Goal: Information Seeking & Learning: Learn about a topic

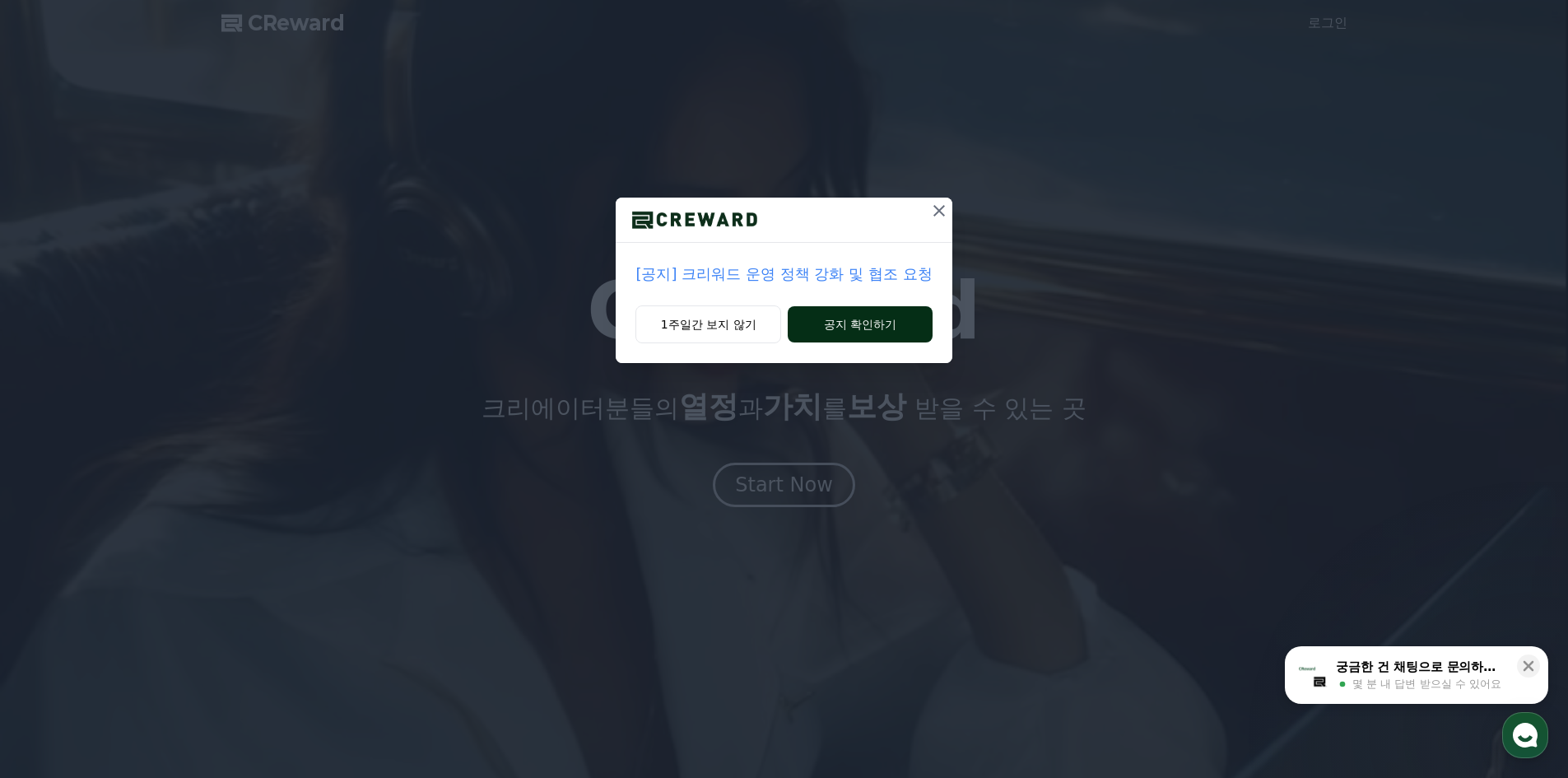
click at [833, 322] on button "공지 확인하기" at bounding box center [860, 324] width 144 height 37
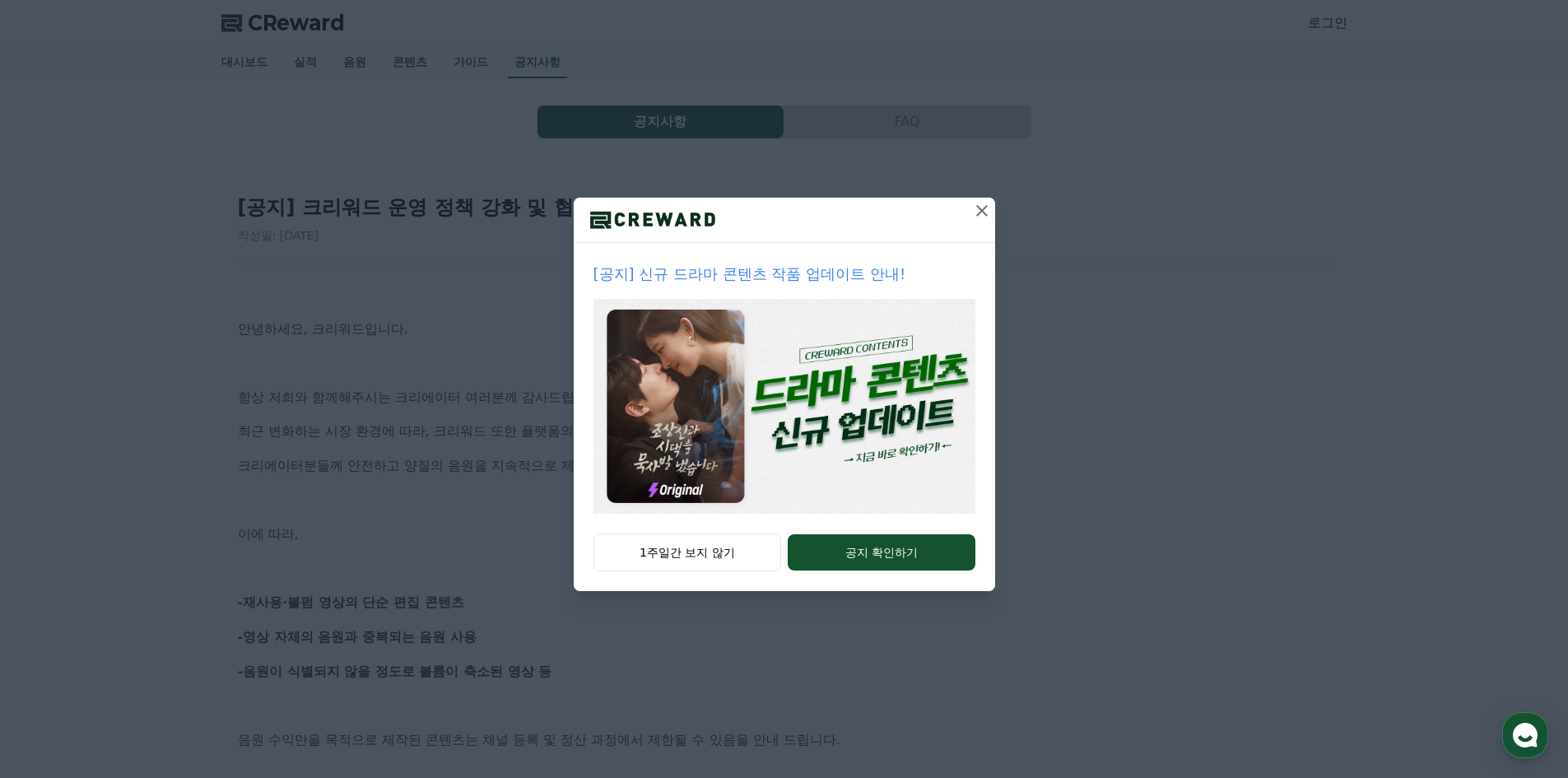
click at [982, 211] on icon at bounding box center [982, 211] width 12 height 12
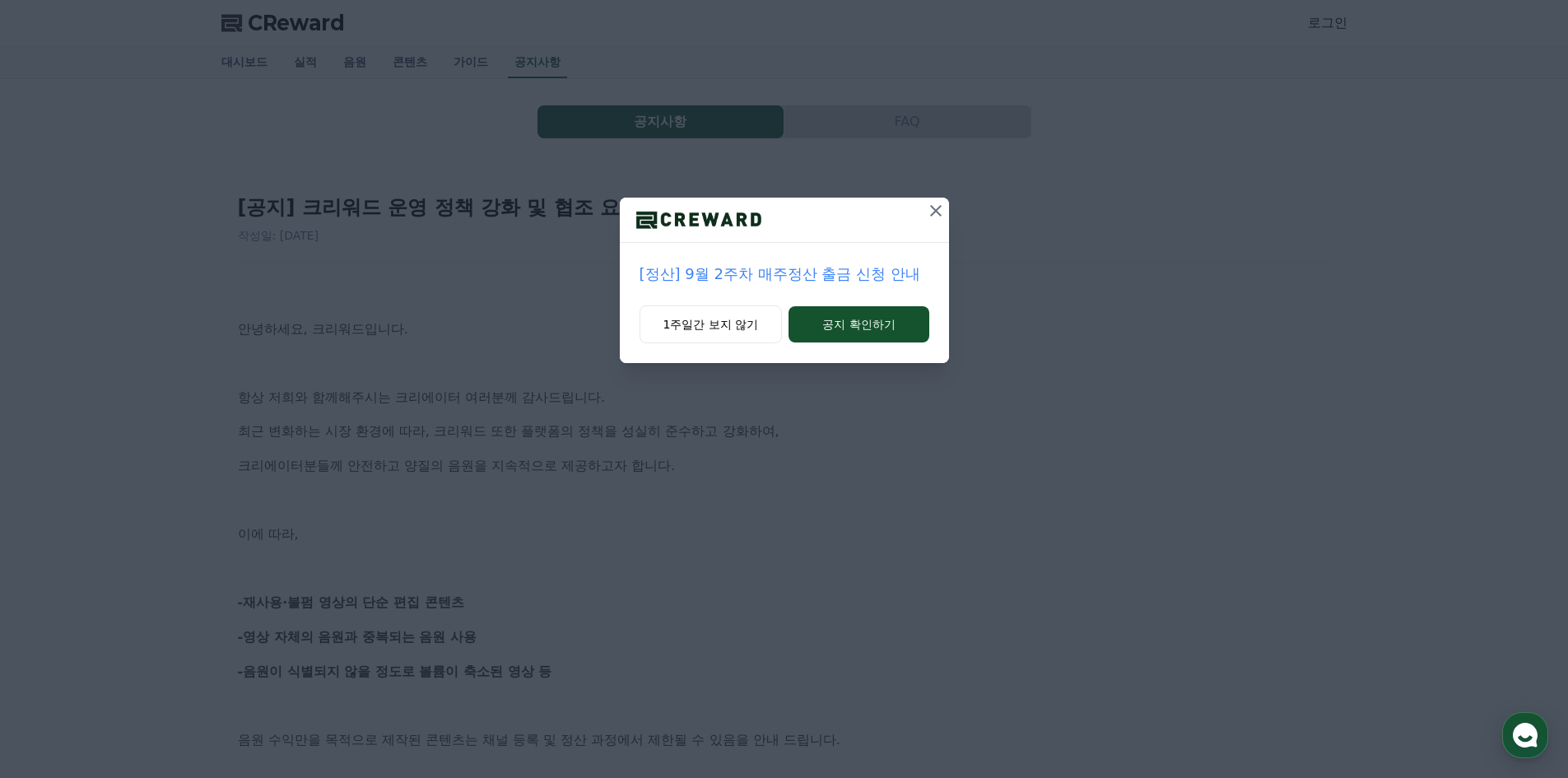
click at [937, 214] on icon at bounding box center [936, 211] width 20 height 20
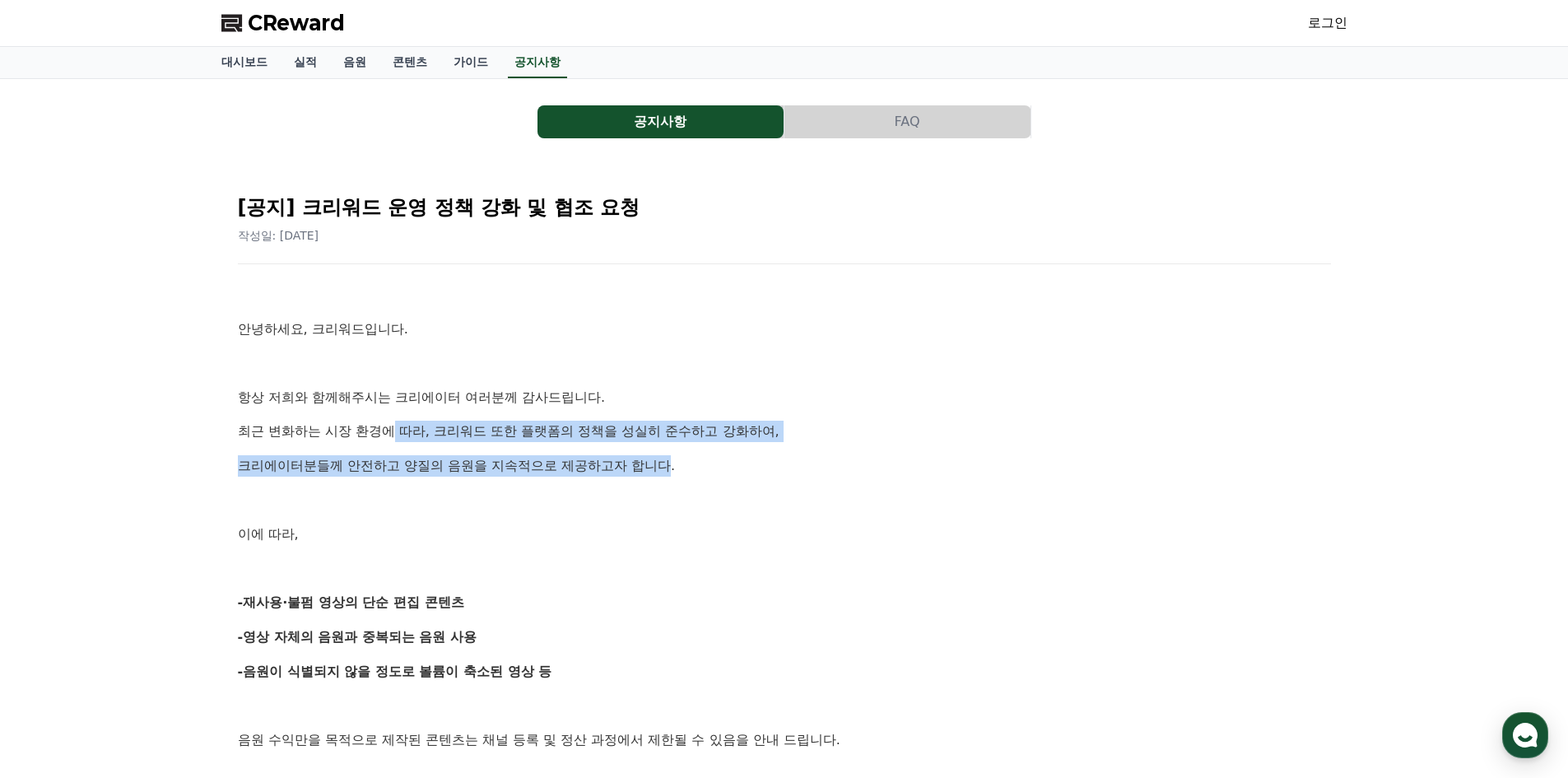
drag, startPoint x: 399, startPoint y: 436, endPoint x: 671, endPoint y: 452, distance: 272.5
click at [671, 456] on p "크리에이터분들께 안전하고 양질의 음원을 지속적으로 제공하고자 합니다." at bounding box center [785, 466] width 1093 height 22
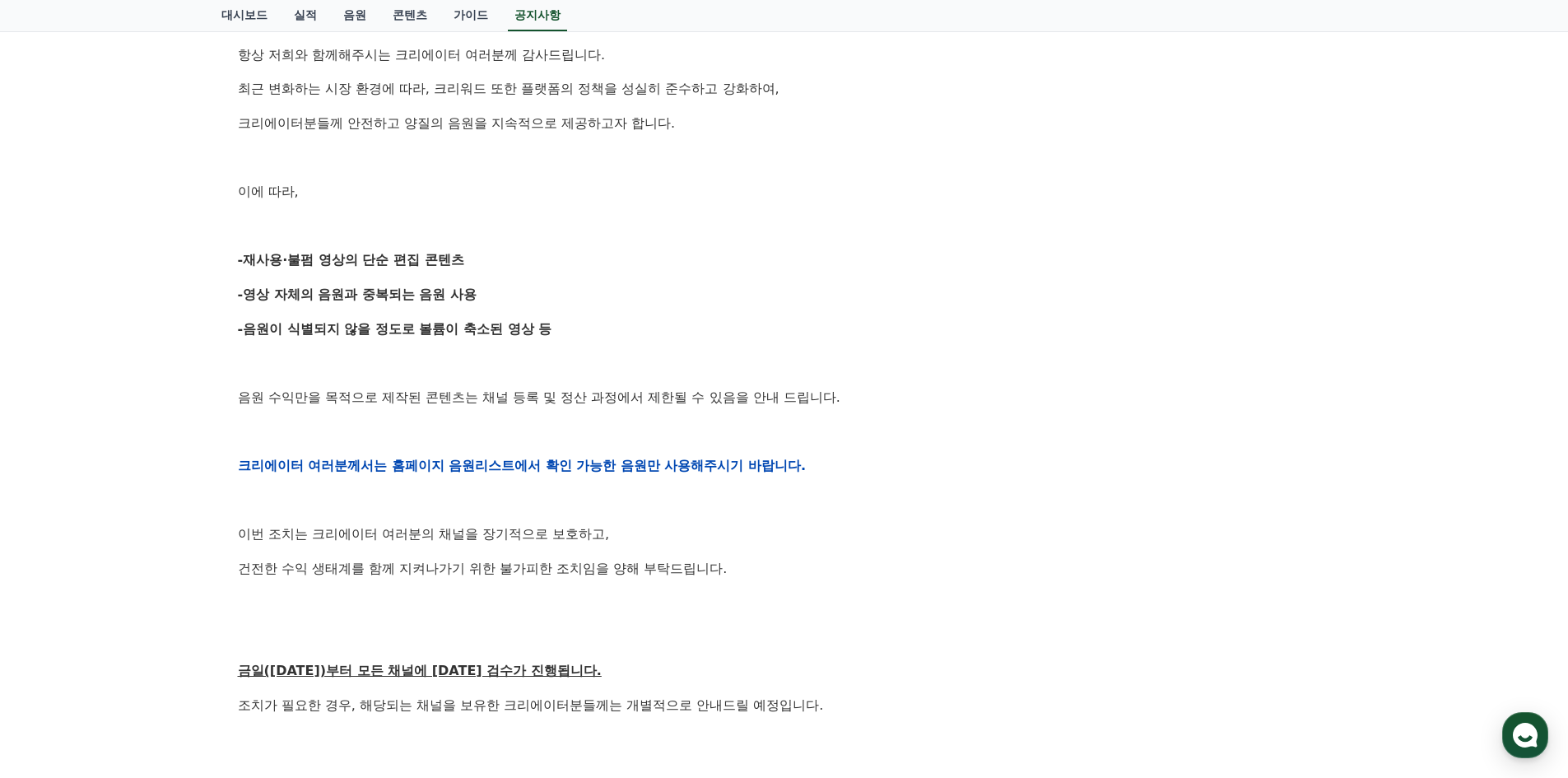
scroll to position [411, 0]
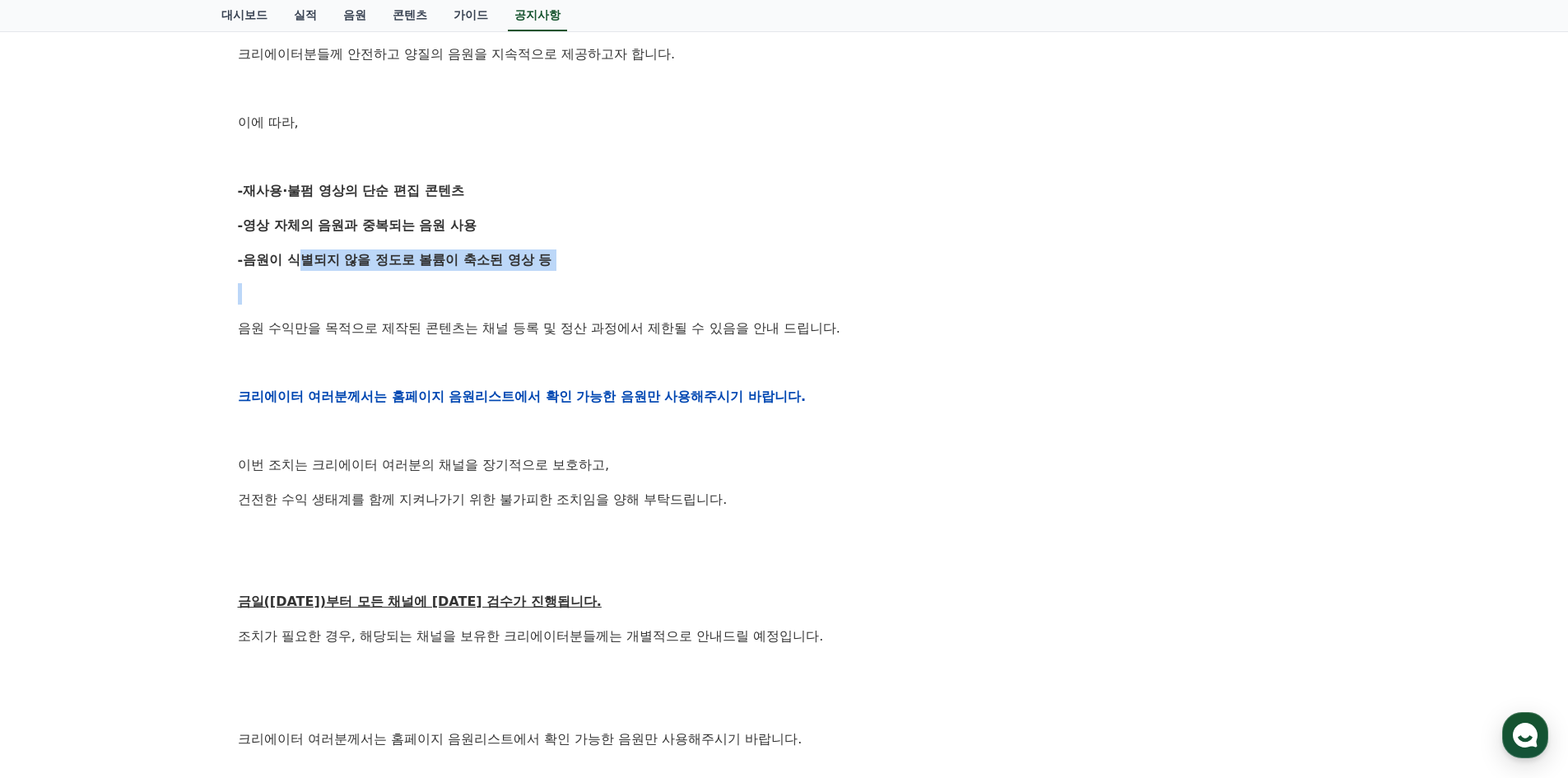
drag, startPoint x: 293, startPoint y: 254, endPoint x: 490, endPoint y: 285, distance: 199.4
click at [490, 285] on div "안녕하세요, 크리워드입니다. 항상 저희와 함께해주시는 크리에이터 여러분께 감사드립니다. 최근 변화하는 시장 환경에 따라, 크리워드 또한 플랫폼…" at bounding box center [785, 396] width 1093 height 1048
drag, startPoint x: 273, startPoint y: 218, endPoint x: 419, endPoint y: 207, distance: 146.4
click at [419, 207] on div "안녕하세요, 크리워드입니다. 항상 저희와 함께해주시는 크리에이터 여러분께 감사드립니다. 최근 변화하는 시장 환경에 따라, 크리워드 또한 플랫폼…" at bounding box center [785, 396] width 1093 height 1048
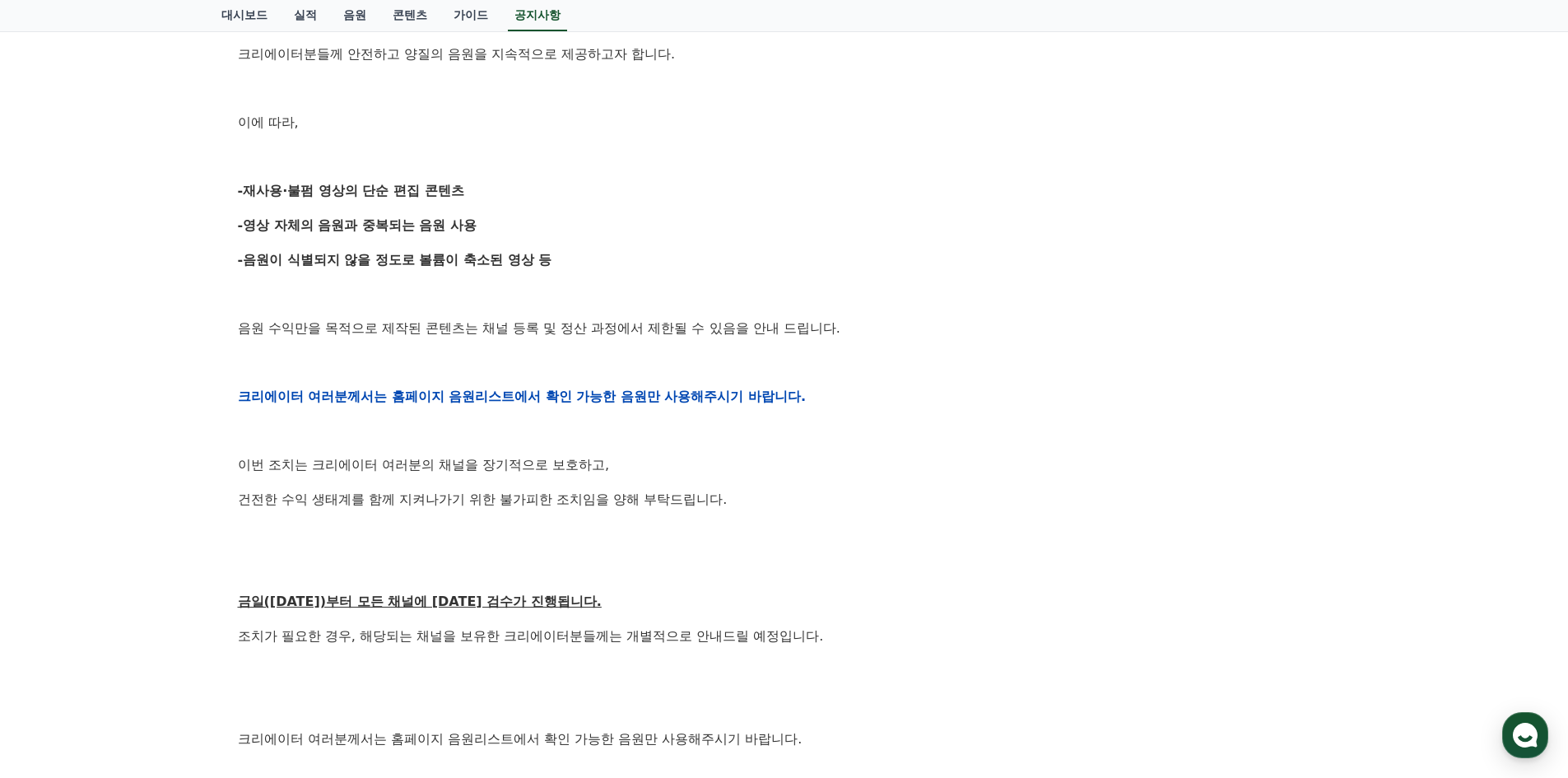
drag, startPoint x: 333, startPoint y: 194, endPoint x: 472, endPoint y: 194, distance: 139.0
click at [472, 194] on p "-재사용·불펌 영상의 단순 편집 콘텐츠" at bounding box center [785, 191] width 1093 height 22
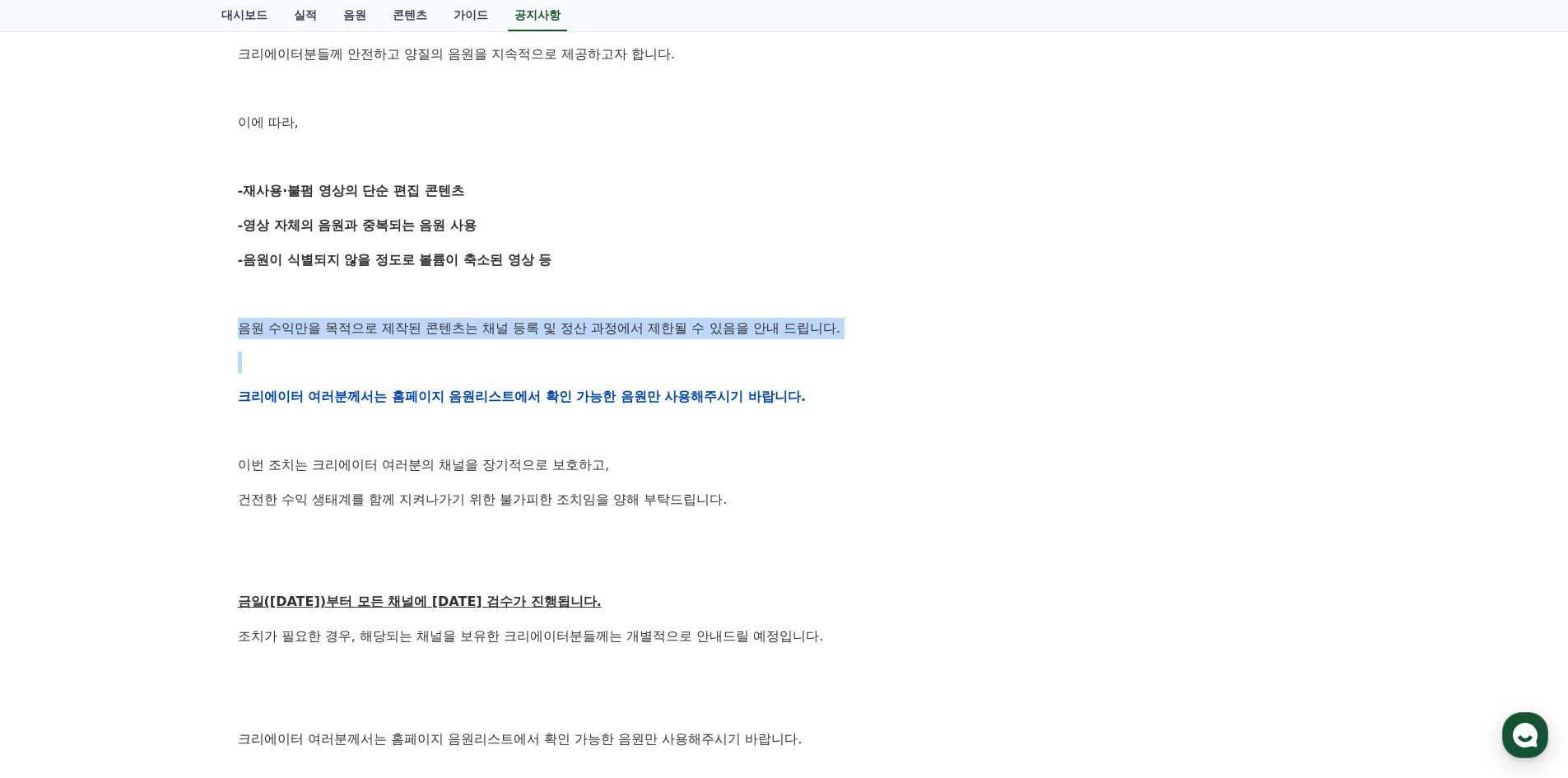
drag, startPoint x: 240, startPoint y: 337, endPoint x: 355, endPoint y: 344, distance: 115.2
click at [354, 345] on div "안녕하세요, 크리워드입니다. 항상 저희와 함께해주시는 크리에이터 여러분께 감사드립니다. 최근 변화하는 시장 환경에 따라, 크리워드 또한 플랫폼…" at bounding box center [785, 396] width 1093 height 1048
click at [376, 333] on p "음원 수익만을 목적으로 제작된 콘텐츠는 채널 등록 및 정산 과정에서 제한될 수 있음을 안내 드립니다." at bounding box center [785, 328] width 1093 height 22
drag, startPoint x: 413, startPoint y: 332, endPoint x: 428, endPoint y: 391, distance: 60.9
click at [428, 390] on div "안녕하세요, 크리워드입니다. 항상 저희와 함께해주시는 크리에이터 여러분께 감사드립니다. 최근 변화하는 시장 환경에 따라, 크리워드 또한 플랫폼…" at bounding box center [785, 396] width 1093 height 1048
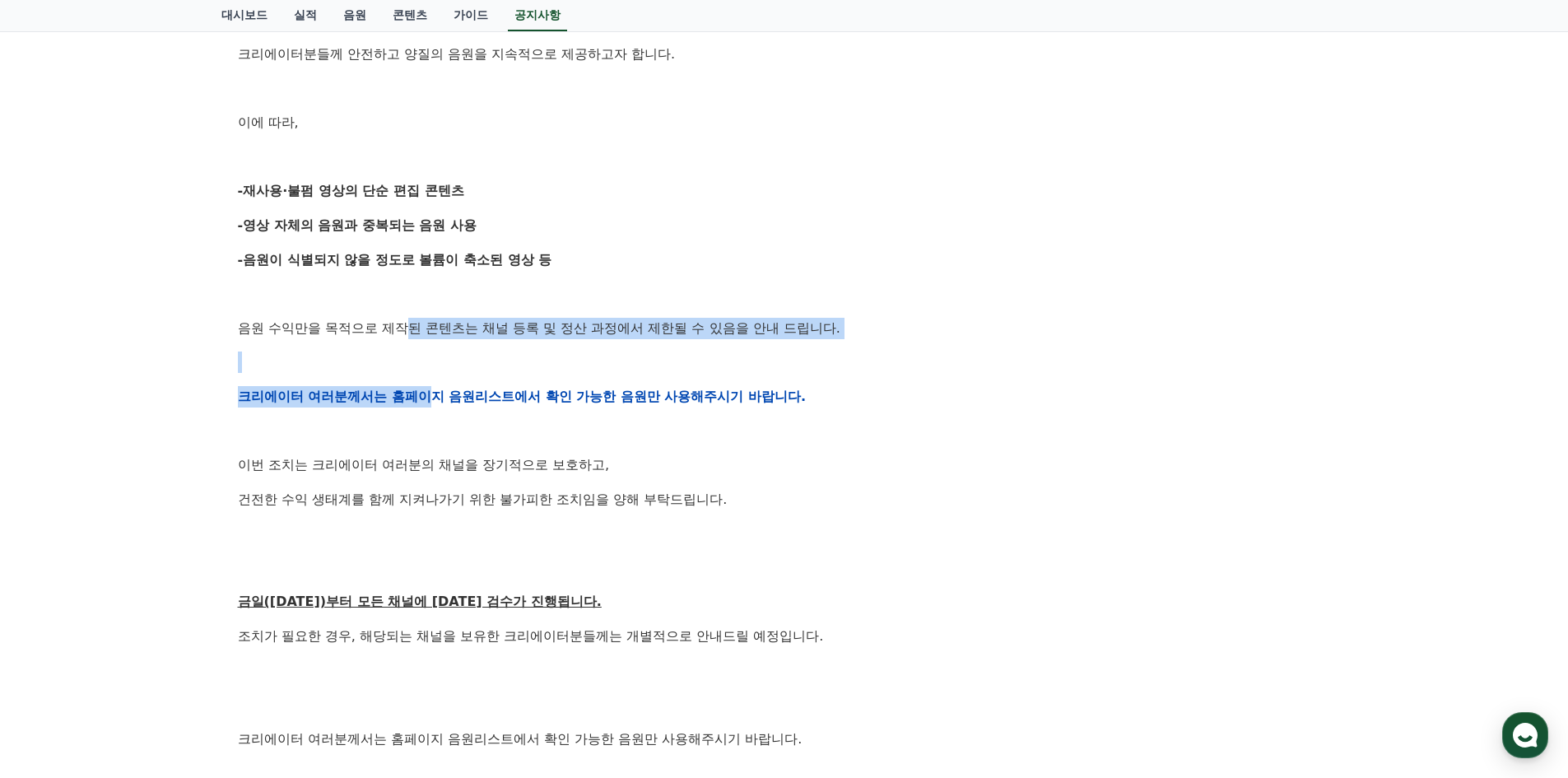
click at [428, 391] on strong "크리에이터 여러분께서는 홈페이지 음원리스트에서 확인 가능한 음원만 사용해주시기 바랍니다." at bounding box center [522, 396] width 568 height 16
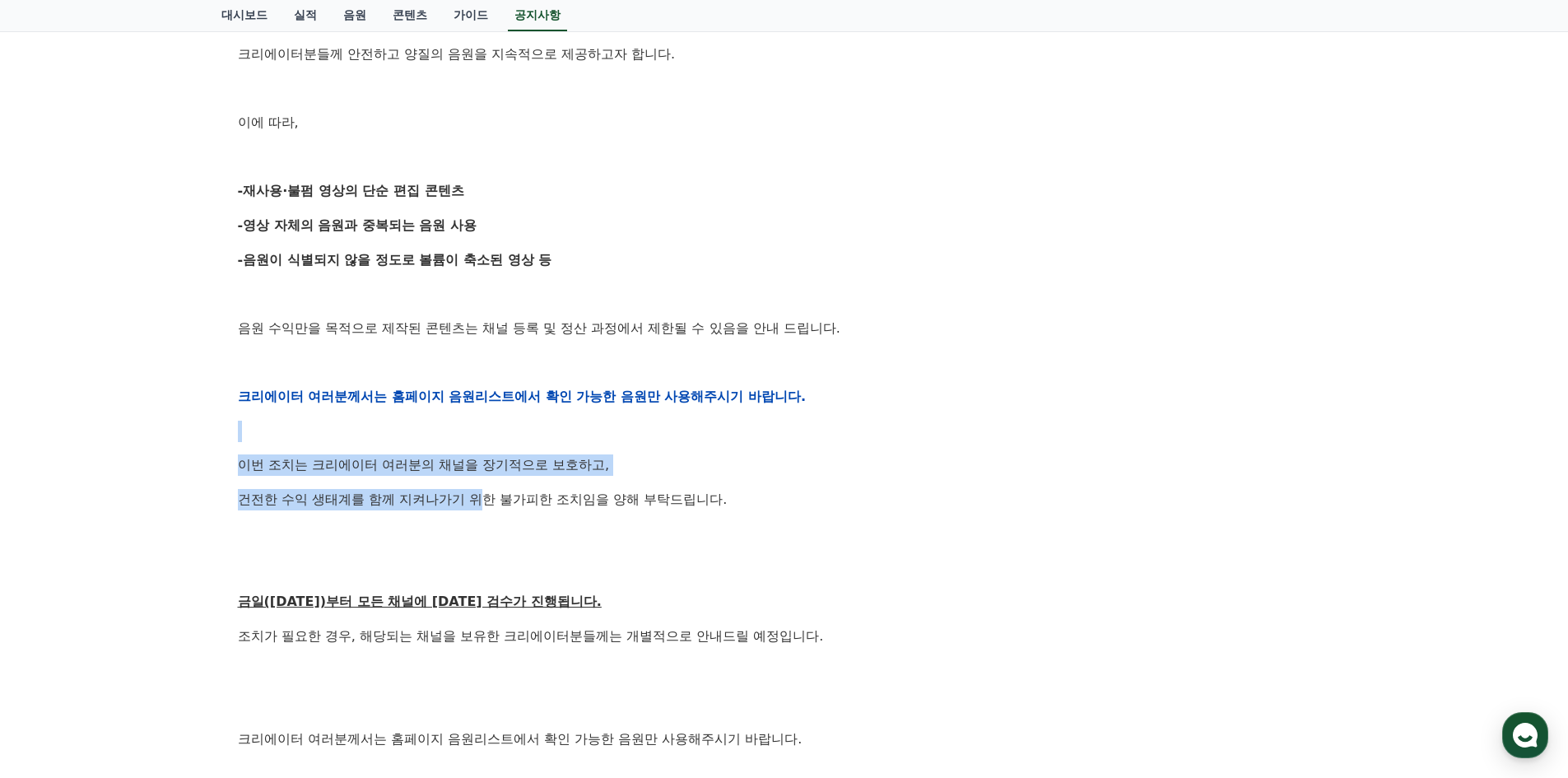
drag, startPoint x: 451, startPoint y: 436, endPoint x: 480, endPoint y: 514, distance: 83.2
click at [479, 511] on div "안녕하세요, 크리워드입니다. 항상 저희와 함께해주시는 크리에이터 여러분께 감사드립니다. 최근 변화하는 시장 환경에 따라, 크리워드 또한 플랫폼…" at bounding box center [785, 396] width 1093 height 1048
click at [480, 514] on div "안녕하세요, 크리워드입니다. 항상 저희와 함께해주시는 크리에이터 여러분께 감사드립니다. 최근 변화하는 시장 환경에 따라, 크리워드 또한 플랫폼…" at bounding box center [785, 396] width 1093 height 1048
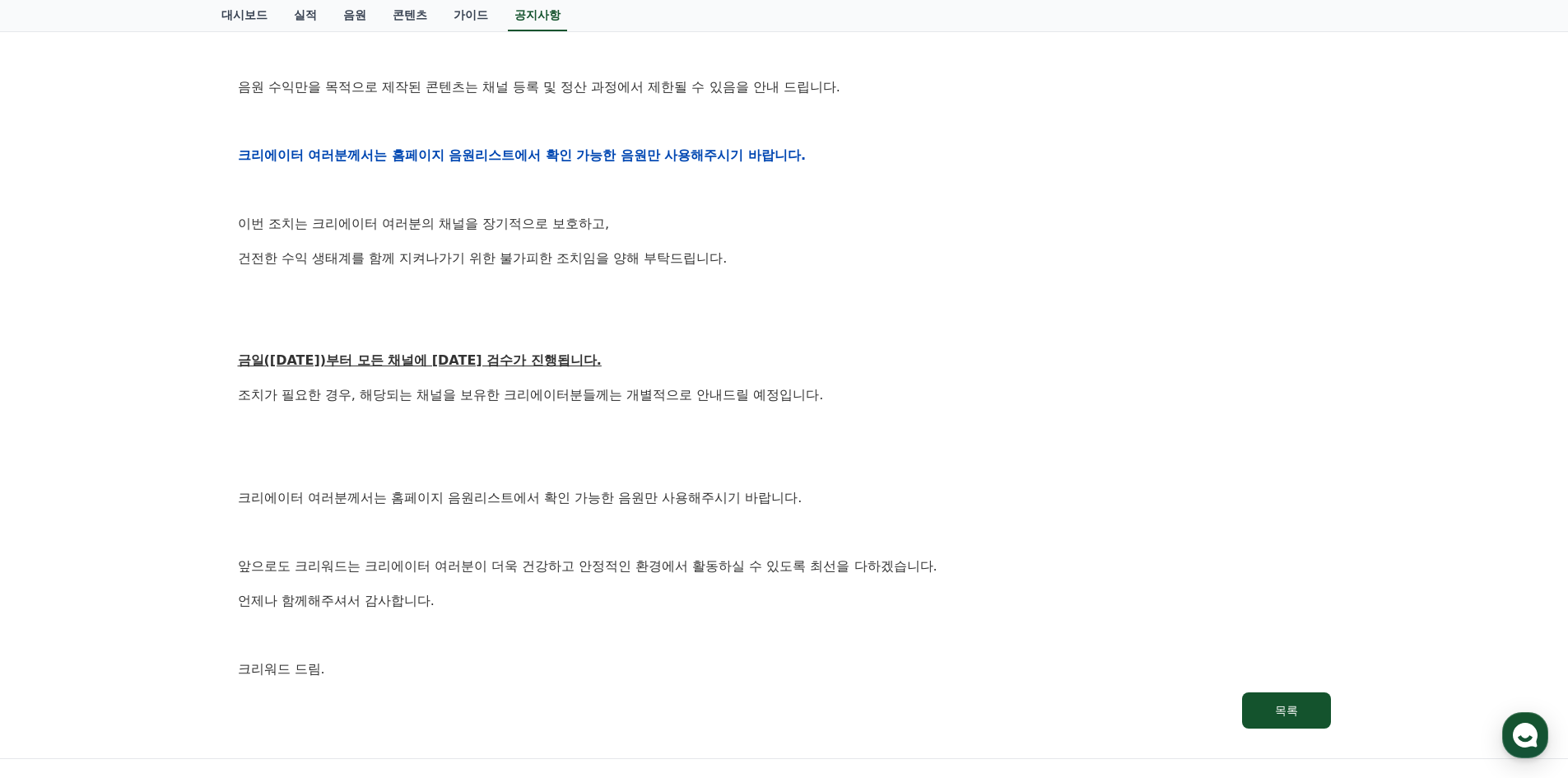
scroll to position [658, 0]
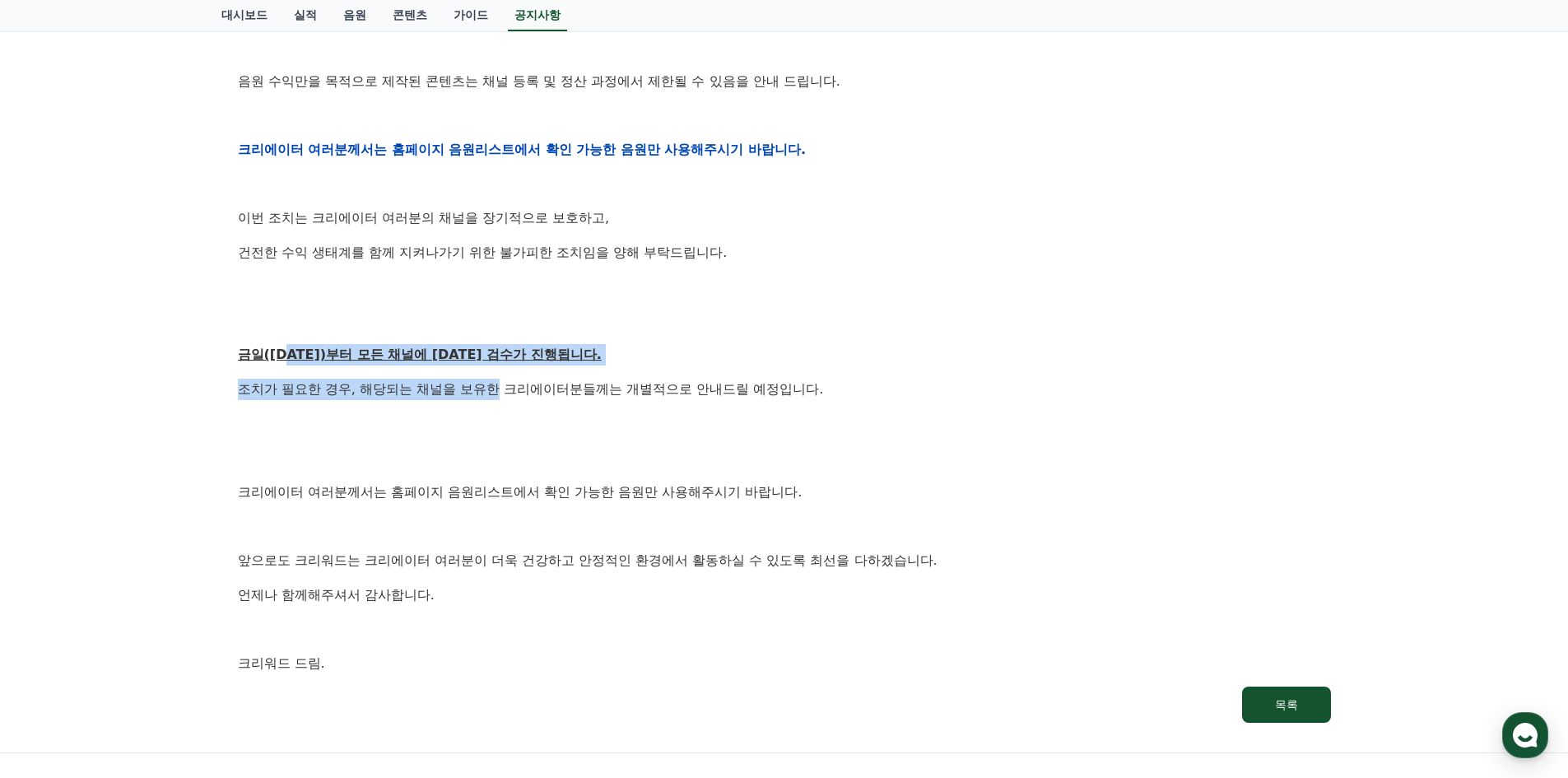
drag, startPoint x: 293, startPoint y: 361, endPoint x: 499, endPoint y: 377, distance: 206.6
click at [499, 377] on div "안녕하세요, 크리워드입니다. 항상 저희와 함께해주시는 크리에이터 여러분께 감사드립니다. 최근 변화하는 시장 환경에 따라, 크리워드 또한 플랫폼…" at bounding box center [785, 149] width 1093 height 1048
click at [494, 377] on div "안녕하세요, 크리워드입니다. 항상 저희와 함께해주시는 크리에이터 여러분께 감사드립니다. 최근 변화하는 시장 환경에 따라, 크리워드 또한 플랫폼…" at bounding box center [785, 149] width 1093 height 1048
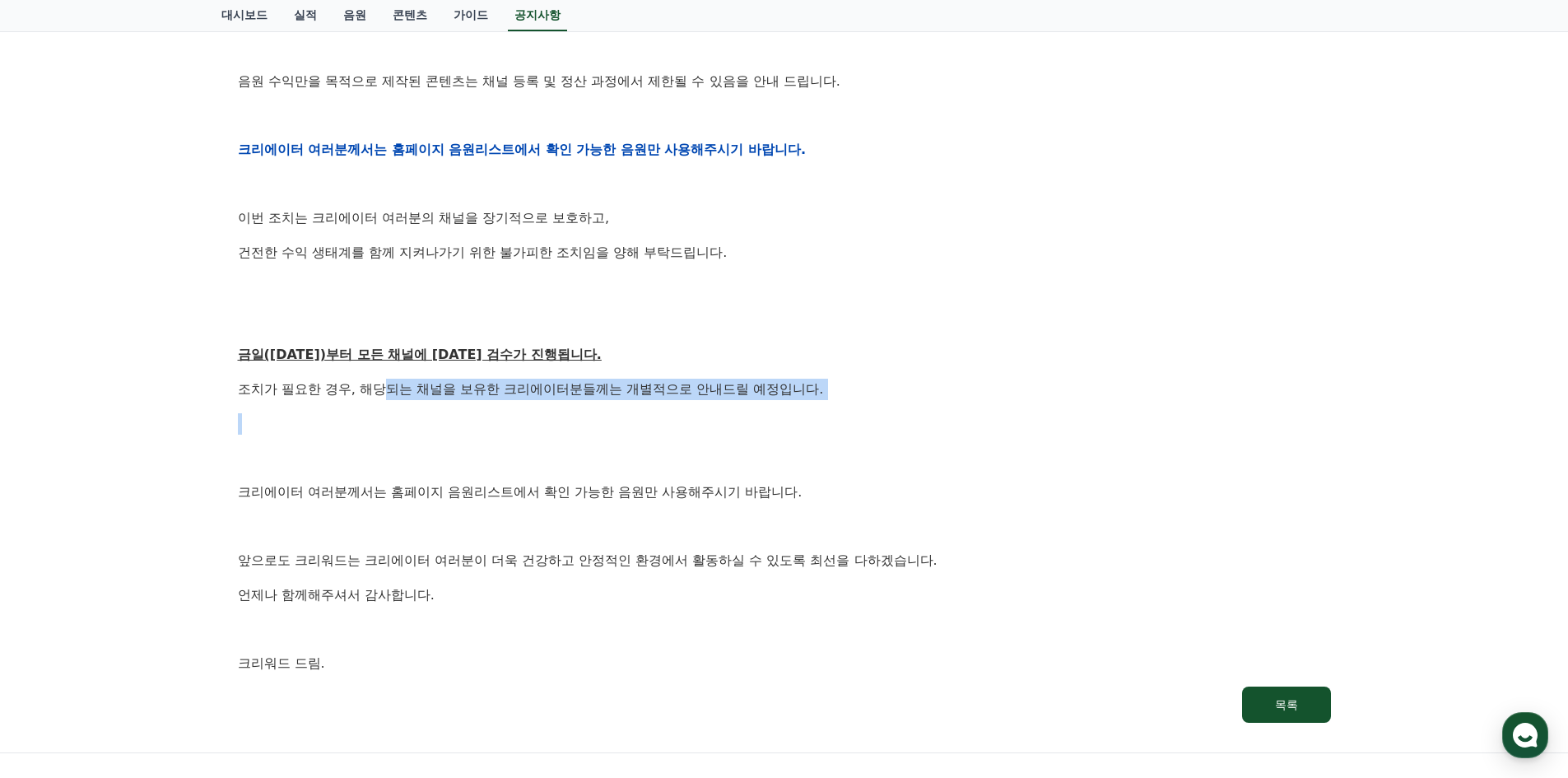
drag, startPoint x: 384, startPoint y: 391, endPoint x: 734, endPoint y: 401, distance: 350.1
click at [734, 401] on div "안녕하세요, 크리워드입니다. 항상 저희와 함께해주시는 크리에이터 여러분께 감사드립니다. 최근 변화하는 시장 환경에 따라, 크리워드 또한 플랫폼…" at bounding box center [785, 149] width 1093 height 1048
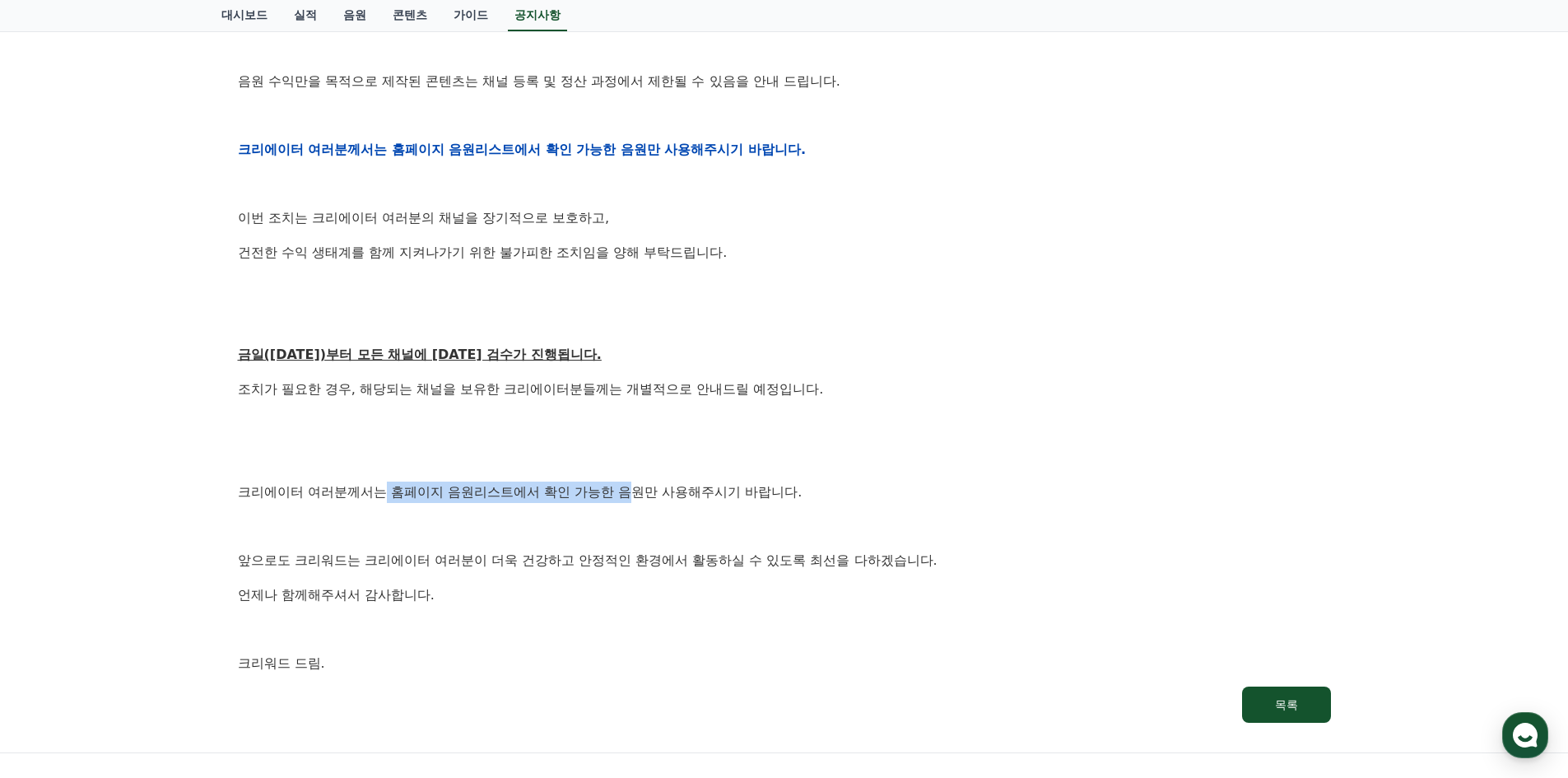
drag, startPoint x: 384, startPoint y: 493, endPoint x: 635, endPoint y: 480, distance: 251.3
click at [635, 481] on p "크리에이터 여러분께서는 홈페이지 음원리스트에서 확인 가능한 음원만 사용해주시기 바랍니다." at bounding box center [785, 492] width 1093 height 22
drag, startPoint x: 635, startPoint y: 480, endPoint x: 724, endPoint y: 542, distance: 108.5
click at [636, 481] on p "크리에이터 여러분께서는 홈페이지 음원리스트에서 확인 가능한 음원만 사용해주시기 바랍니다." at bounding box center [785, 492] width 1093 height 22
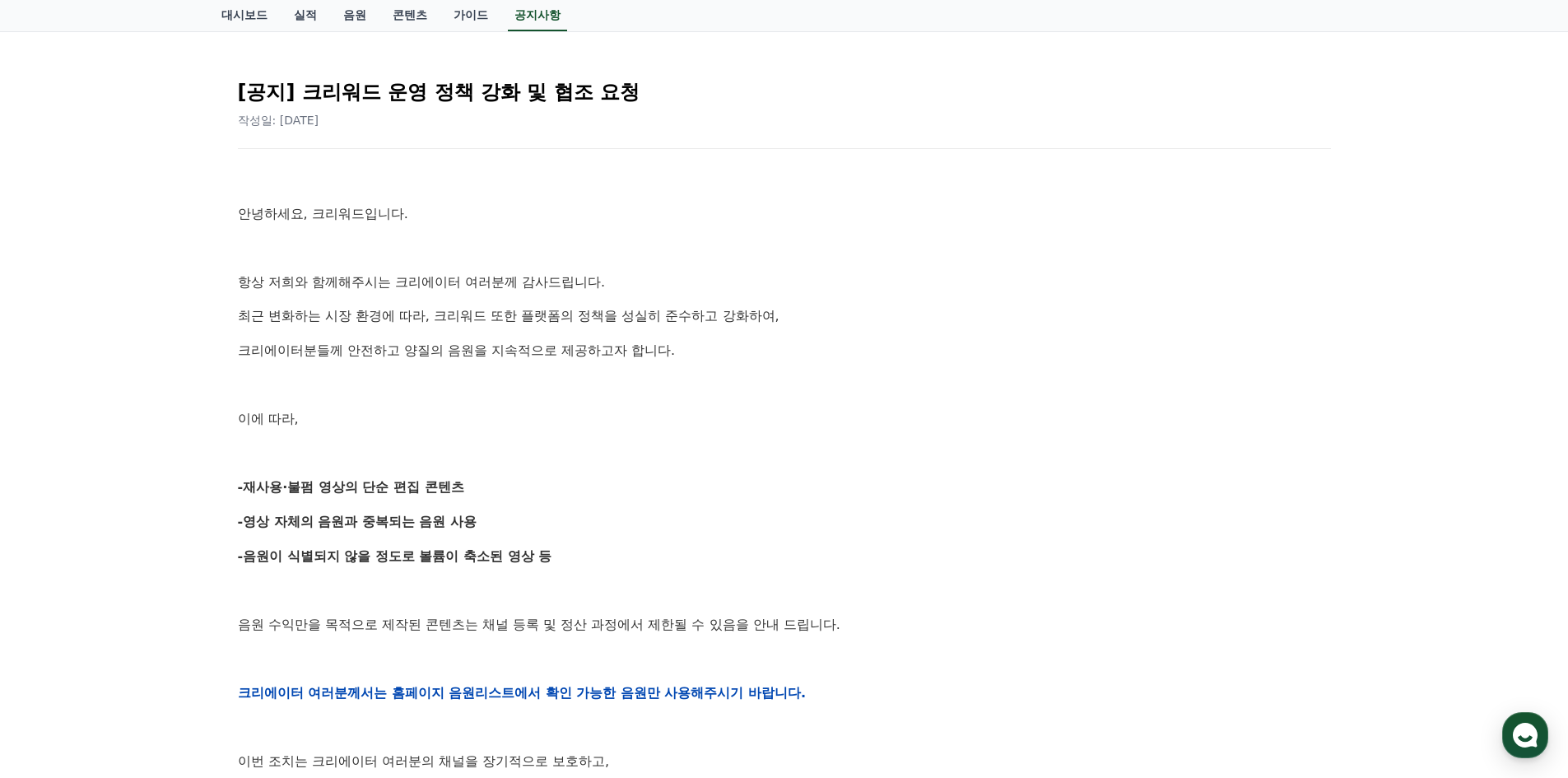
scroll to position [0, 0]
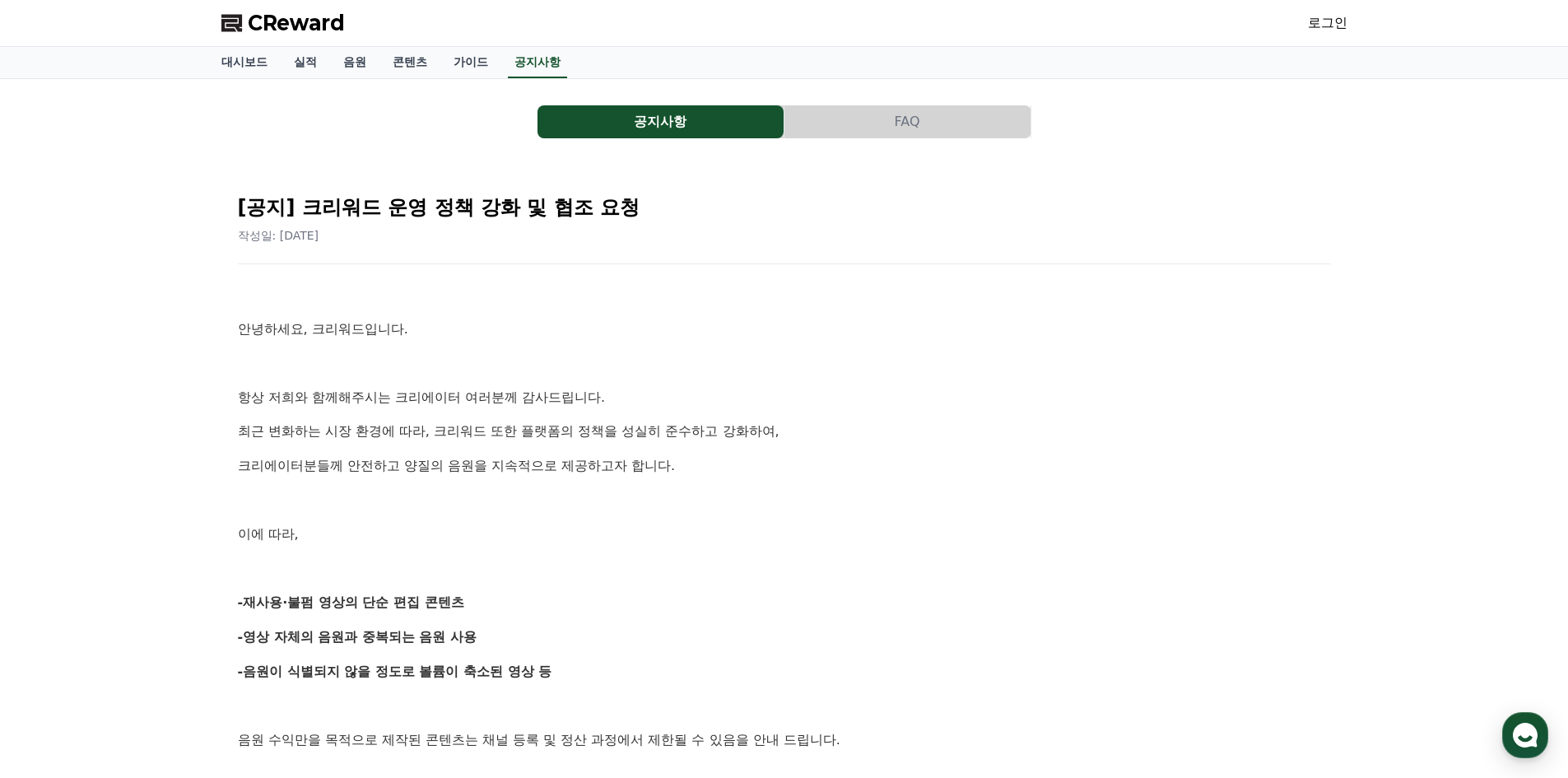
click at [939, 110] on button "FAQ" at bounding box center [907, 122] width 246 height 33
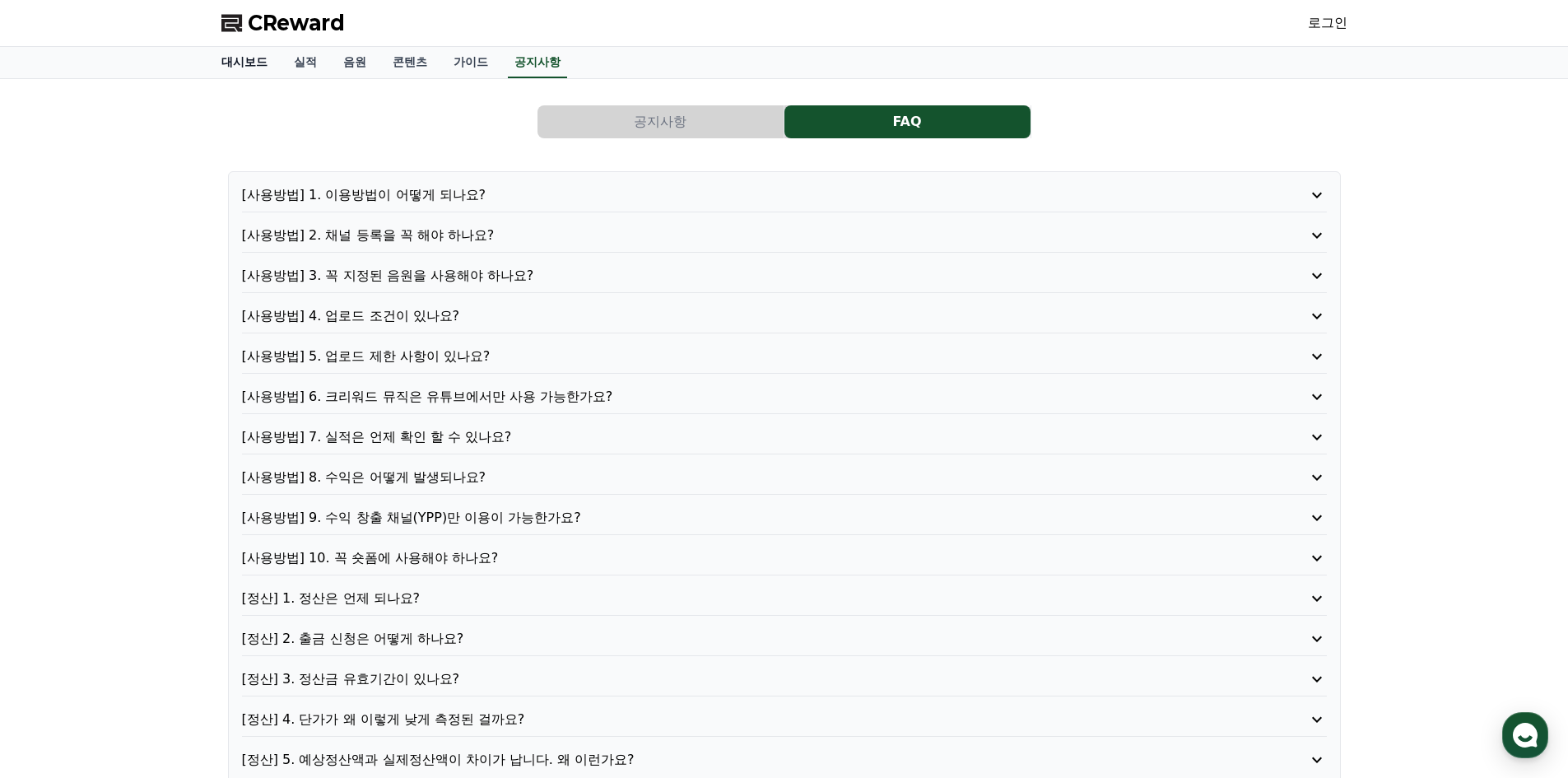
click at [236, 52] on link "대시보드" at bounding box center [244, 62] width 72 height 32
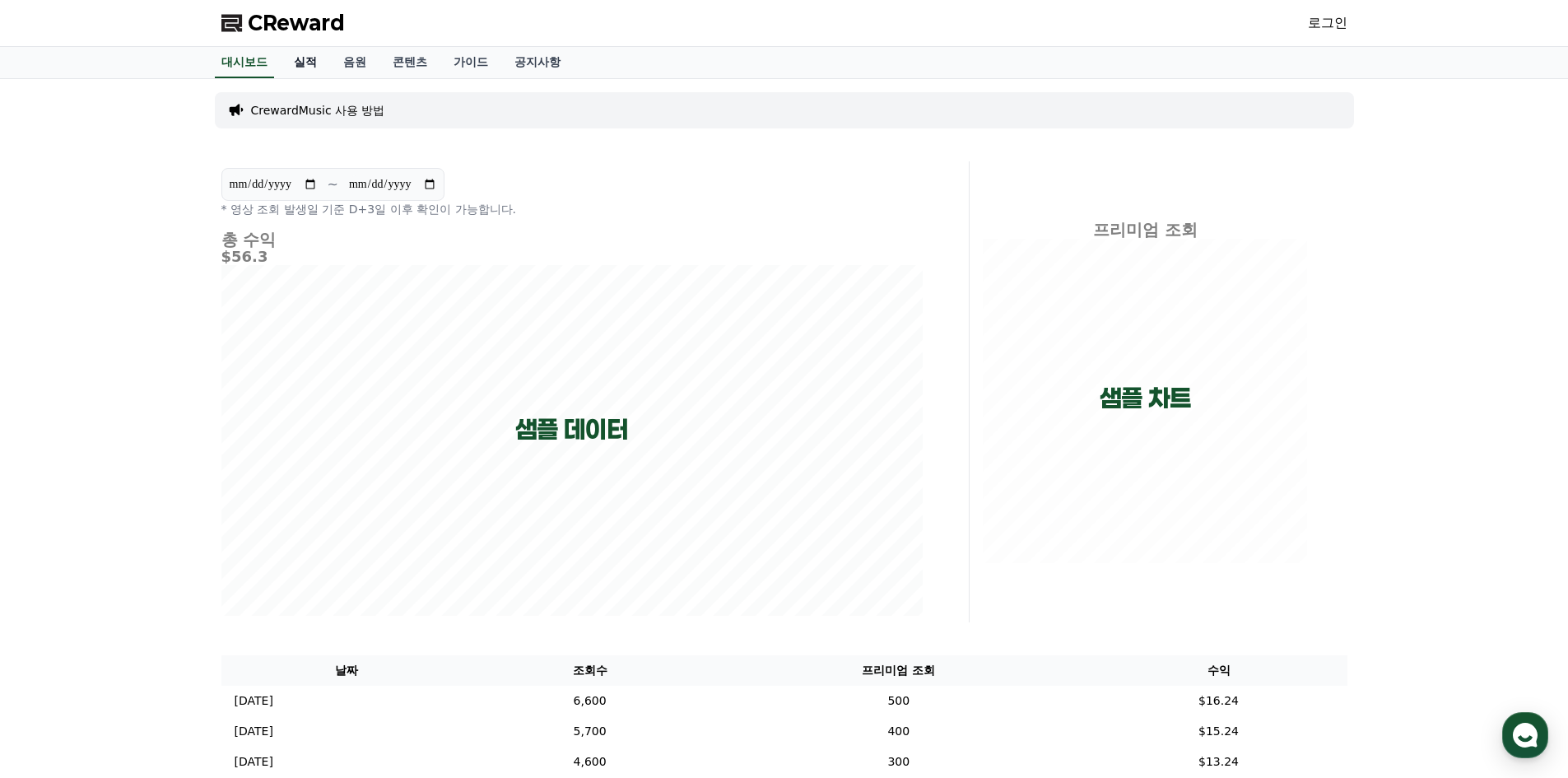
click at [288, 65] on link "실적" at bounding box center [305, 62] width 49 height 32
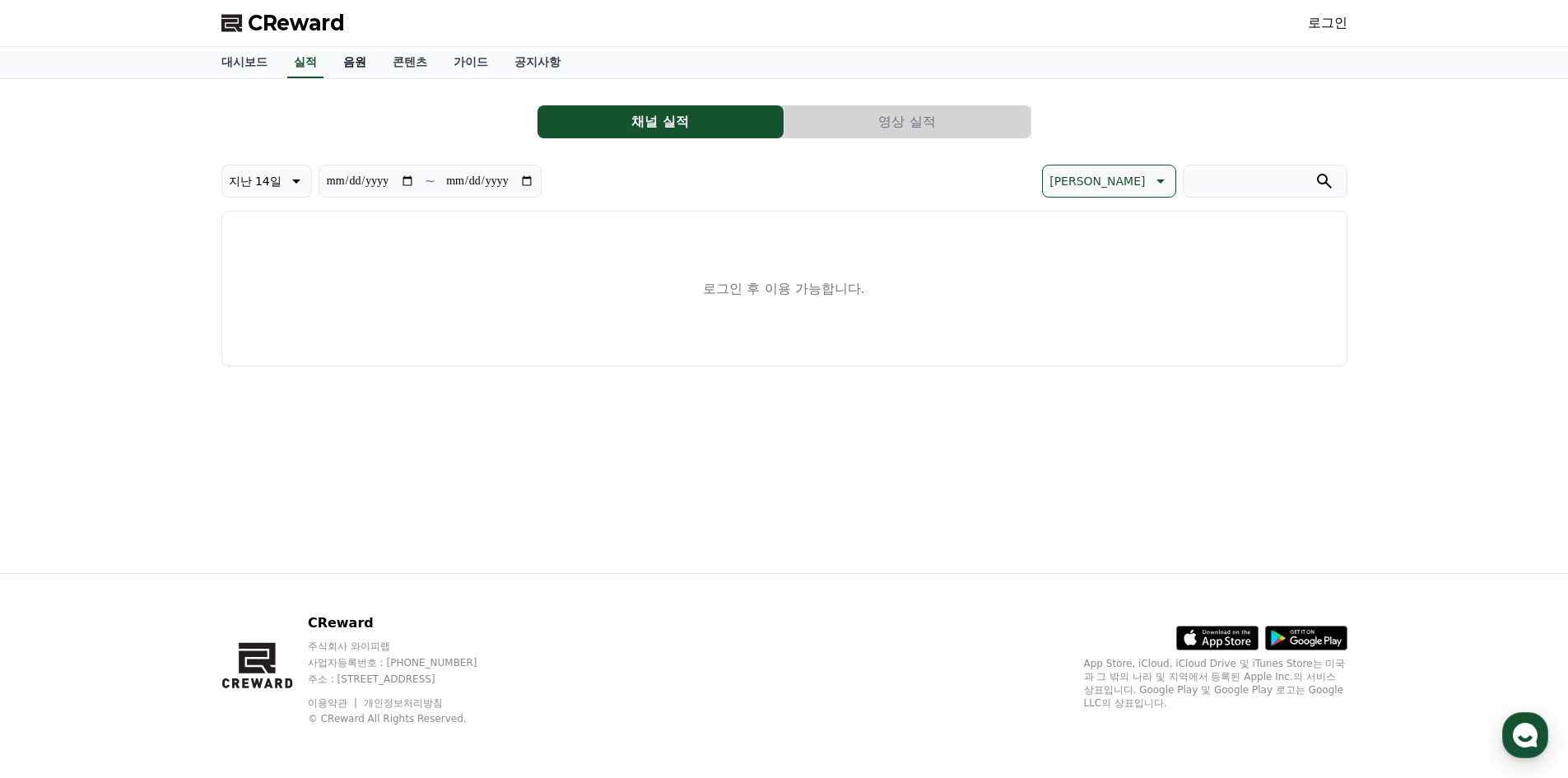
click at [367, 73] on link "음원" at bounding box center [355, 62] width 49 height 32
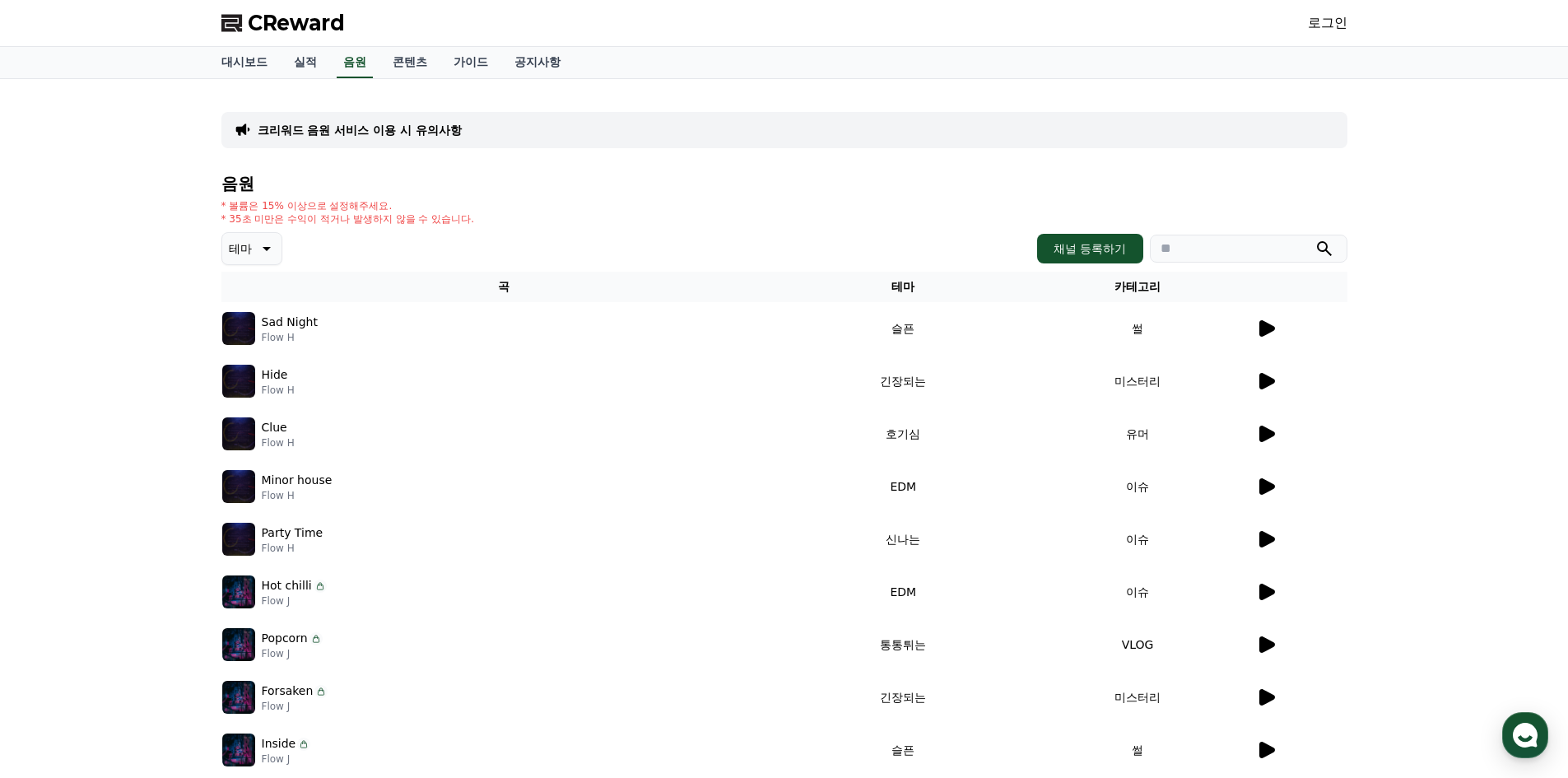
click at [1265, 326] on icon at bounding box center [1267, 328] width 16 height 17
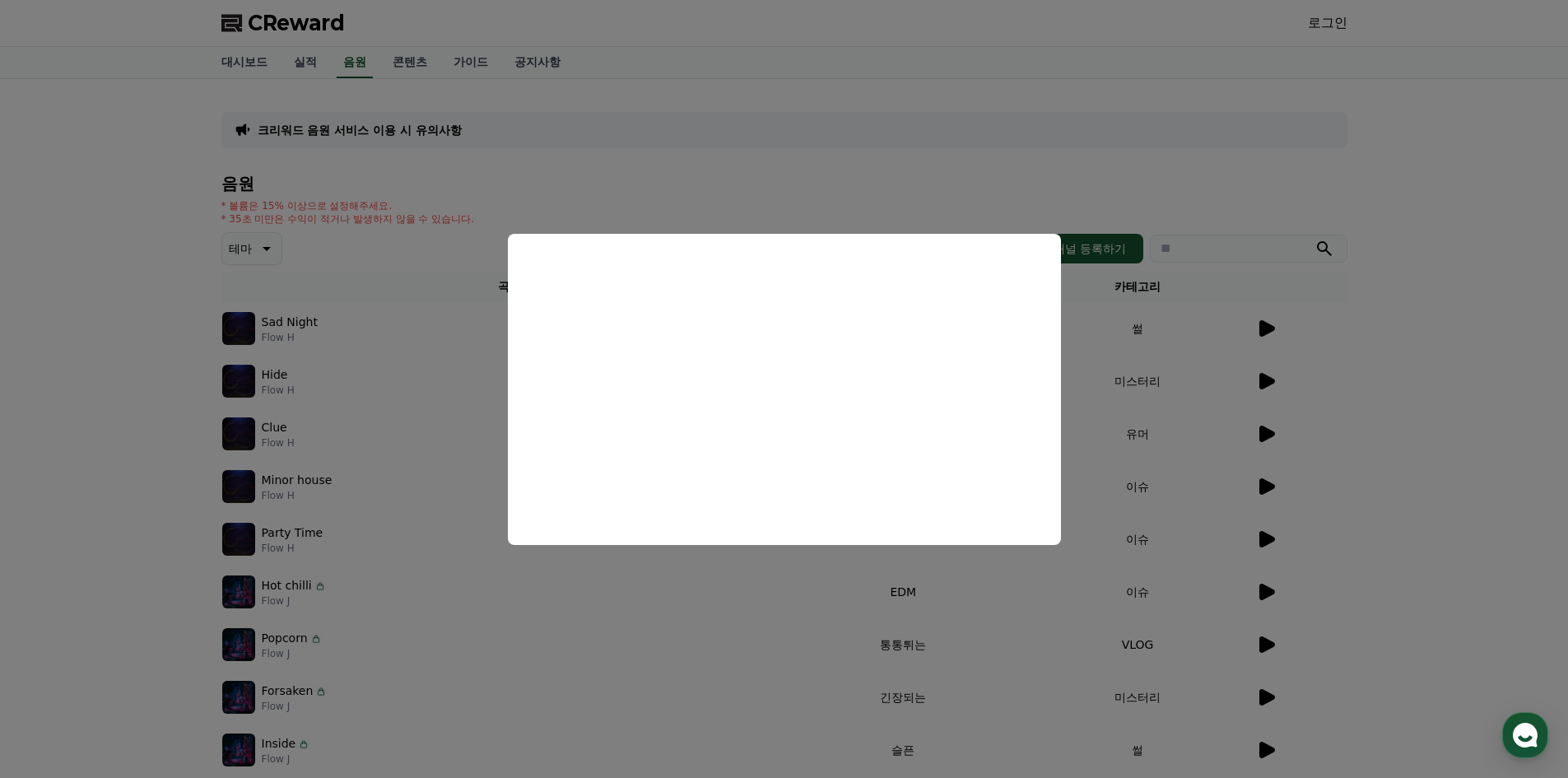
click at [1268, 379] on button "close modal" at bounding box center [784, 389] width 1568 height 778
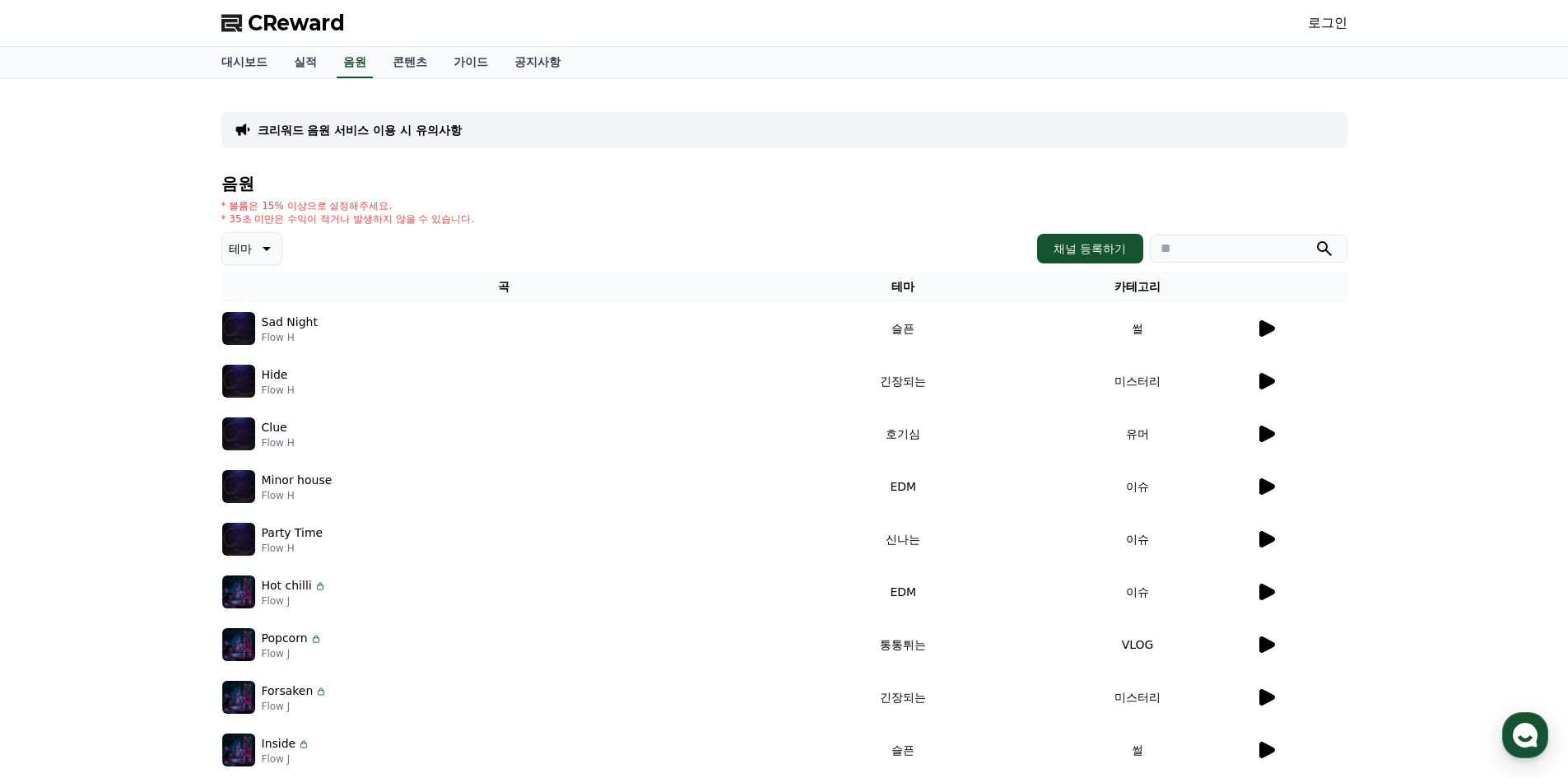
click at [1268, 381] on icon at bounding box center [1267, 381] width 16 height 17
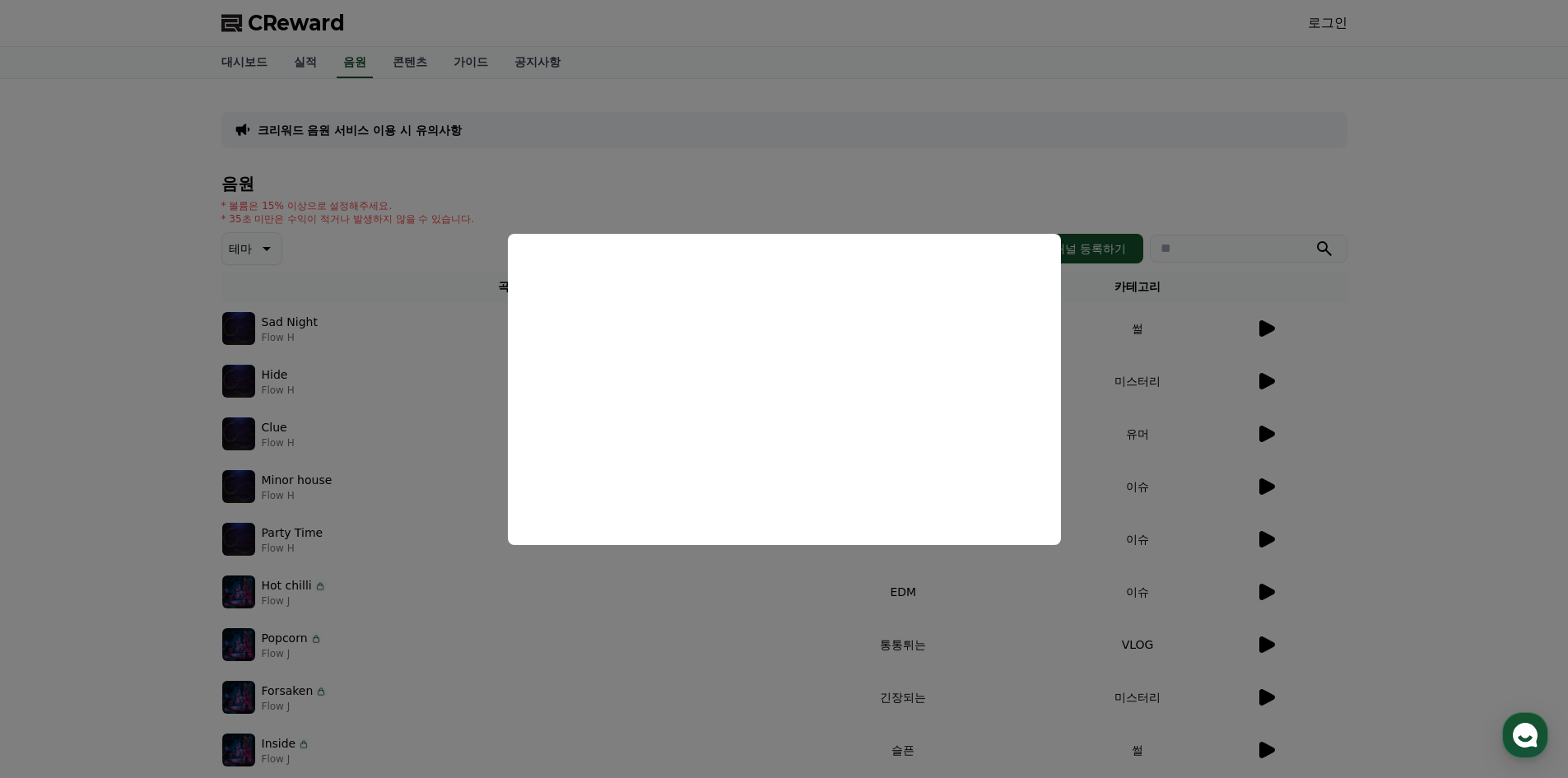
click at [1261, 427] on button "close modal" at bounding box center [784, 389] width 1568 height 778
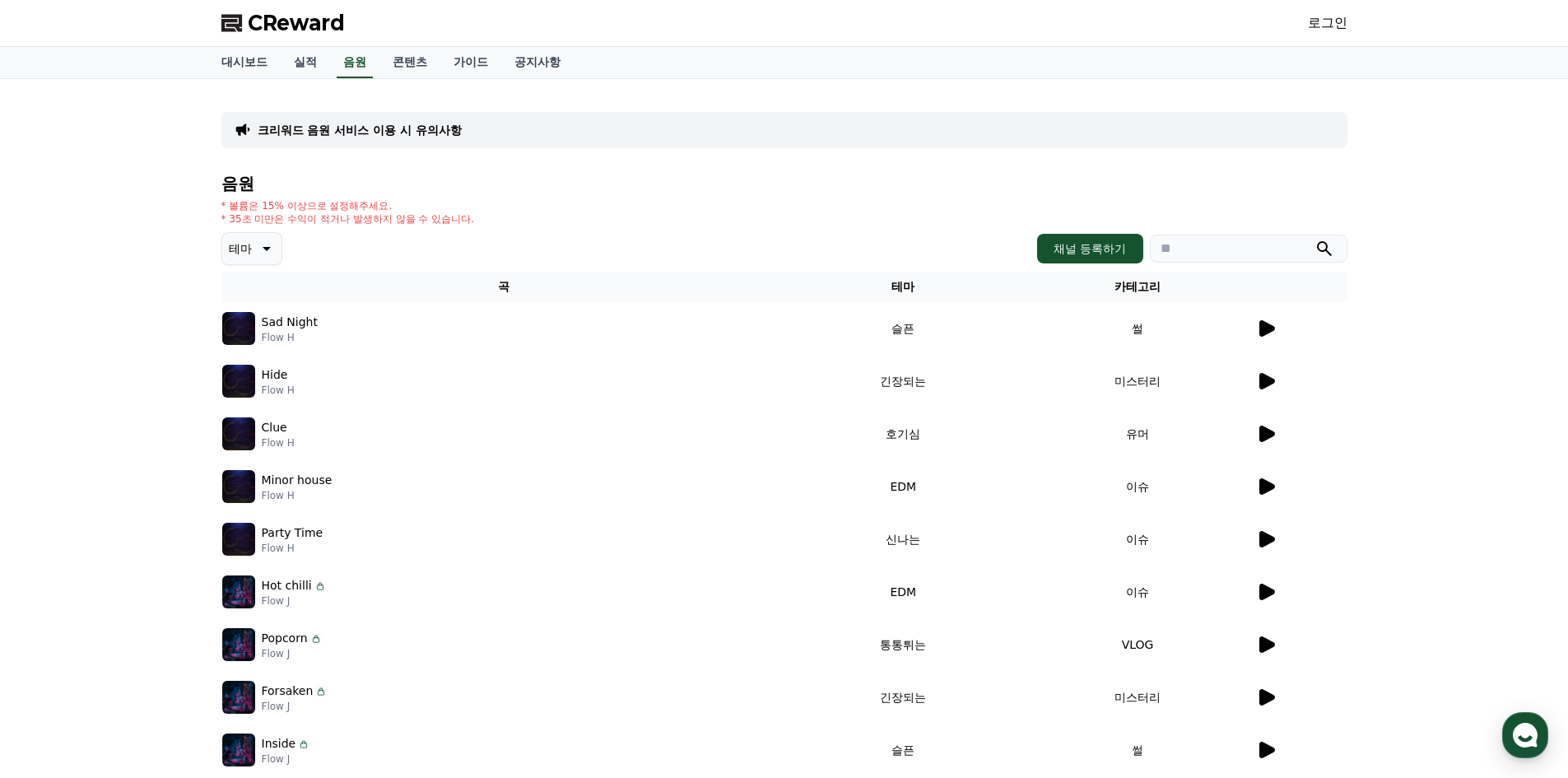
click at [1264, 435] on icon at bounding box center [1267, 433] width 16 height 17
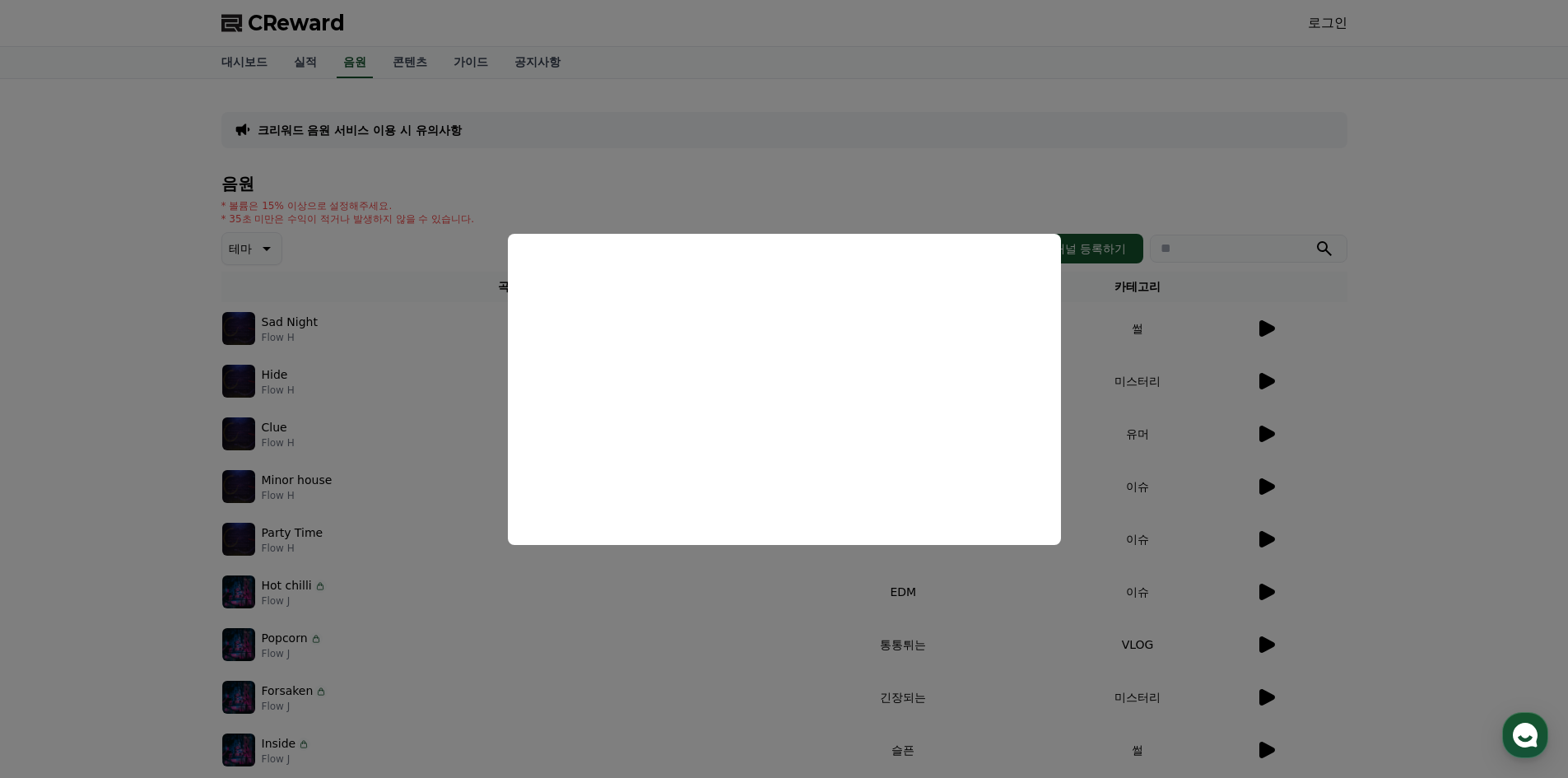
click at [261, 233] on button "close modal" at bounding box center [784, 389] width 1568 height 778
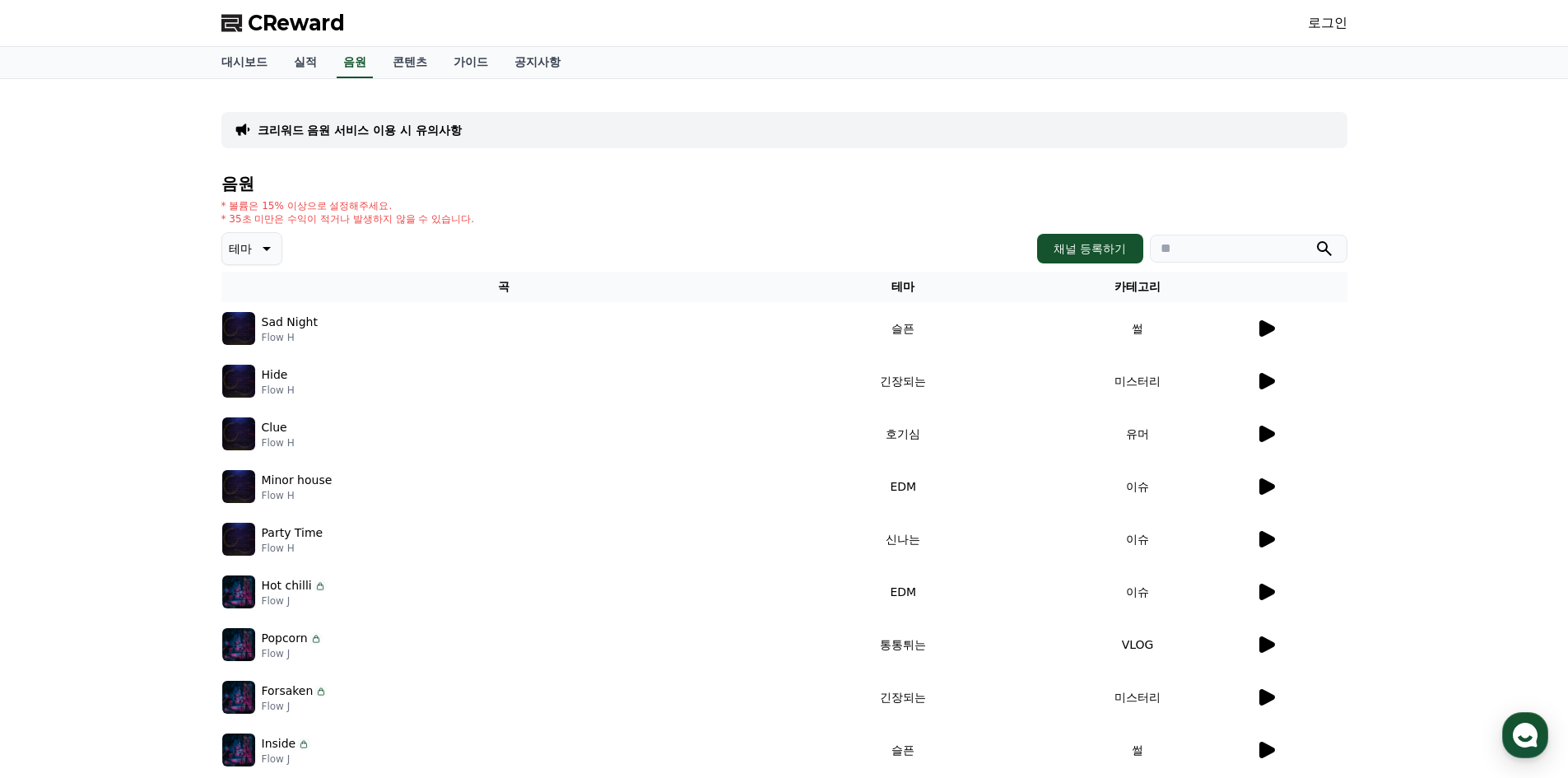
click at [258, 248] on icon at bounding box center [265, 248] width 20 height 20
click at [244, 377] on button "슬픈" at bounding box center [241, 378] width 37 height 37
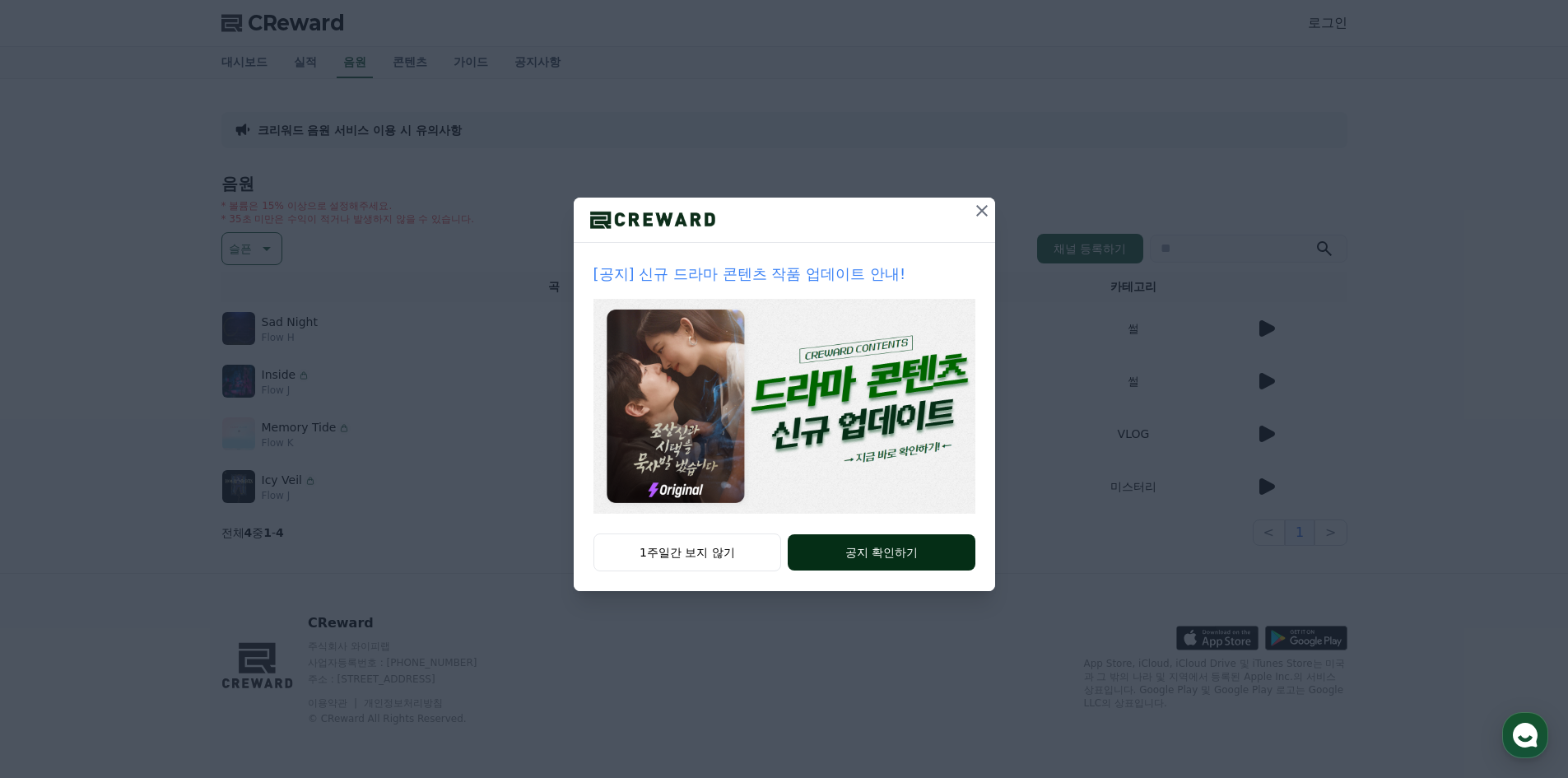
click at [843, 547] on button "공지 확인하기" at bounding box center [881, 552] width 187 height 37
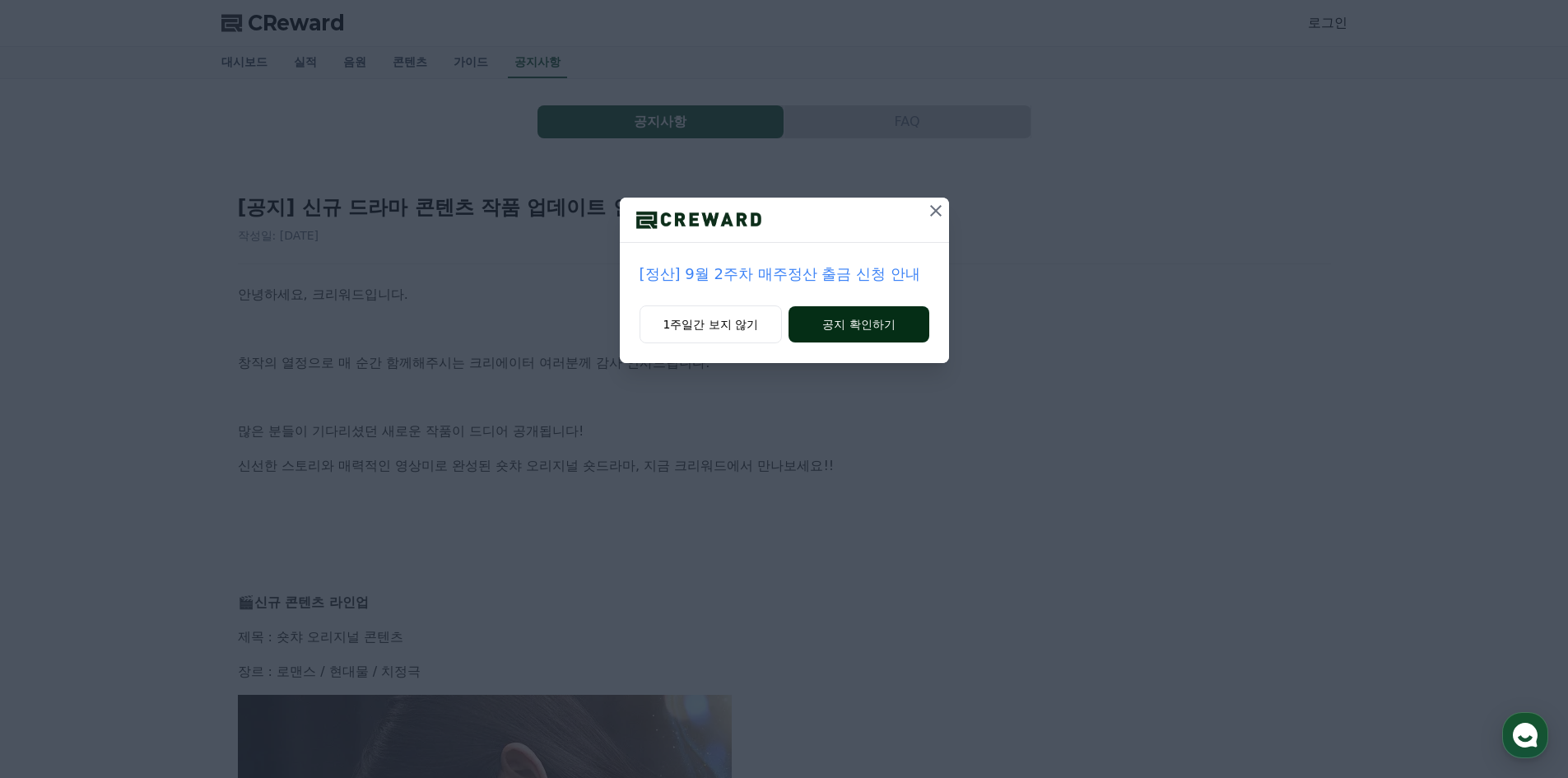
click at [840, 323] on button "공지 확인하기" at bounding box center [859, 324] width 140 height 37
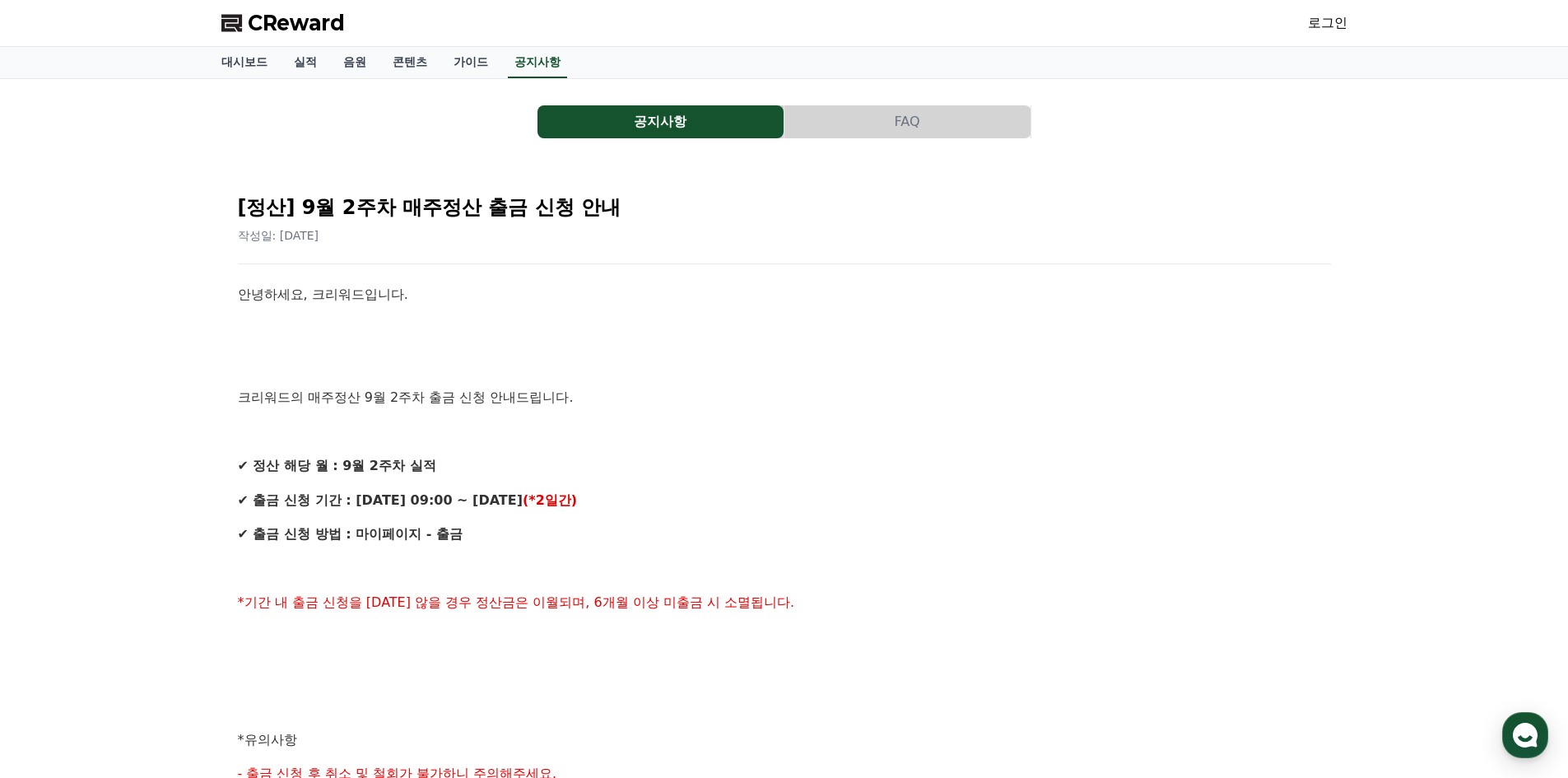
click at [923, 125] on button "FAQ" at bounding box center [907, 122] width 246 height 33
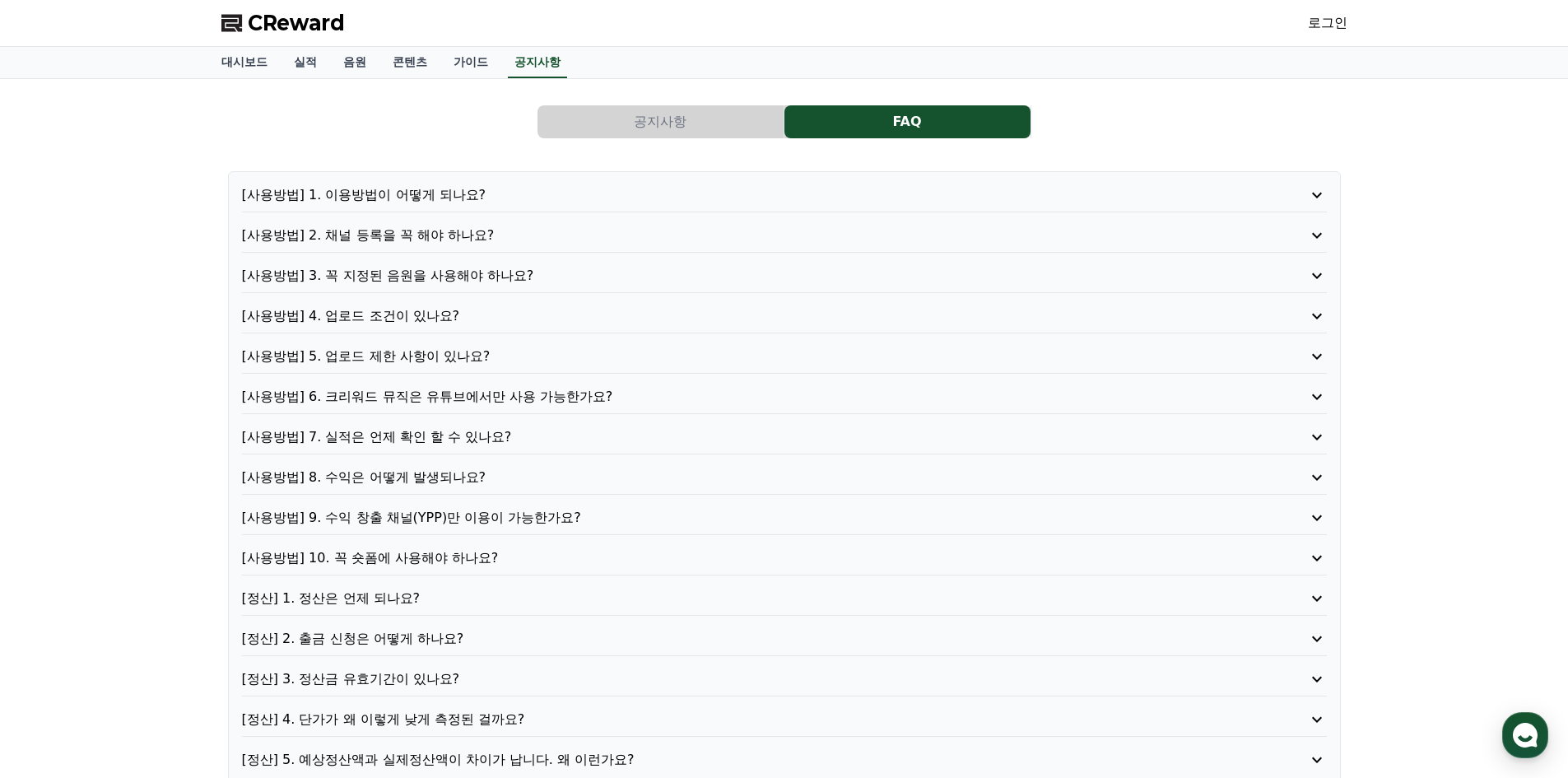
click at [400, 216] on div "[사용방법] 1. 이용방법이 어떻게 되나요? [사용방법] 2. 채널 등록을 꼭 해야 하나요? [사용방법] 3. 꼭 지정된 음원을 사용해야 하나…" at bounding box center [785, 476] width 1113 height 612
click at [405, 202] on p "[사용방법] 1. 이용방법이 어떻게 되나요?" at bounding box center [741, 195] width 999 height 20
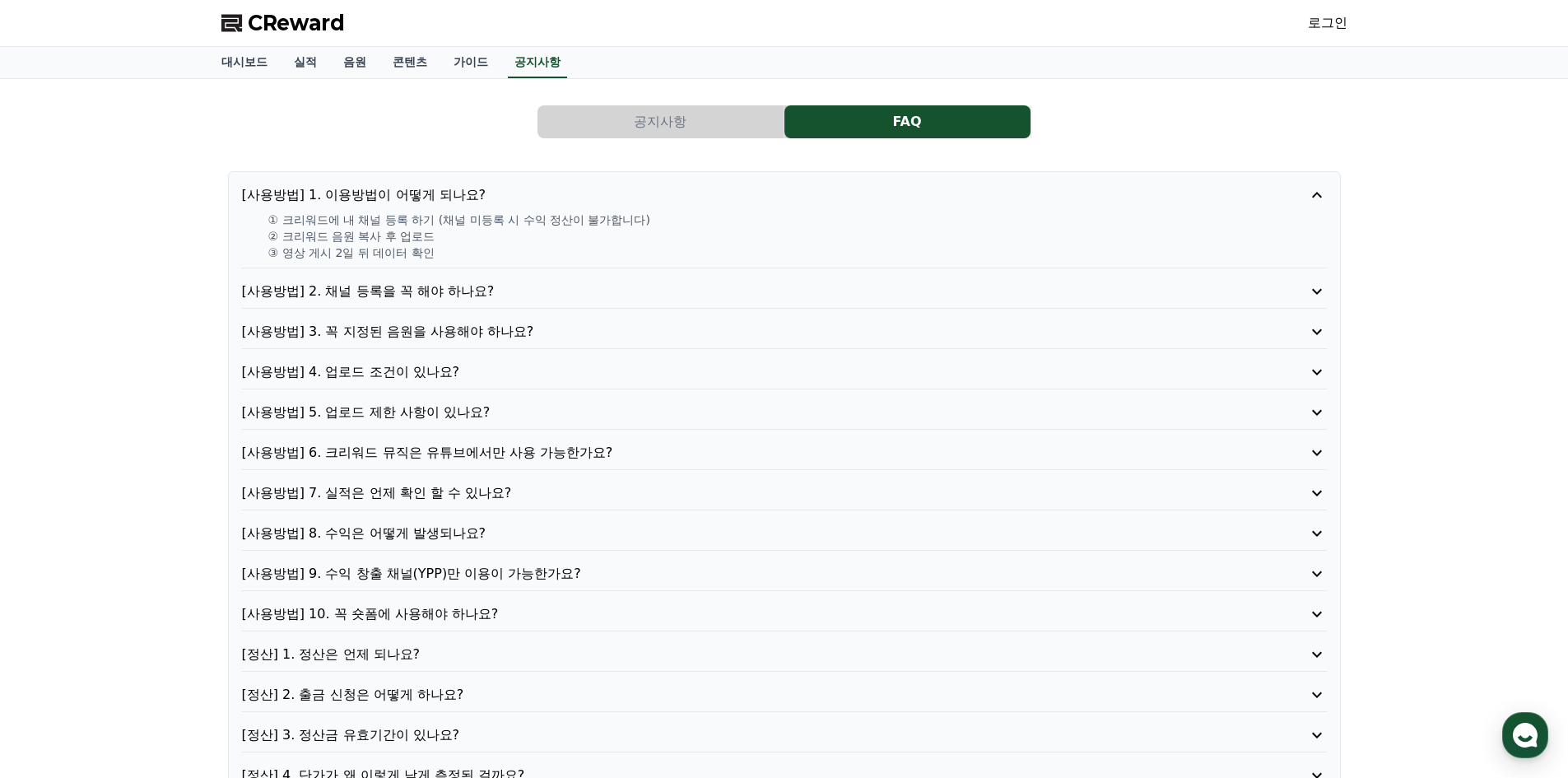
click at [398, 295] on p "[사용방법] 2. 채널 등록을 꼭 해야 하나요?" at bounding box center [741, 292] width 999 height 20
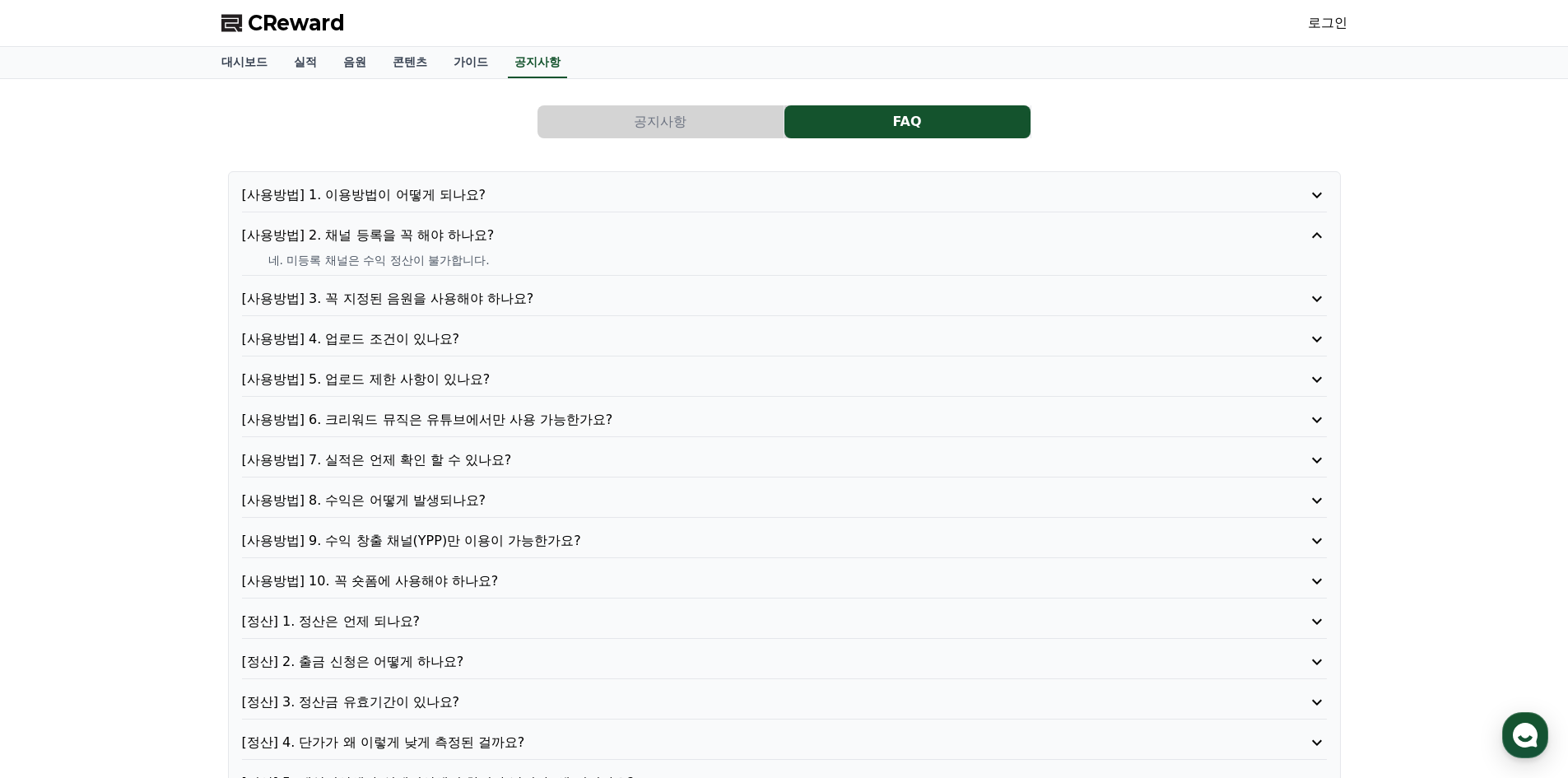
click at [398, 295] on p "[사용방법] 3. 꼭 지정된 음원을 사용해야 하나요?" at bounding box center [741, 299] width 999 height 20
click at [393, 332] on p "[사용방법] 4. 업로드 조건이 있나요?" at bounding box center [741, 339] width 999 height 20
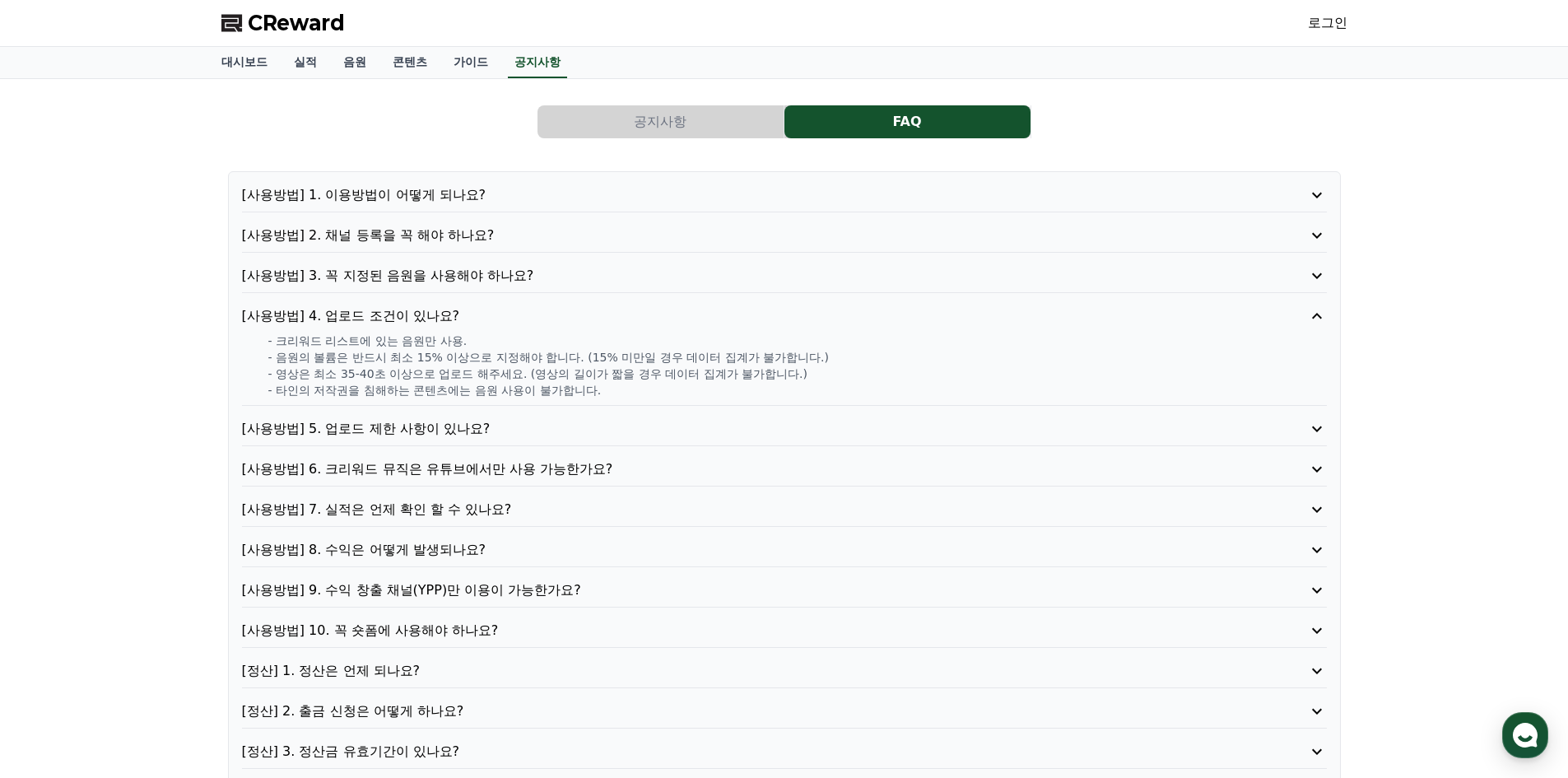
click at [397, 428] on p "[사용방법] 5. 업로드 제한 사항이 있나요?" at bounding box center [741, 429] width 999 height 20
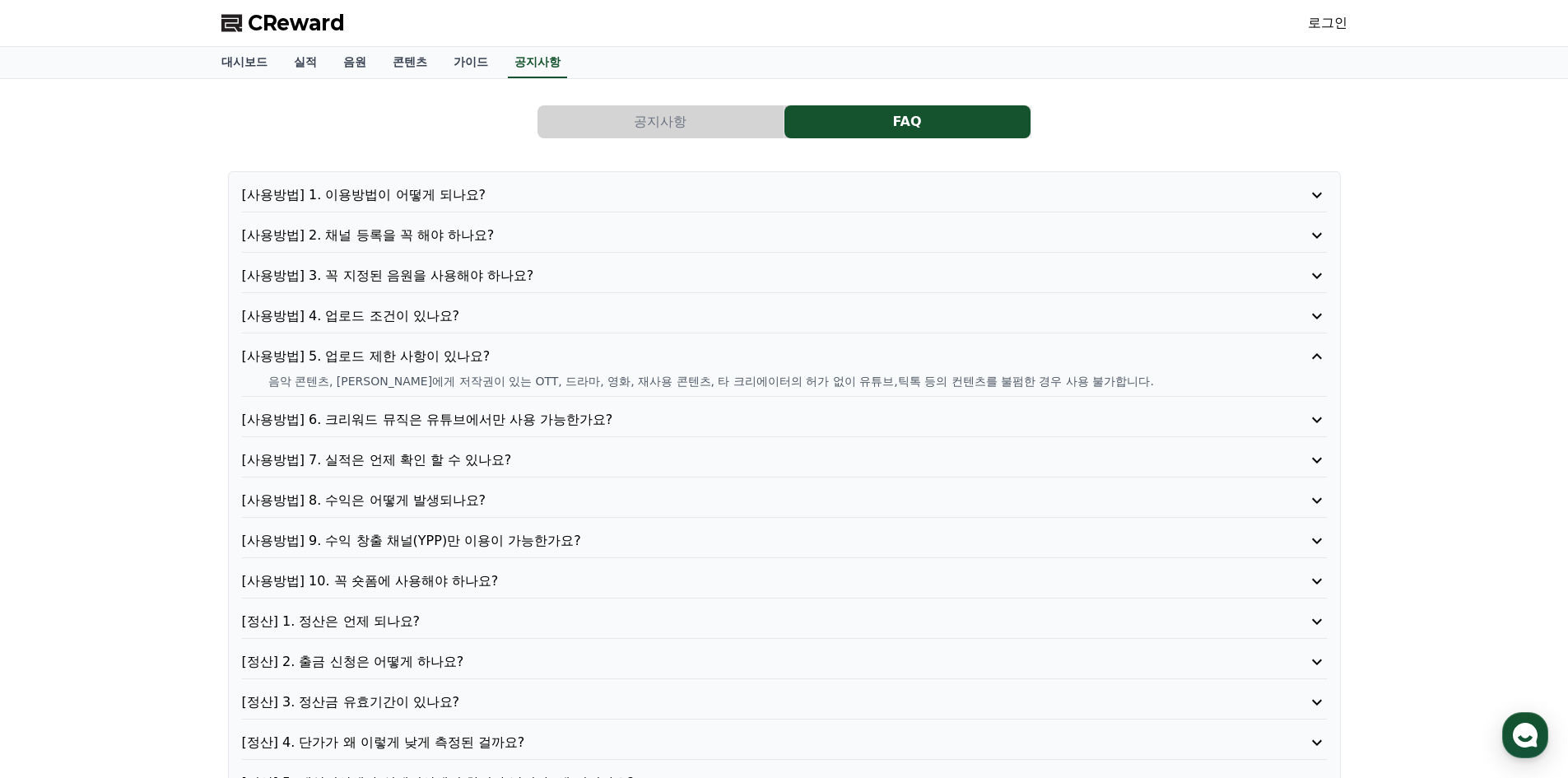
click at [392, 416] on p "[사용방법] 6. 크리워드 뮤직은 유튜브에서만 사용 가능한가요?" at bounding box center [741, 420] width 999 height 20
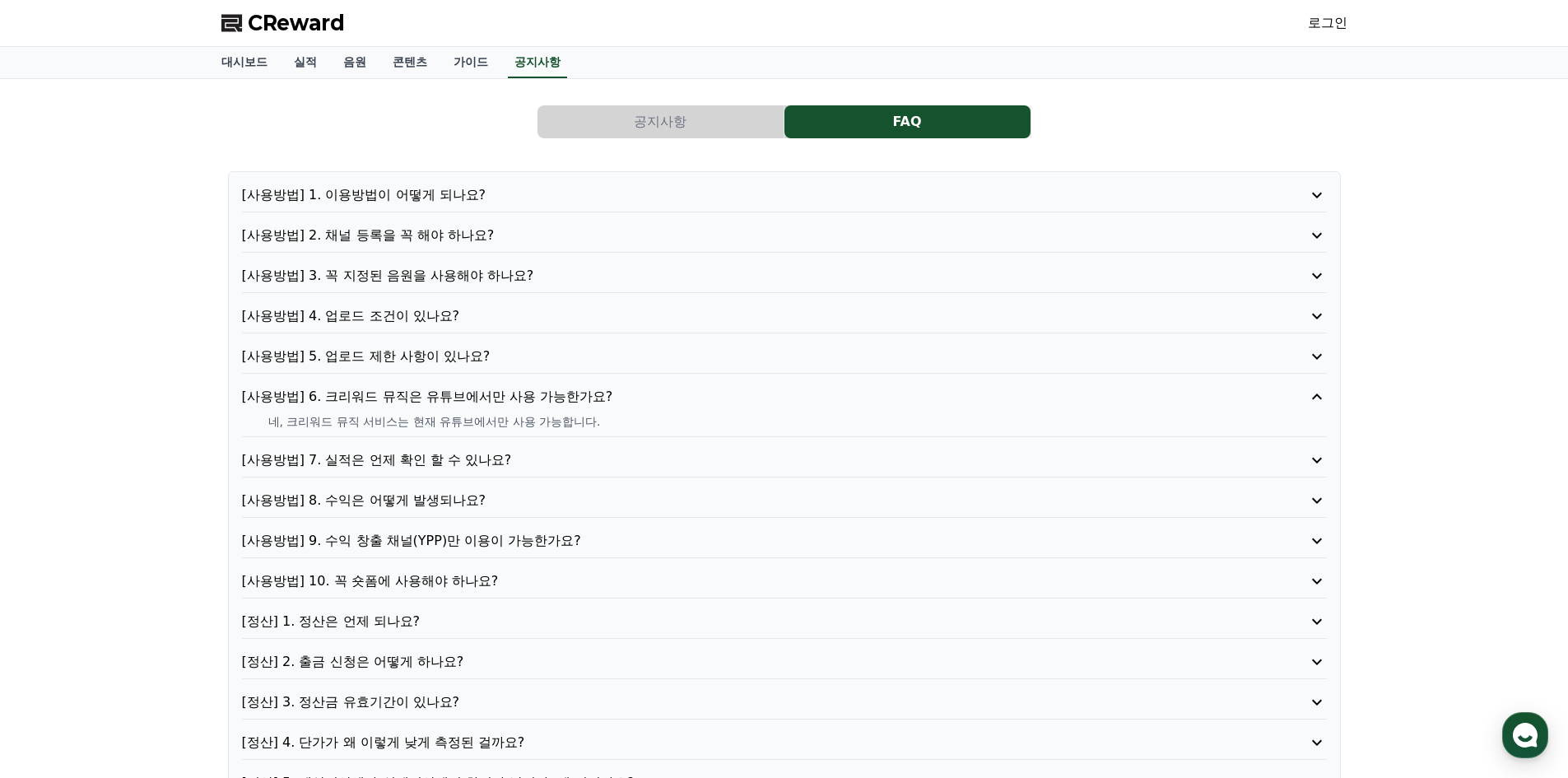
click at [373, 458] on p "[사용방법] 7. 실적은 언제 확인 할 수 있나요?" at bounding box center [741, 460] width 999 height 20
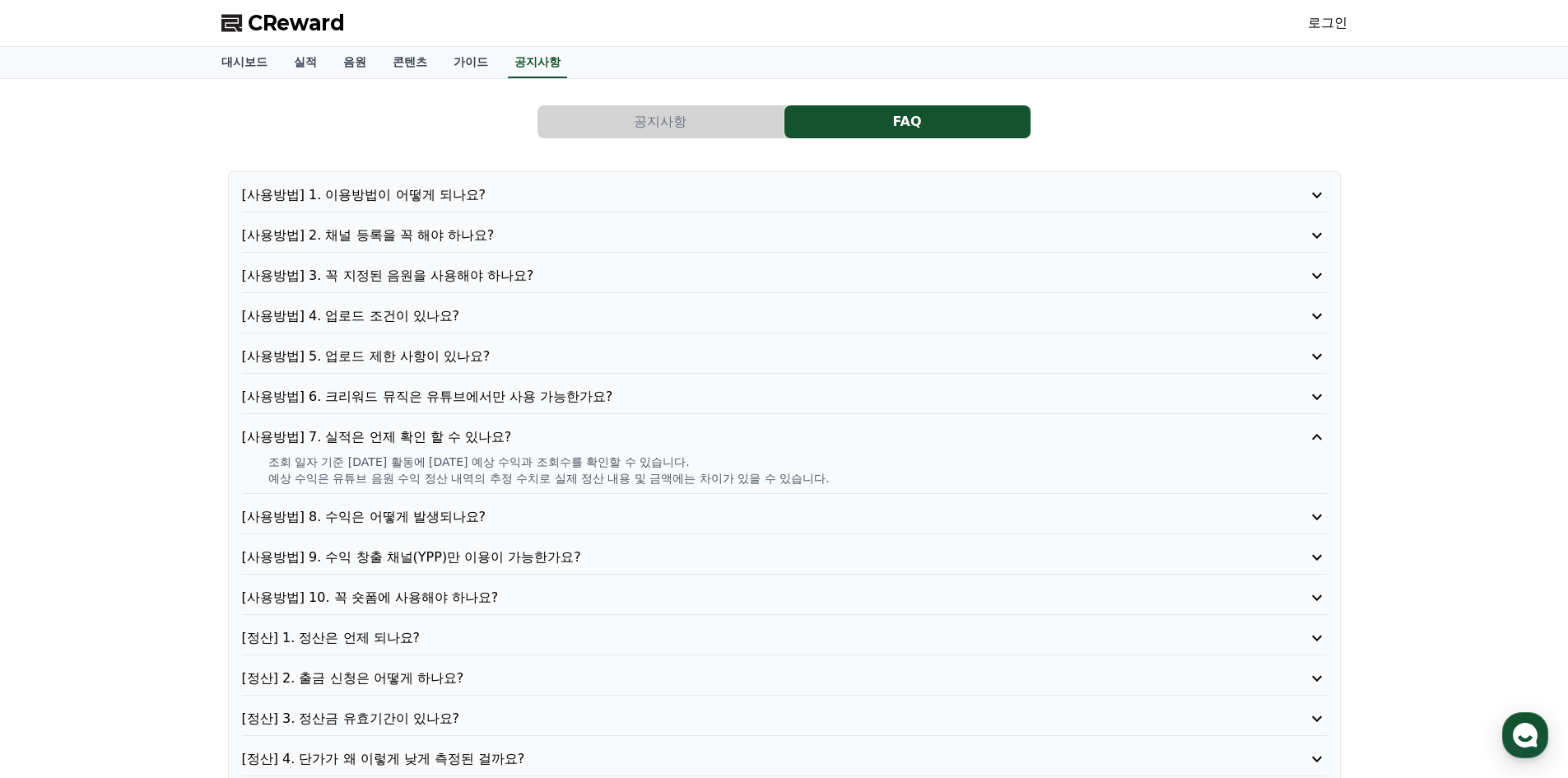
click at [365, 516] on p "[사용방법] 8. 수익은 어떻게 발생되나요?" at bounding box center [741, 517] width 999 height 20
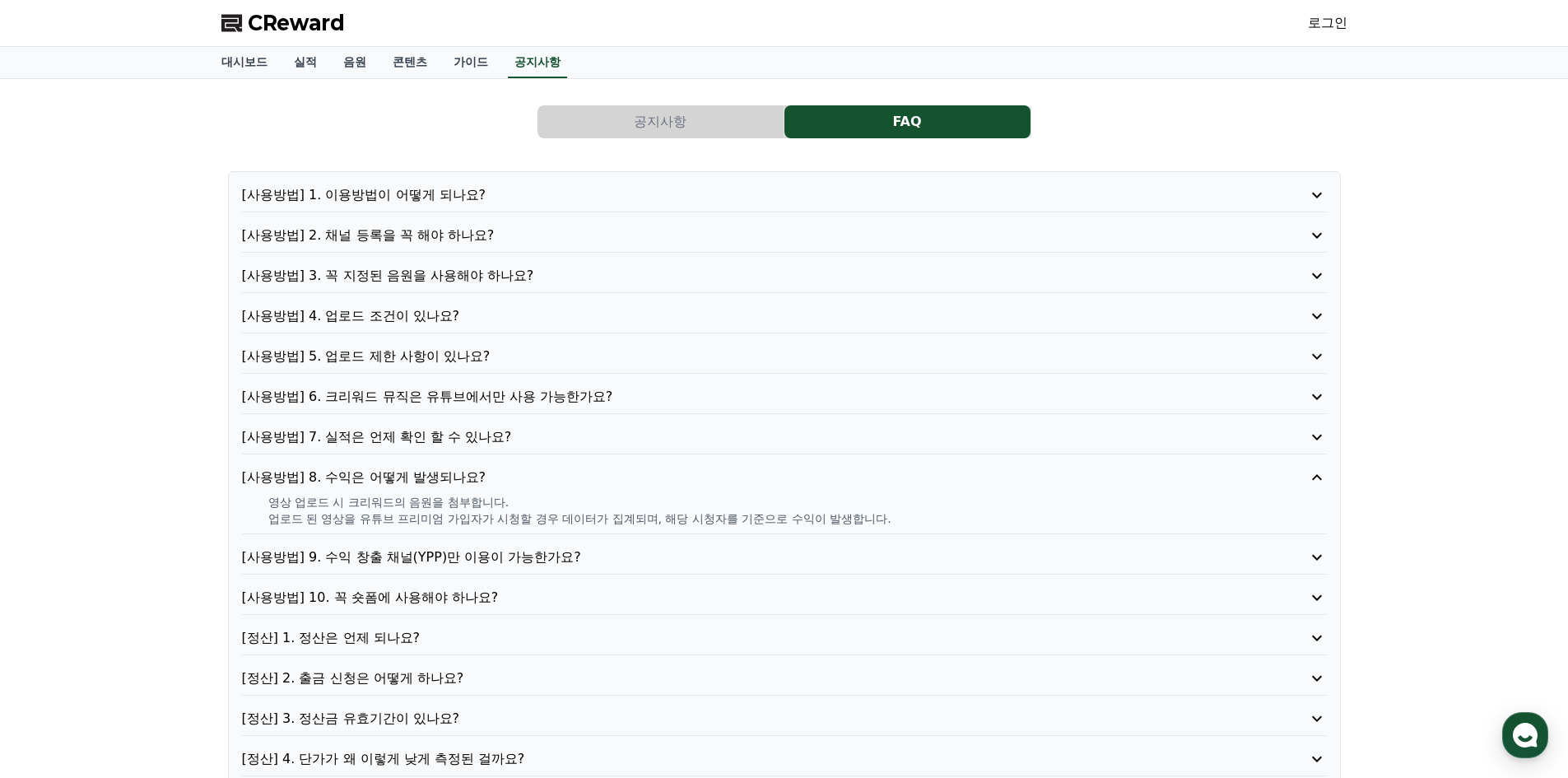
click at [370, 560] on p "[사용방법] 9. 수익 창출 채널(YPP)만 이용이 가능한가요?" at bounding box center [741, 558] width 999 height 20
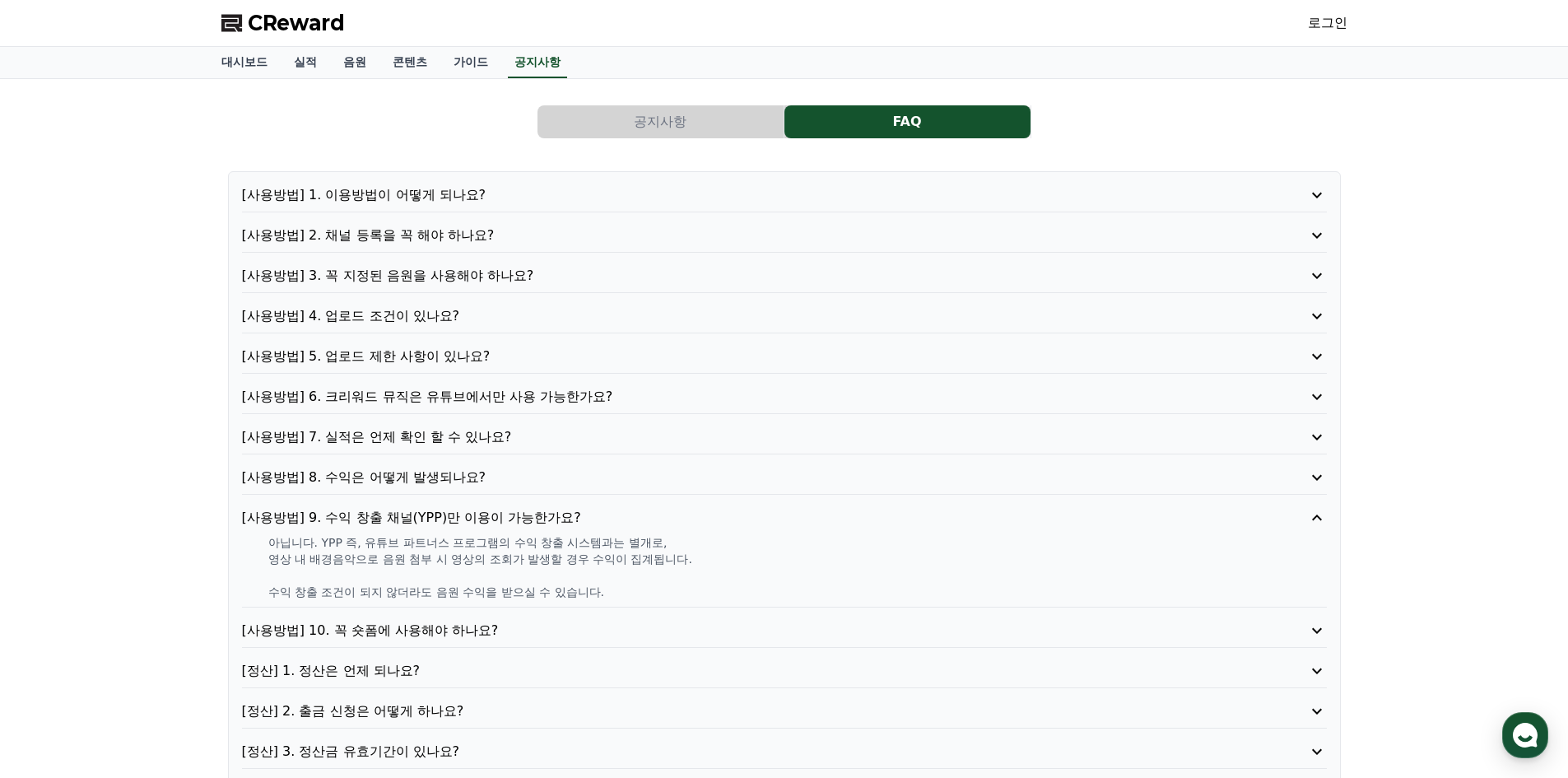
click at [417, 632] on p "[사용방법] 10. 꼭 숏폼에 사용해야 하나요?" at bounding box center [741, 631] width 999 height 20
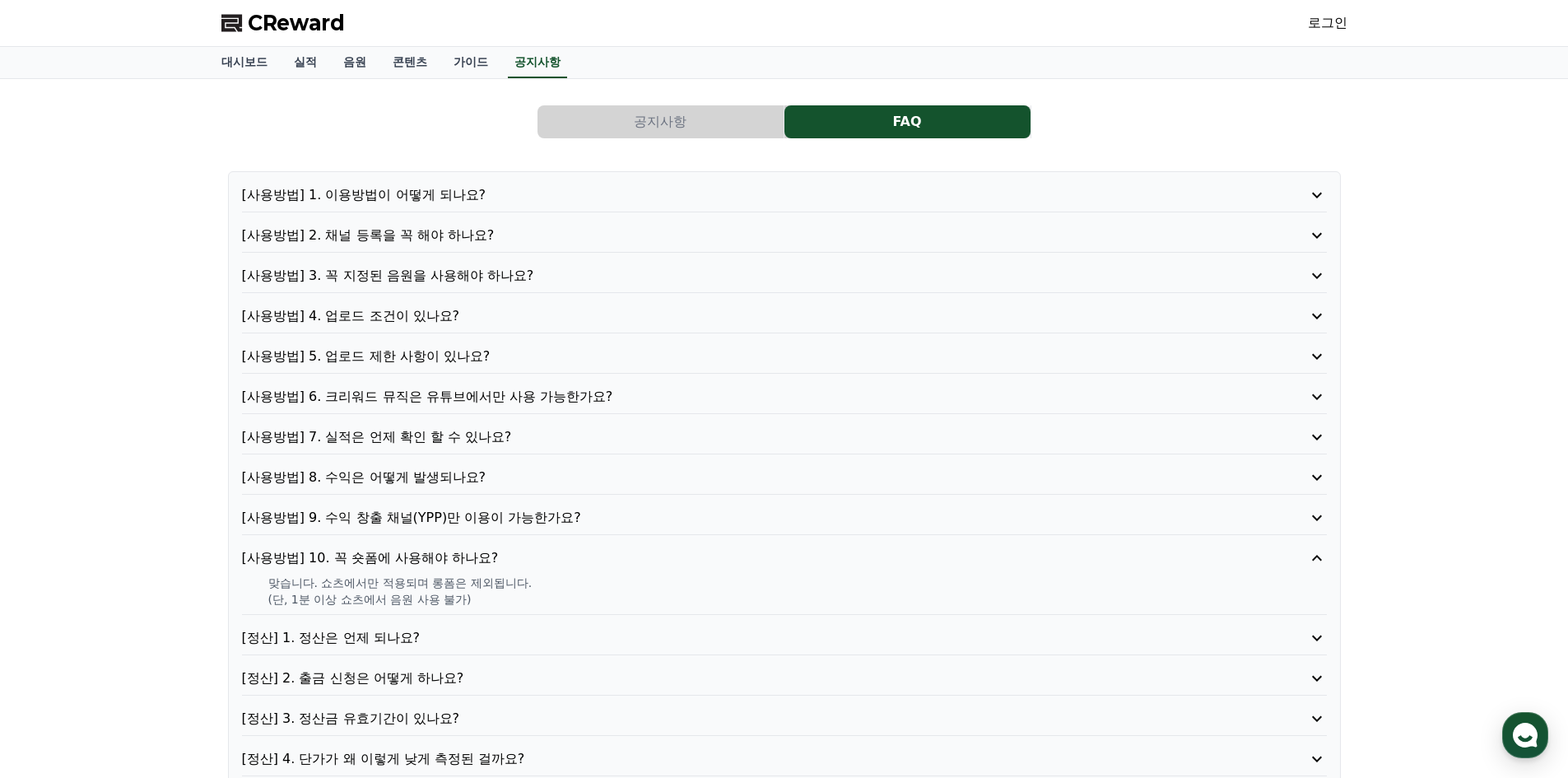
click at [383, 627] on div "[사용방법] 1. 이용방법이 어떻게 되나요? [사용방법] 2. 채널 등록을 꼭 해야 하나요? [사용방법] 3. 꼭 지정된 음원을 사용해야 하나…" at bounding box center [785, 496] width 1113 height 651
click at [377, 637] on p "[정산] 1. 정산은 언제 되나요?" at bounding box center [741, 638] width 999 height 20
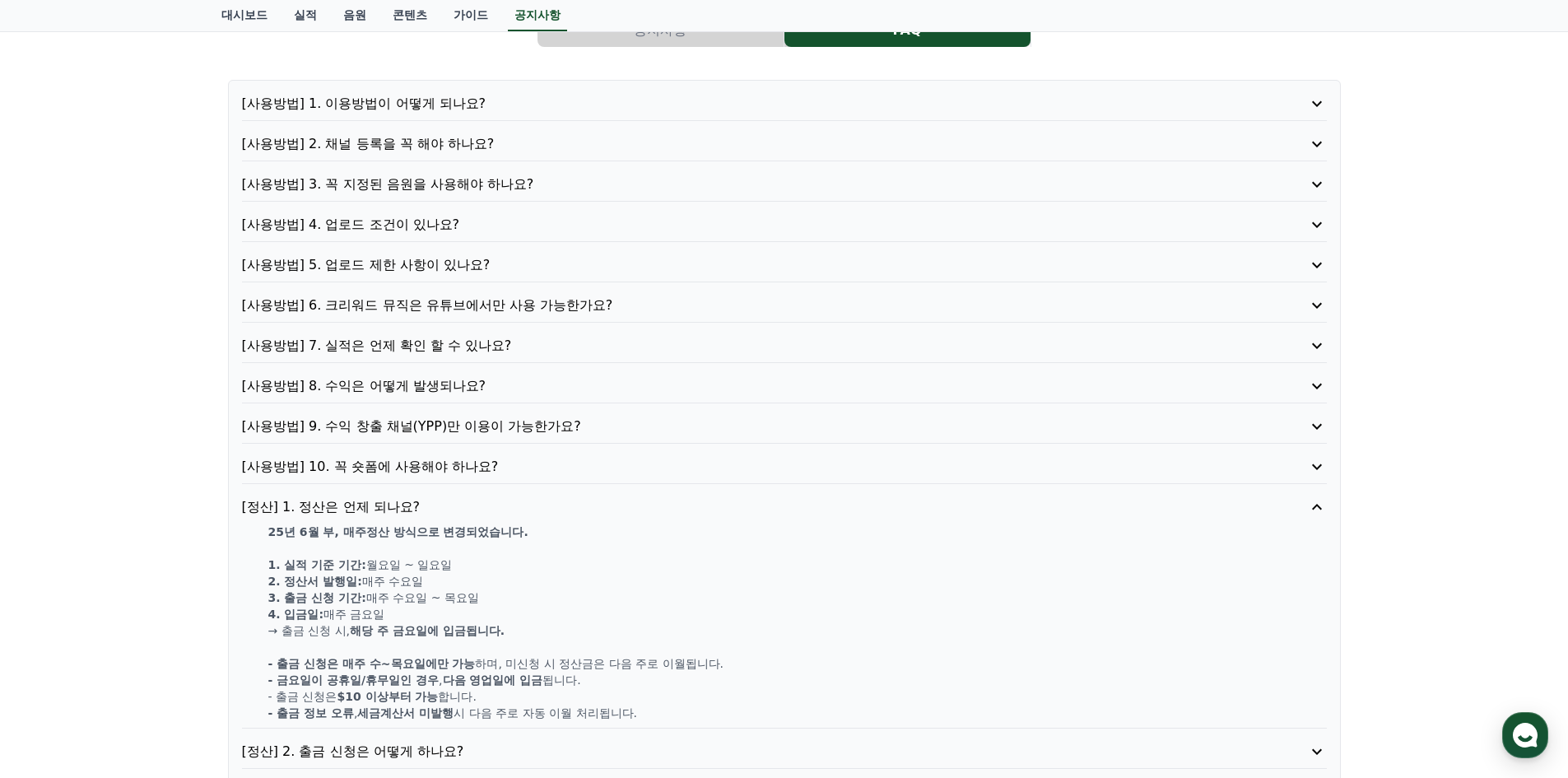
scroll to position [247, 0]
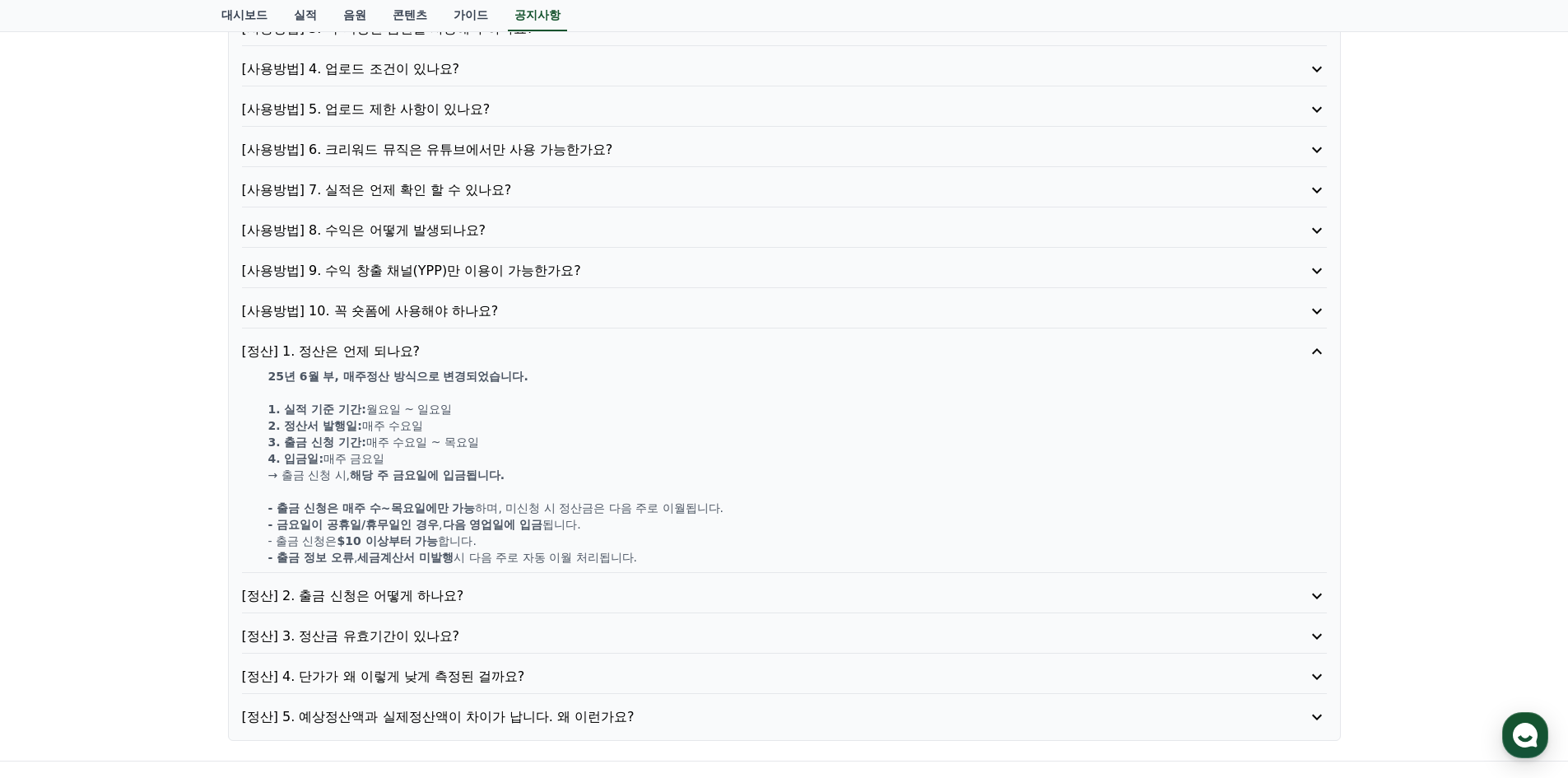
click at [378, 600] on p "[정산] 2. 출금 신청은 어떻게 하나요?" at bounding box center [741, 596] width 999 height 20
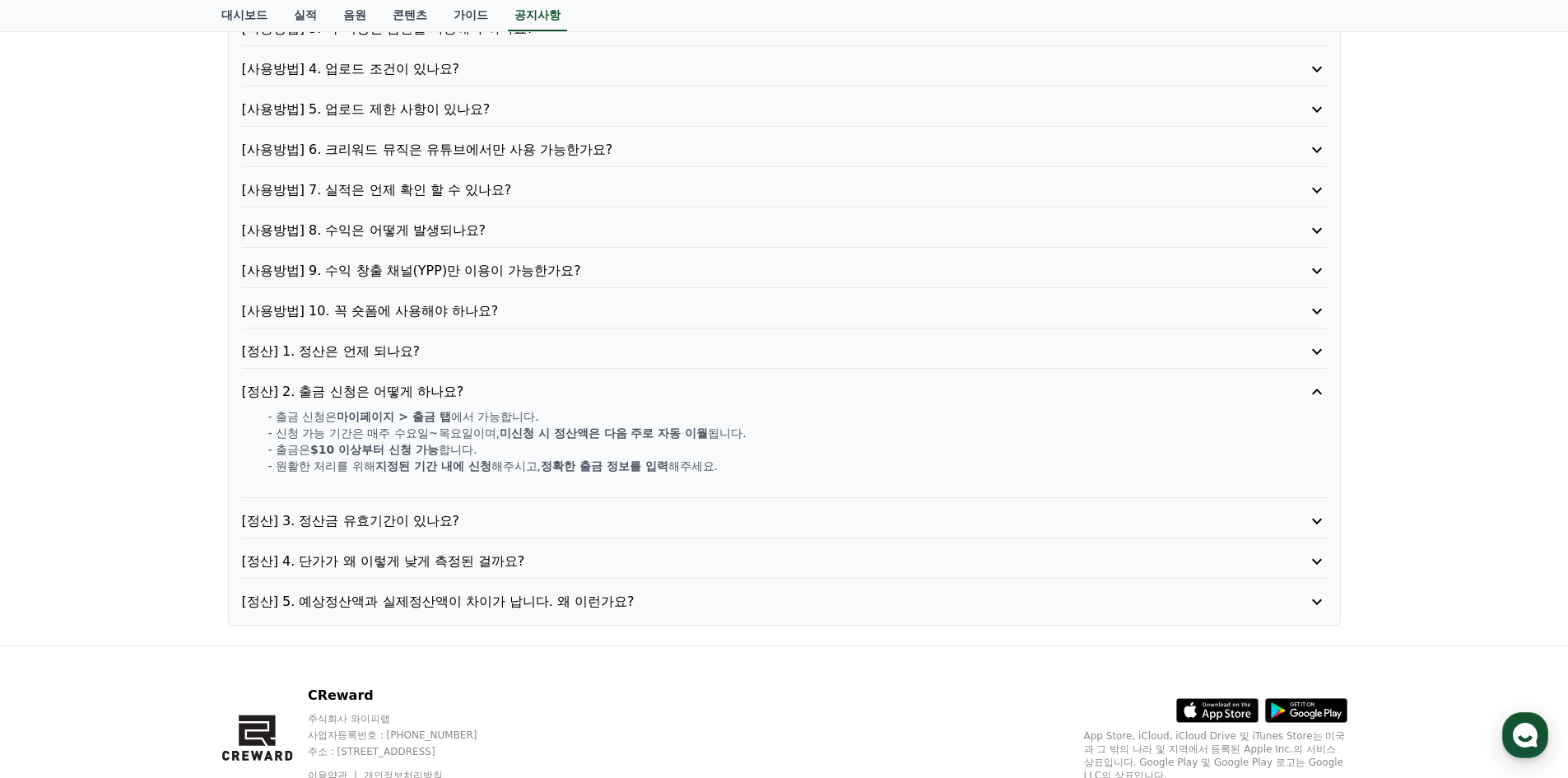
click at [366, 526] on p "[정산] 3. 정산금 유효기간이 있나요?" at bounding box center [741, 521] width 999 height 20
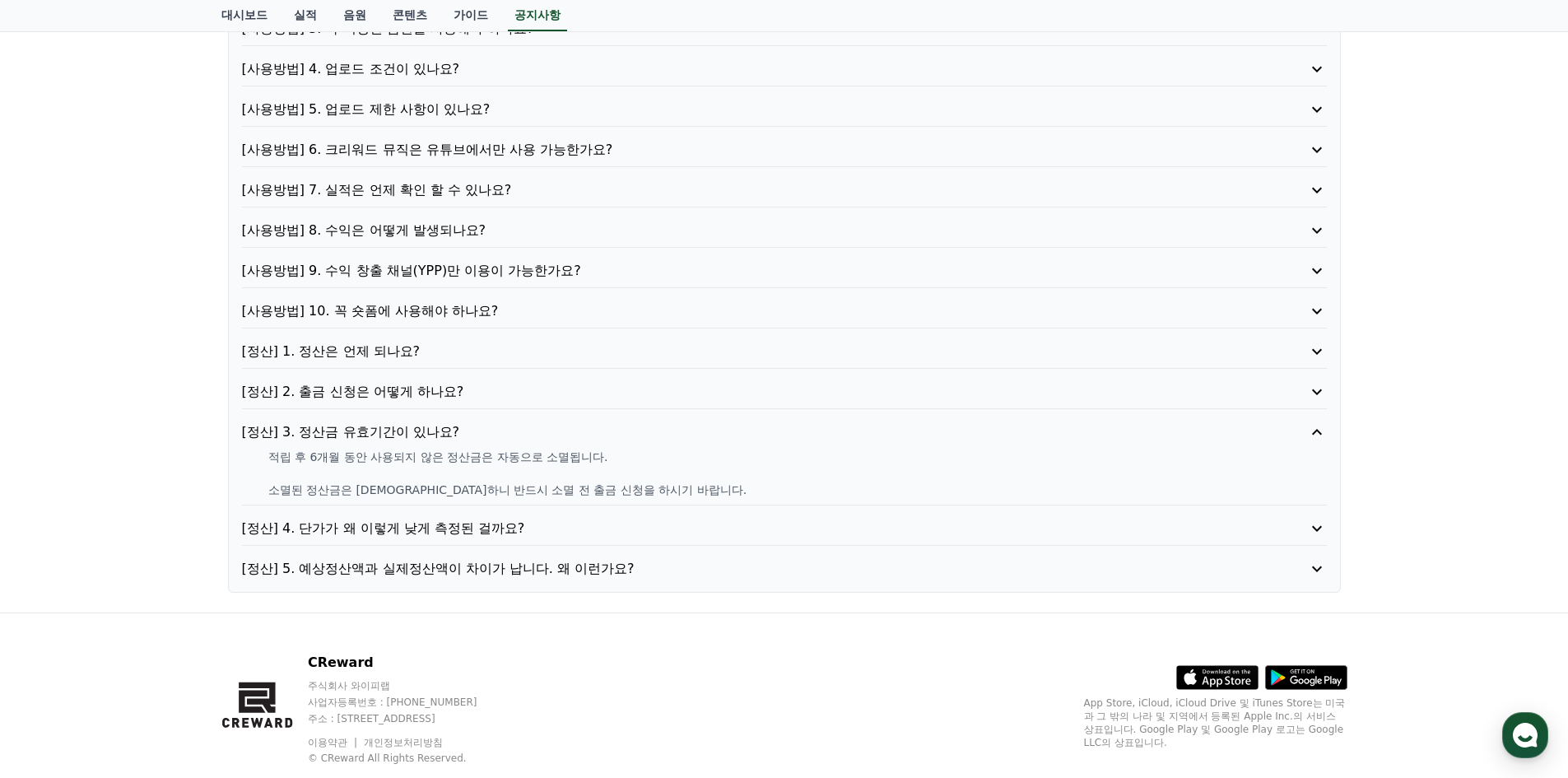
click at [366, 526] on p "[정산] 4. 단가가 왜 이렇게 낮게 측정된 걸까요?" at bounding box center [741, 529] width 999 height 20
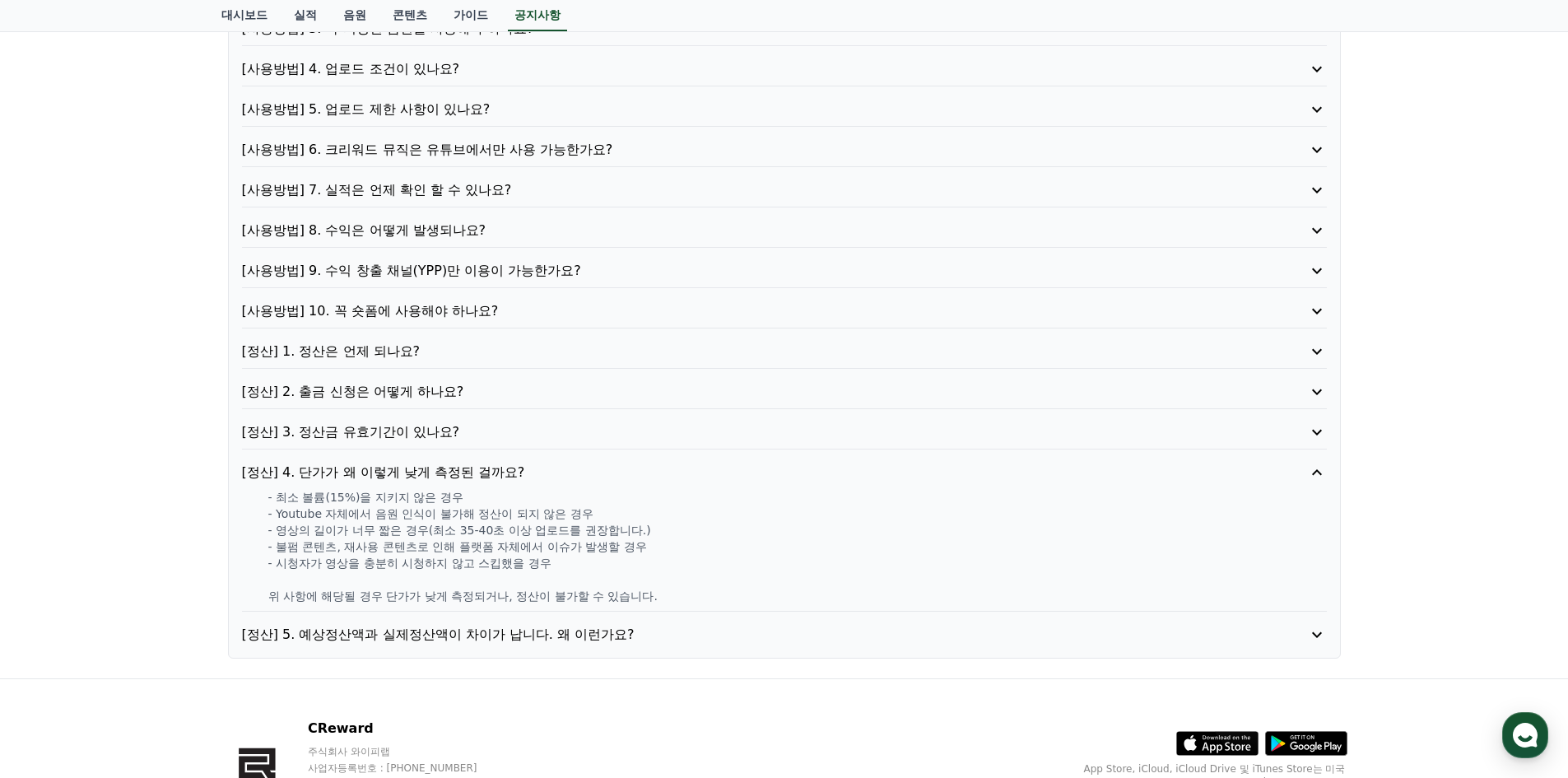
click at [382, 633] on p "[정산] 5. 예상정산액과 실제정산액이 차이가 납니다. 왜 이런가요?" at bounding box center [741, 635] width 999 height 20
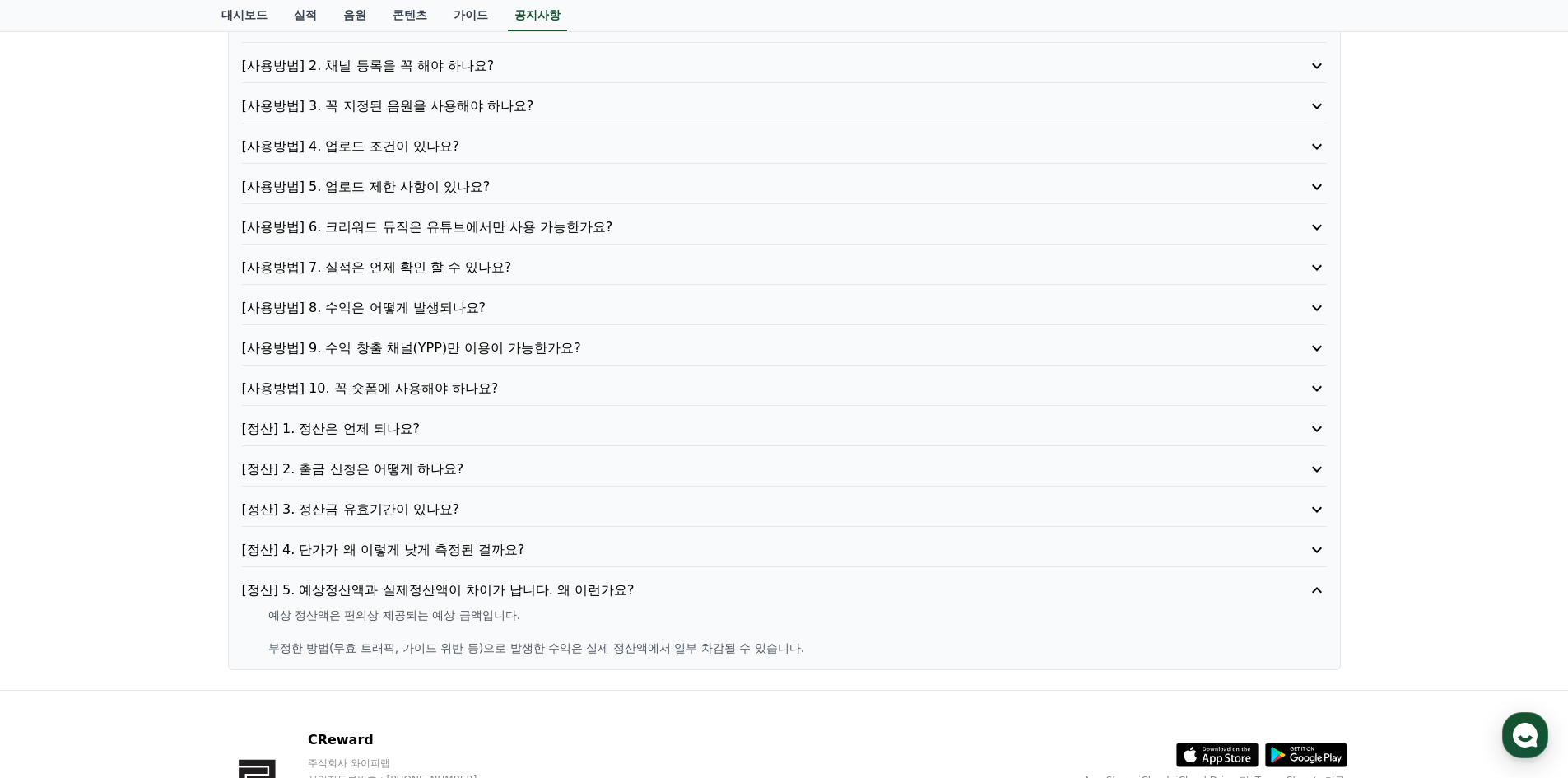
scroll to position [0, 0]
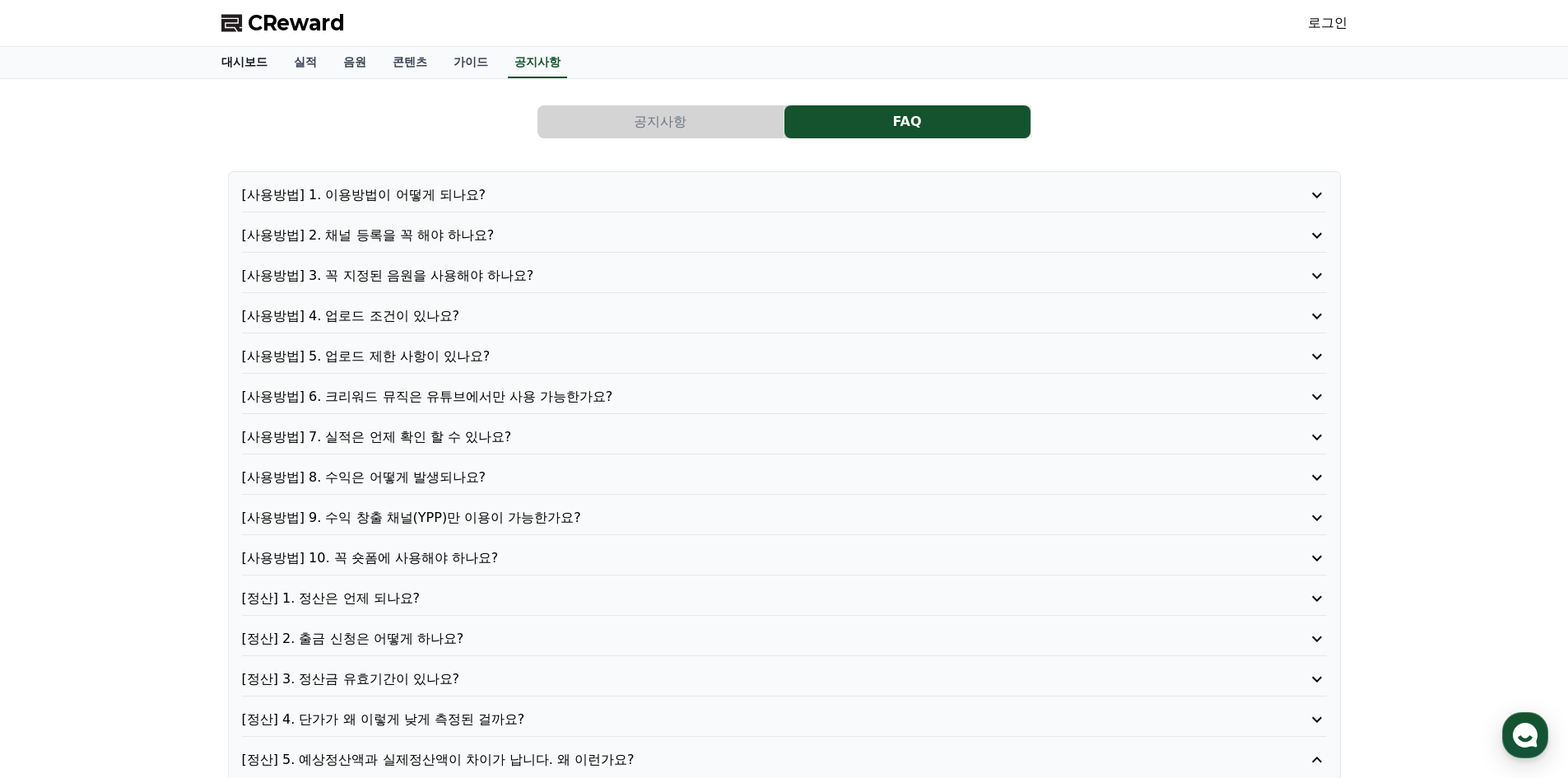
click at [250, 60] on link "대시보드" at bounding box center [244, 62] width 72 height 32
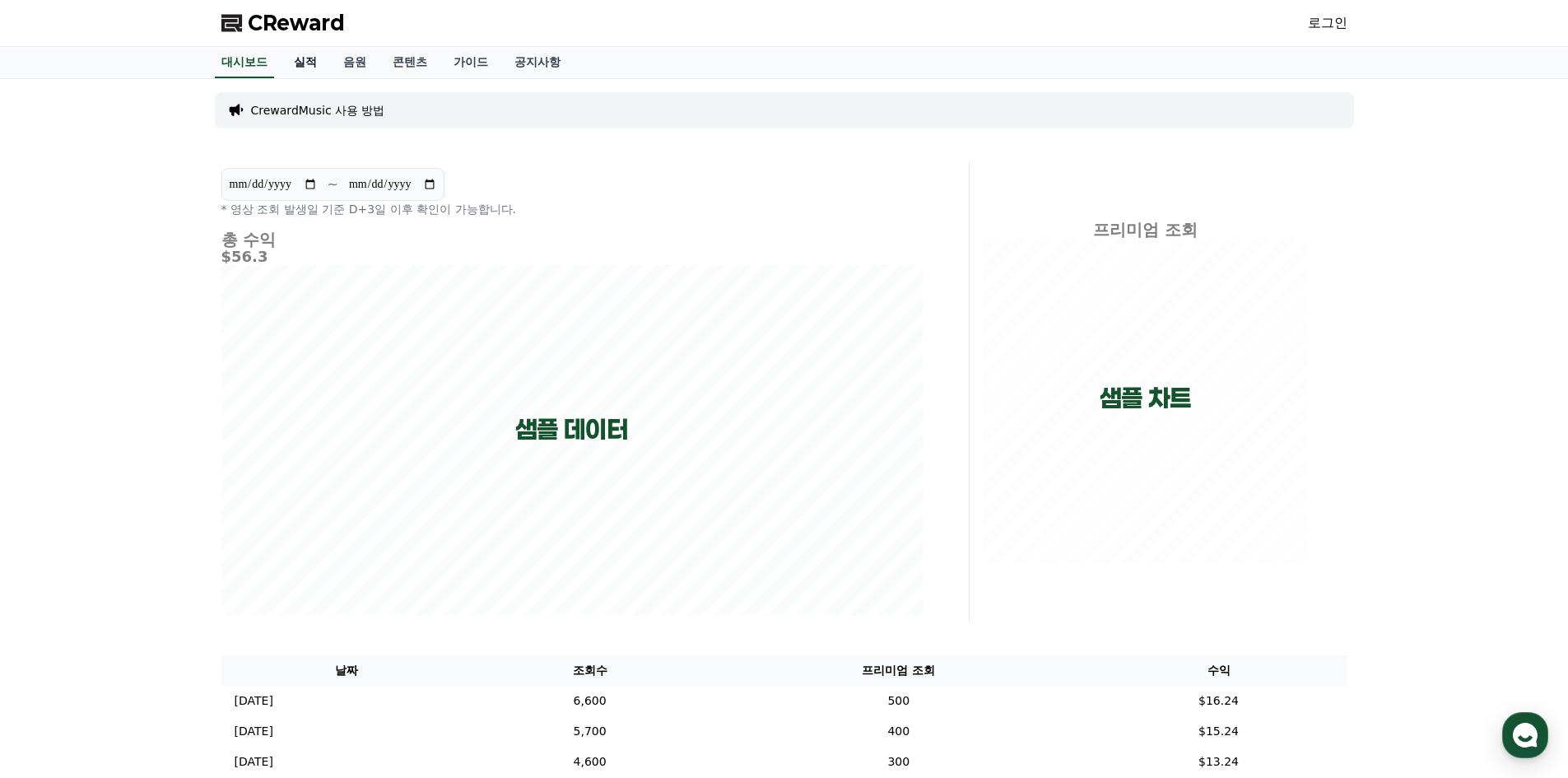
click at [303, 71] on link "실적" at bounding box center [305, 62] width 49 height 32
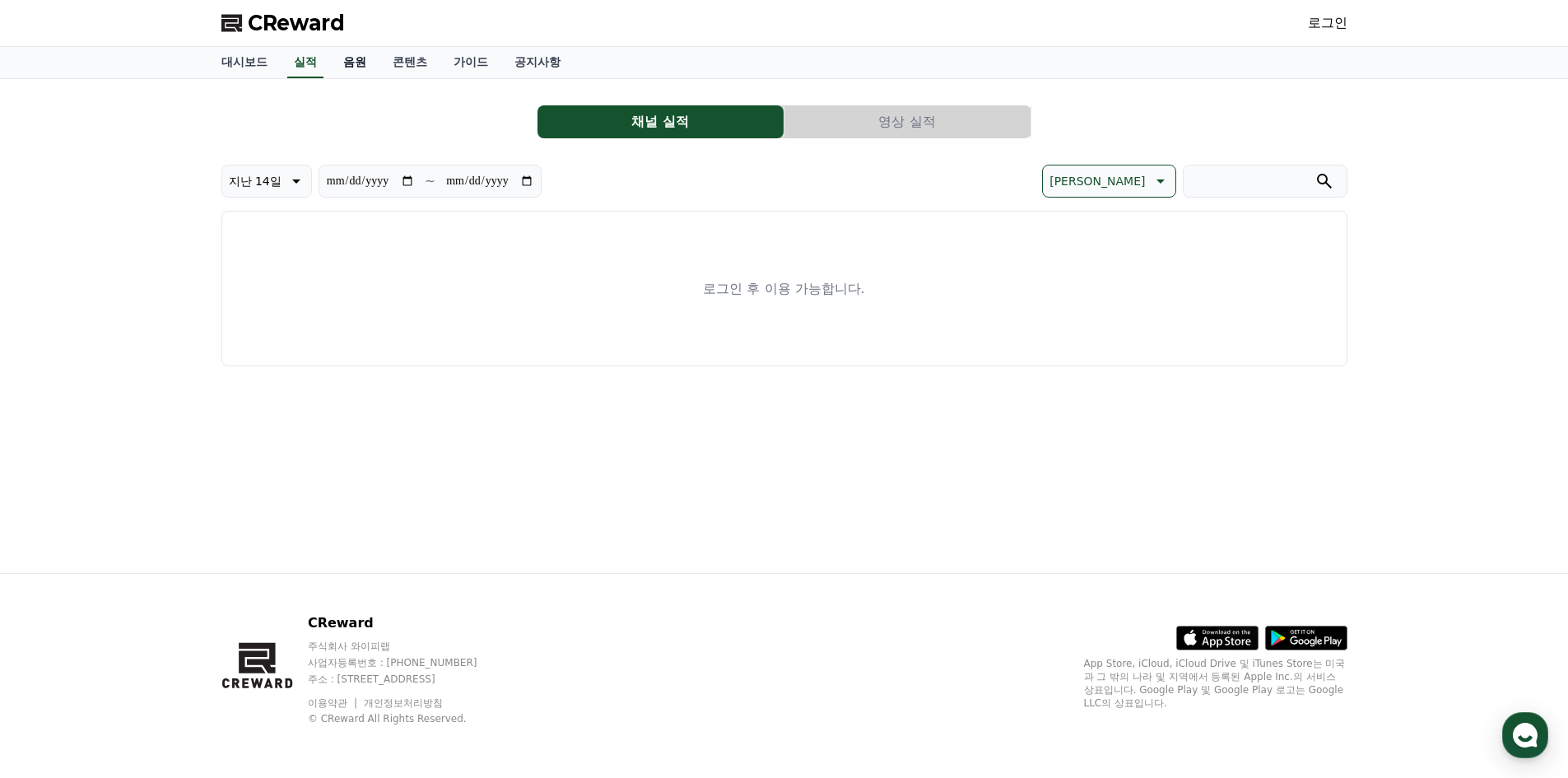
click at [354, 64] on link "음원" at bounding box center [355, 62] width 49 height 32
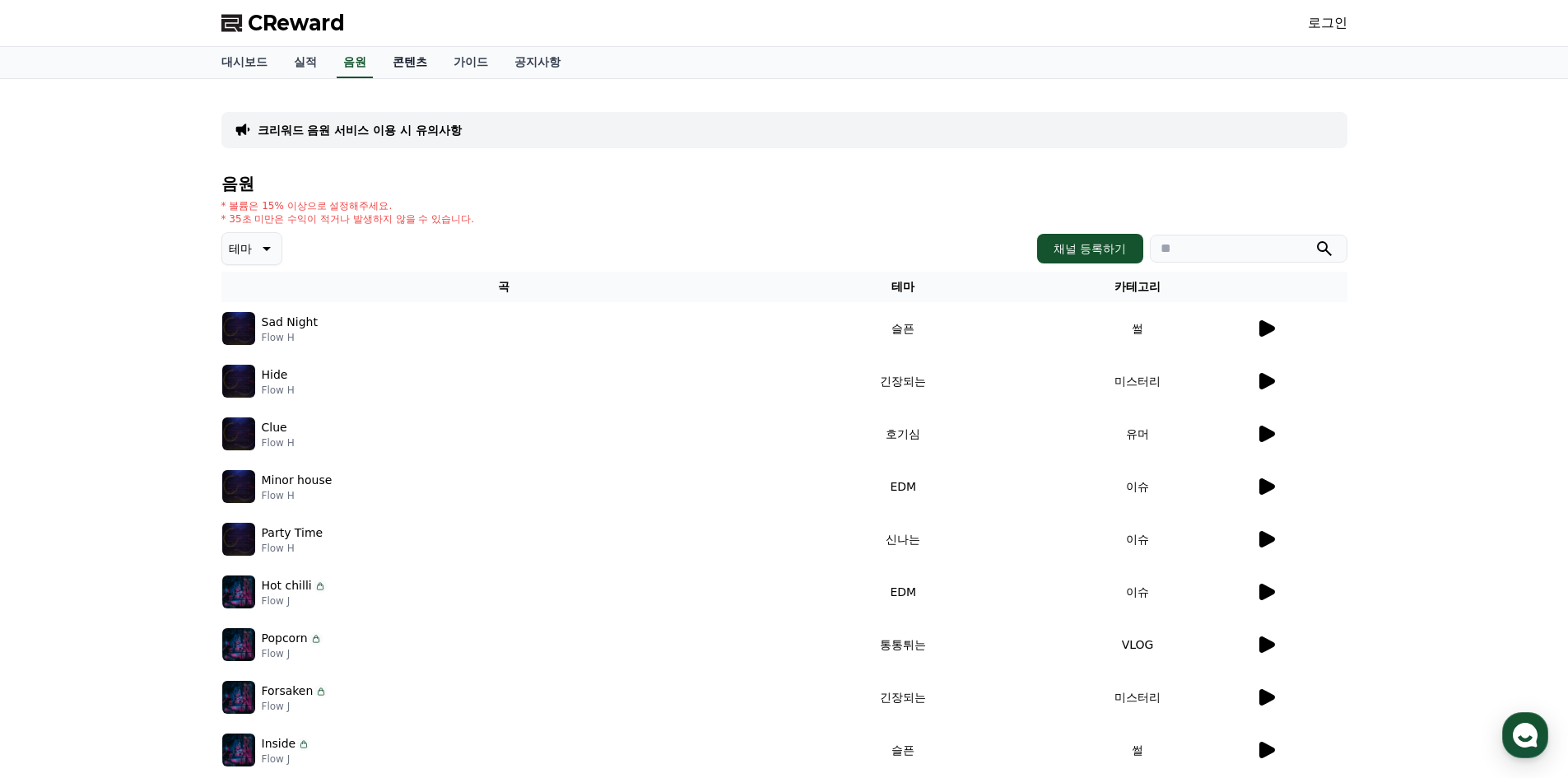
click at [406, 65] on link "콘텐츠" at bounding box center [410, 62] width 61 height 32
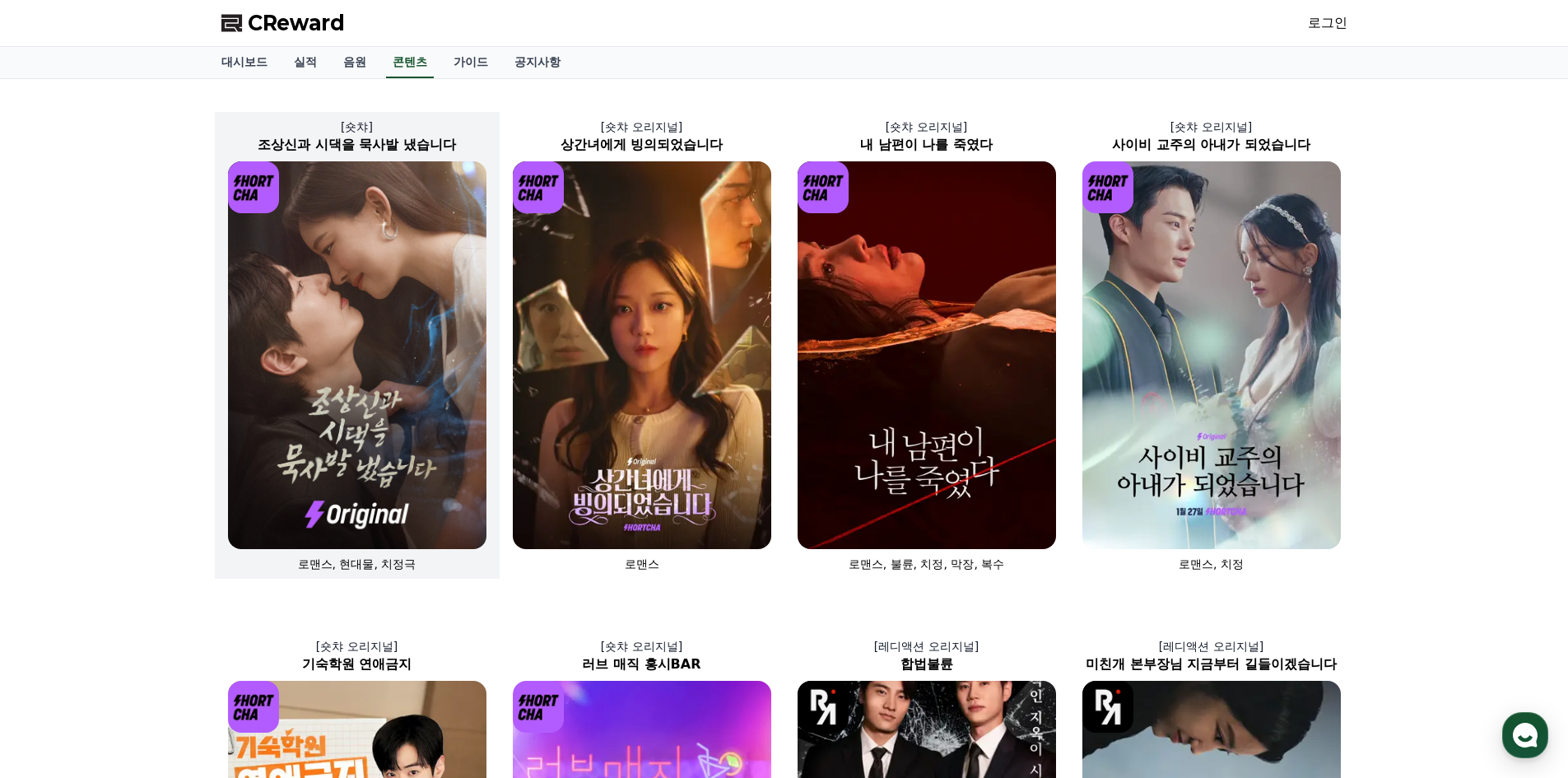
click at [397, 296] on img at bounding box center [357, 355] width 258 height 388
click at [469, 65] on link "가이드" at bounding box center [471, 62] width 61 height 32
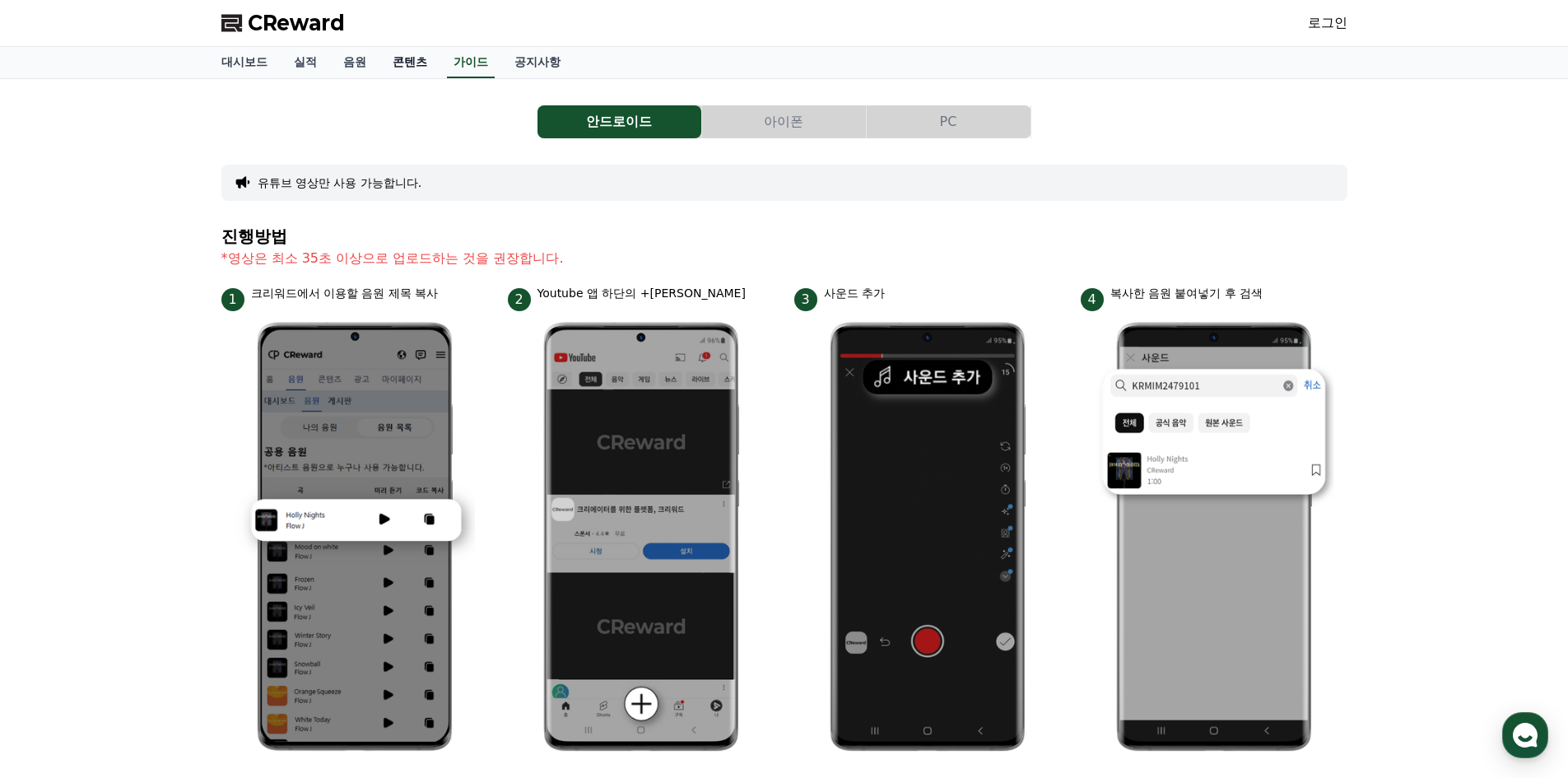
click at [405, 56] on link "콘텐츠" at bounding box center [410, 62] width 61 height 32
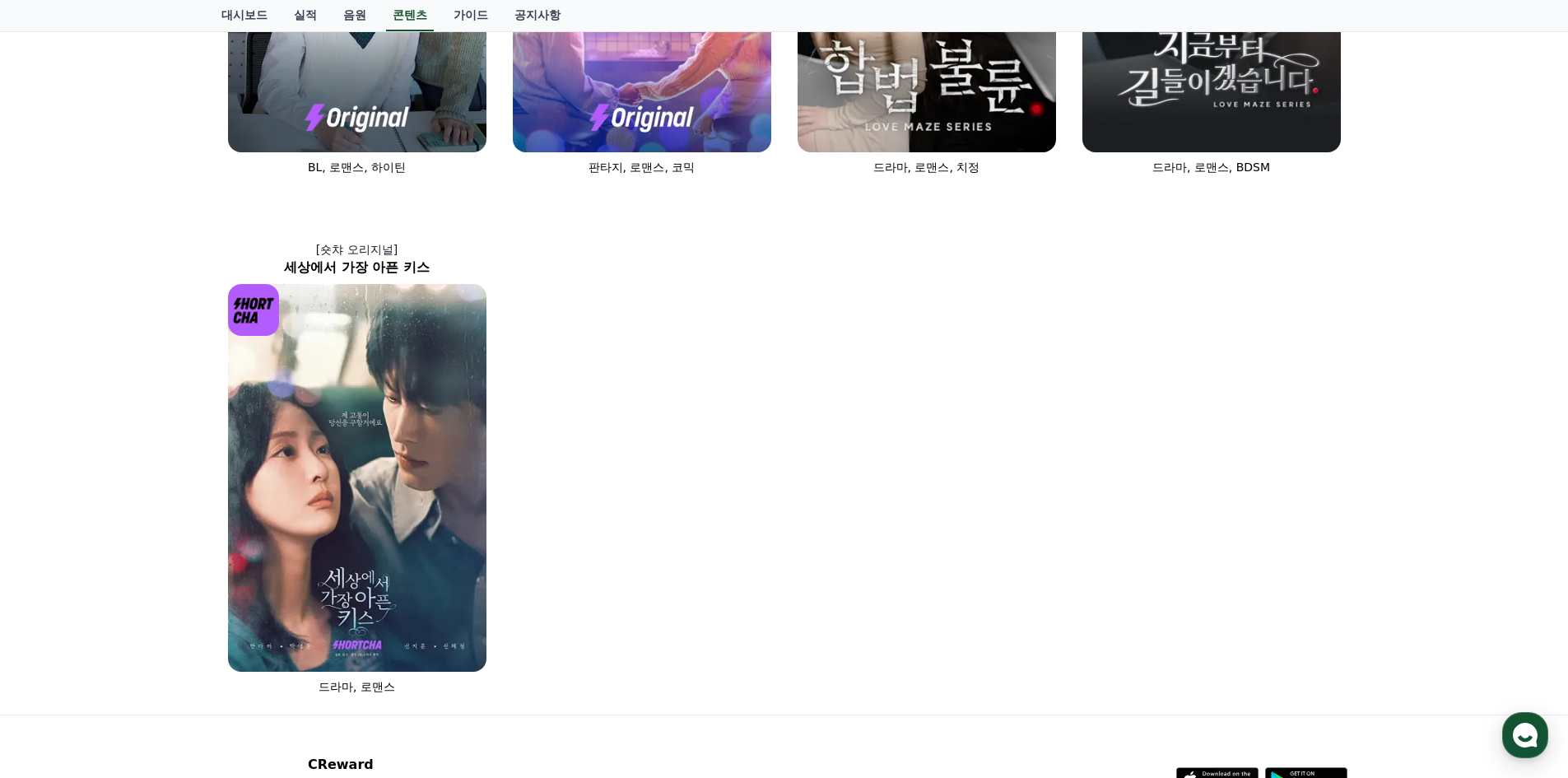
scroll to position [988, 0]
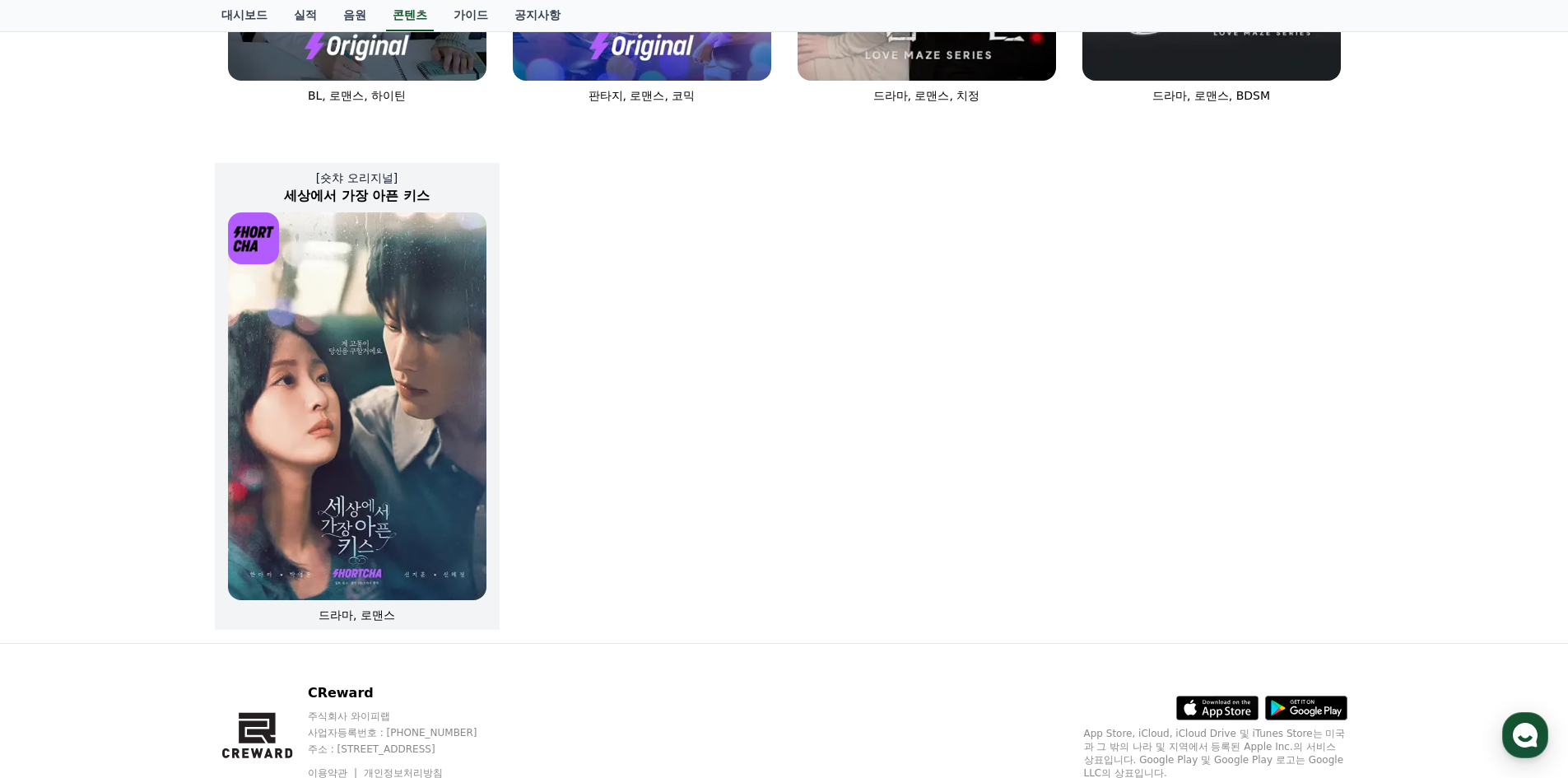
click at [382, 398] on img at bounding box center [357, 406] width 258 height 388
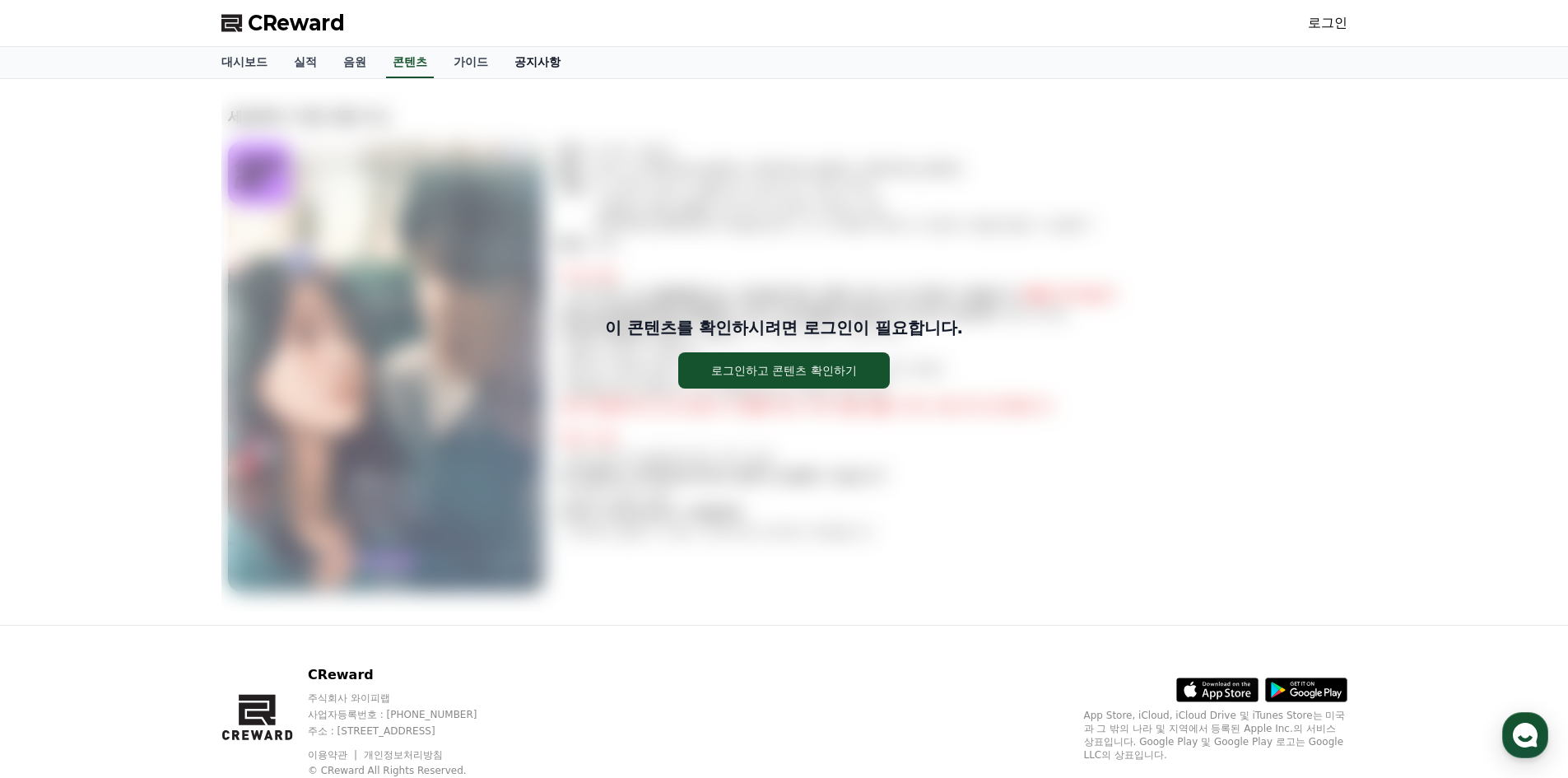
click at [545, 66] on link "공지사항" at bounding box center [537, 62] width 72 height 32
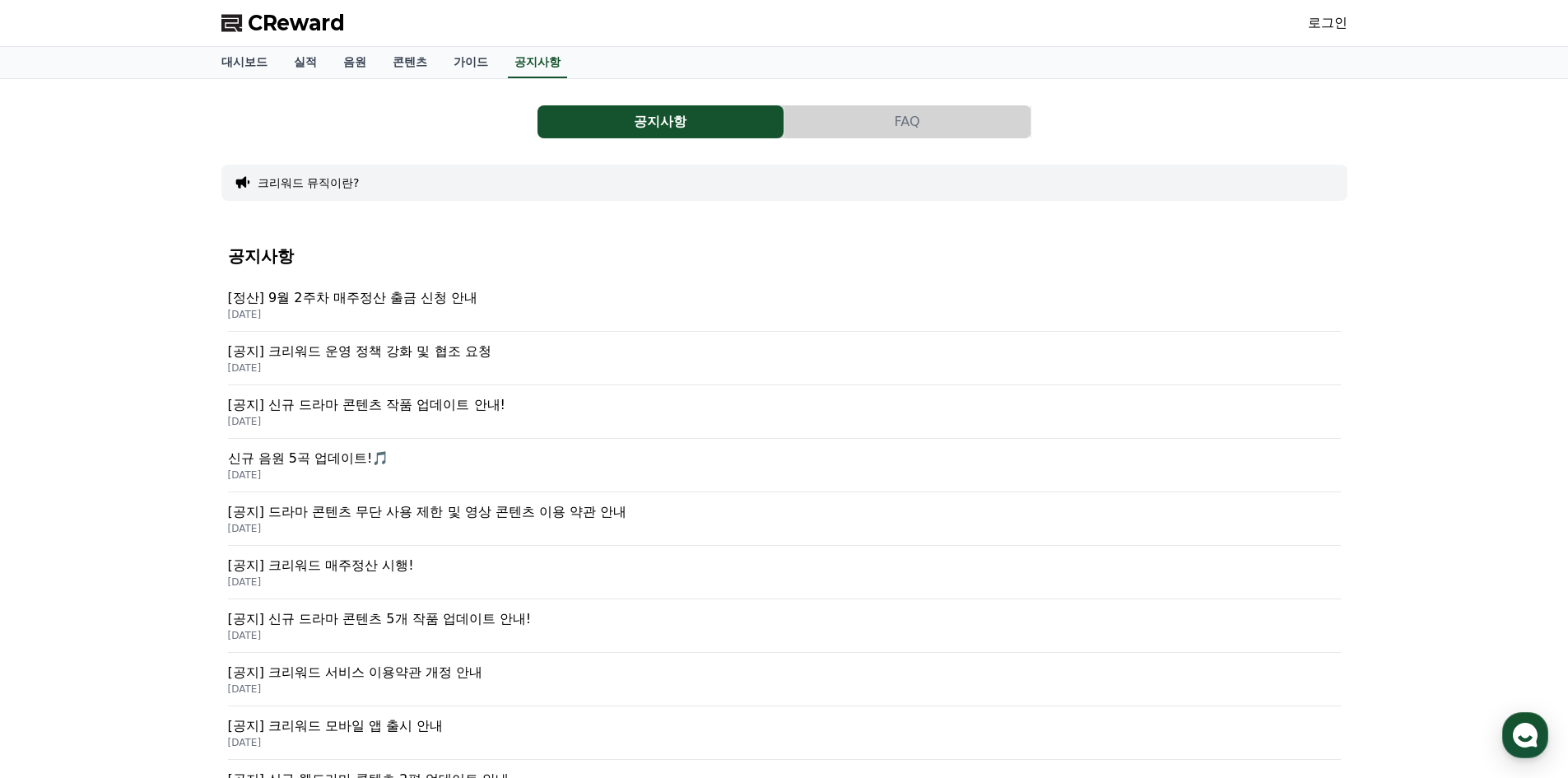
click at [443, 514] on p "[공지] 드라마 콘텐츠 무단 사용 제한 및 영상 콘텐츠 이용 약관 안내" at bounding box center [785, 512] width 1113 height 20
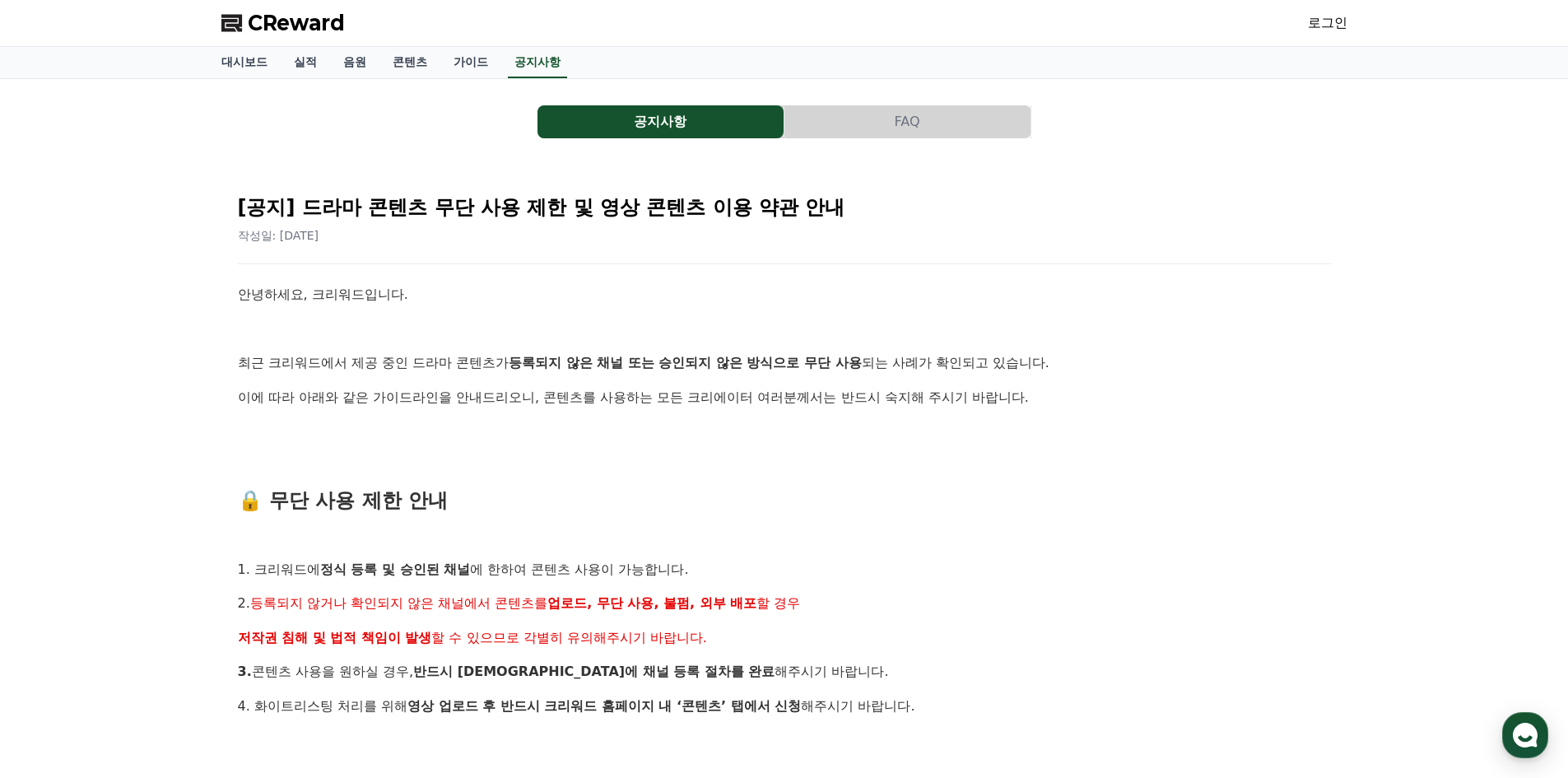
click at [894, 121] on button "FAQ" at bounding box center [907, 122] width 246 height 33
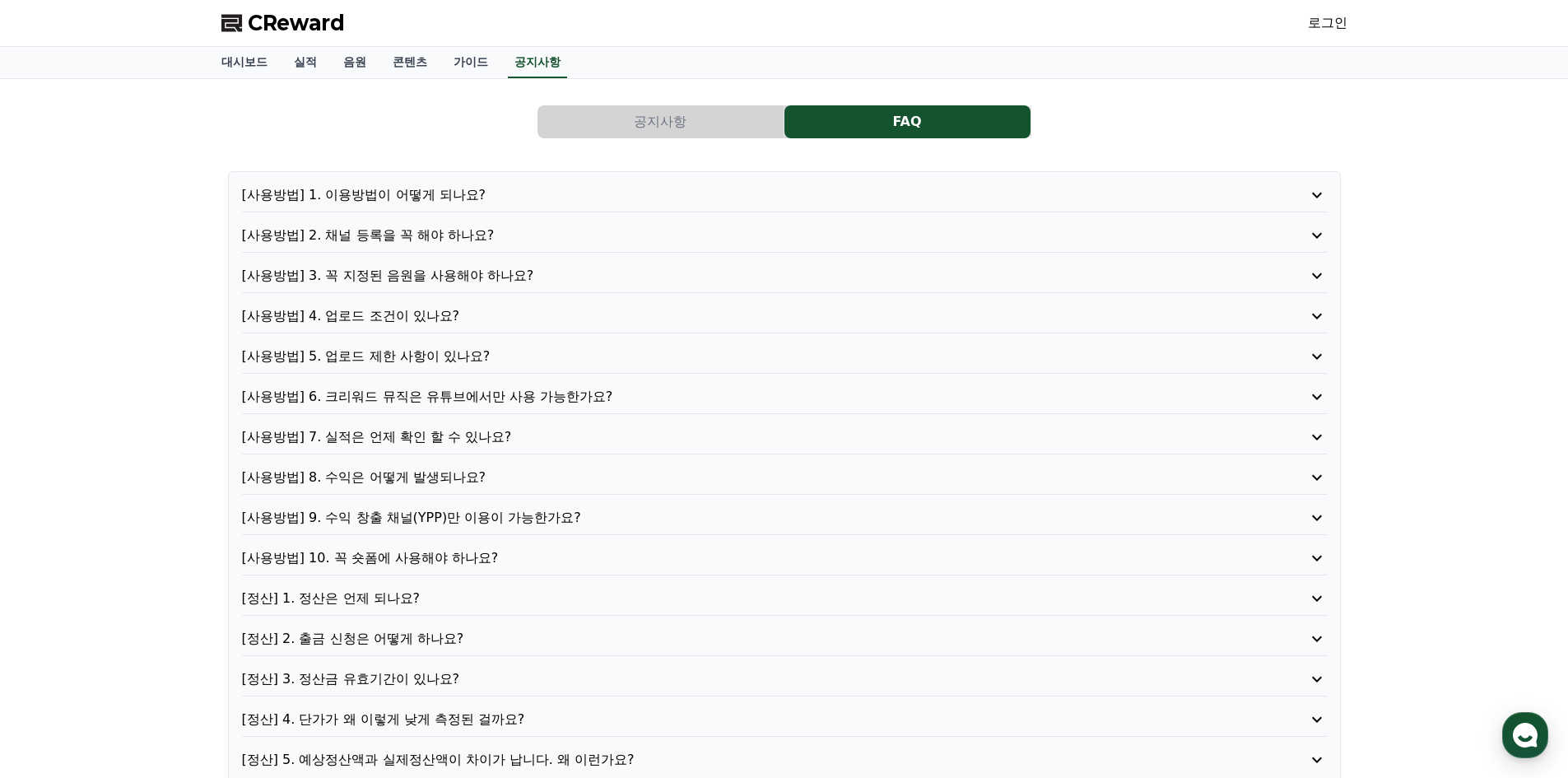
click at [630, 115] on button "공지사항" at bounding box center [660, 122] width 246 height 33
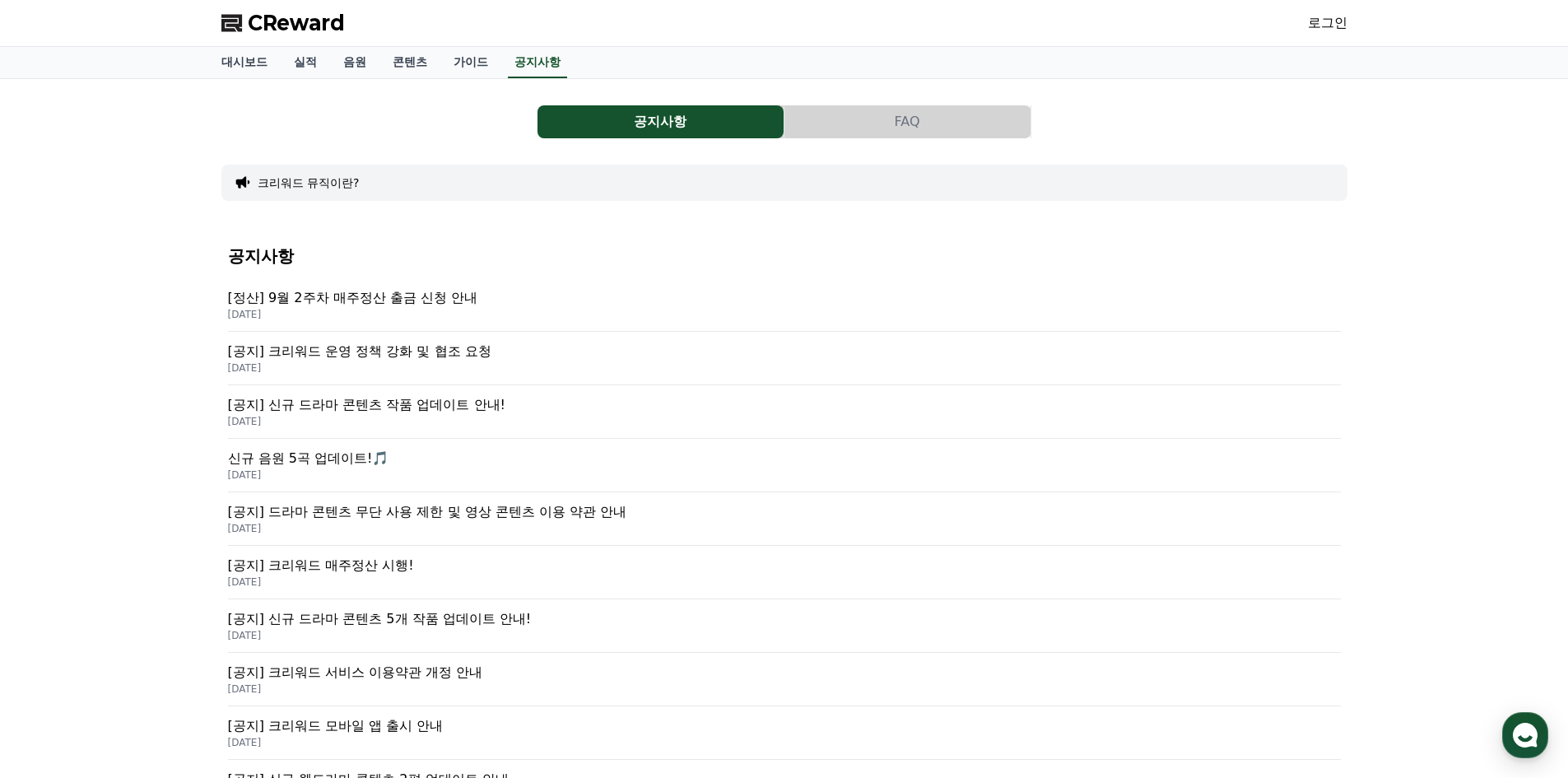
click at [415, 410] on p "[공지] 신규 드라마 콘텐츠 작품 업데이트 안내!" at bounding box center [785, 405] width 1113 height 20
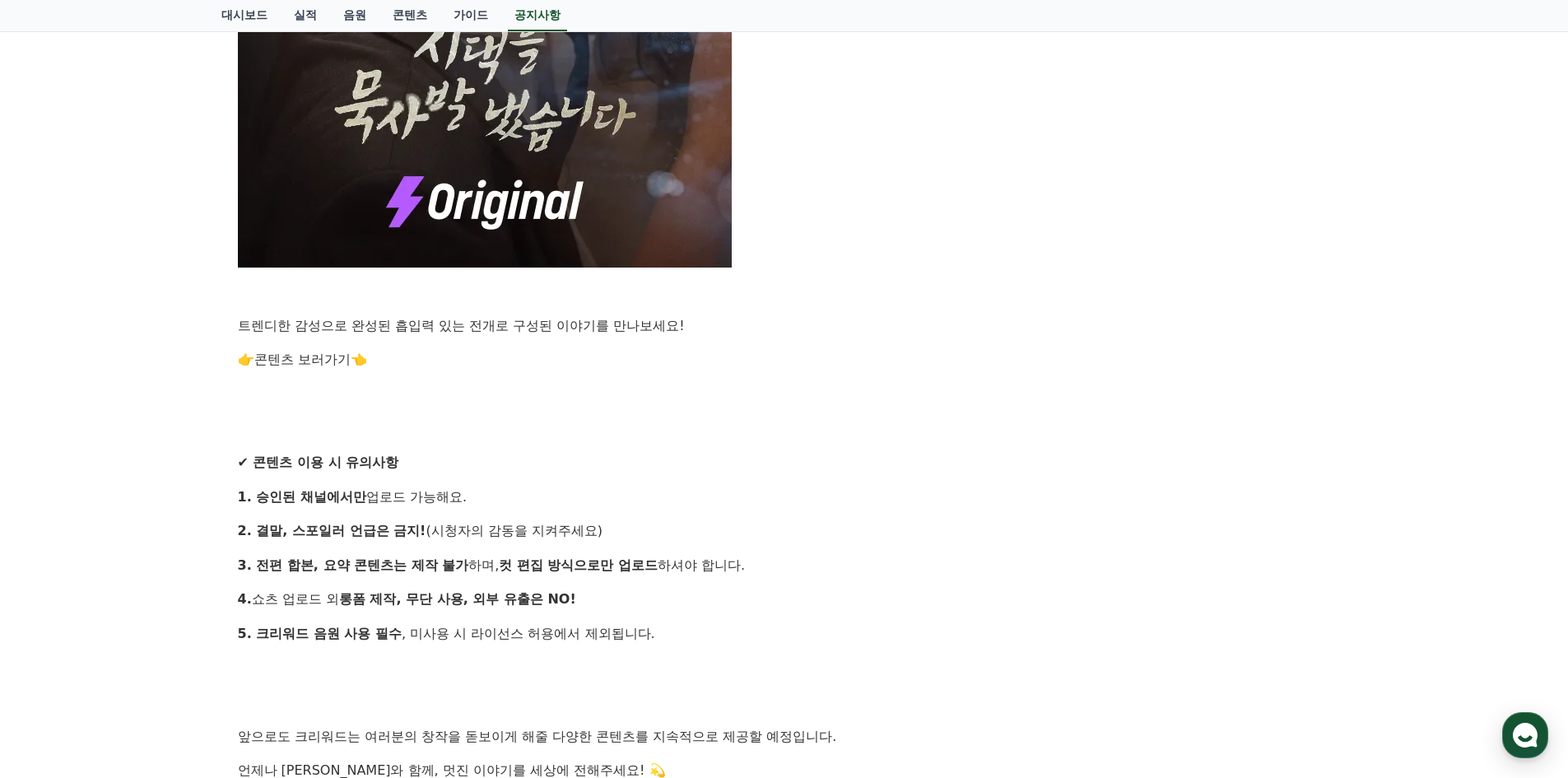
scroll to position [1399, 0]
